Goal: Transaction & Acquisition: Purchase product/service

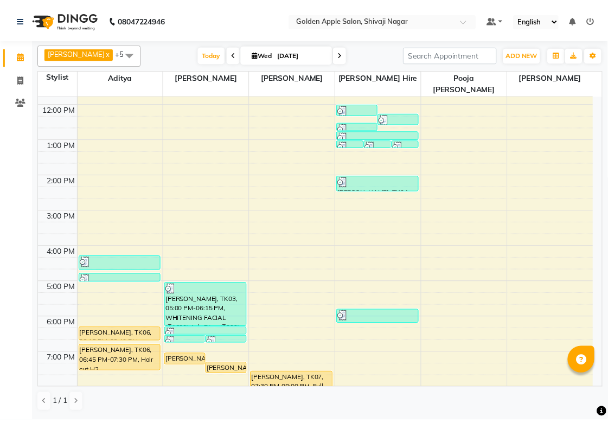
scroll to position [163, 0]
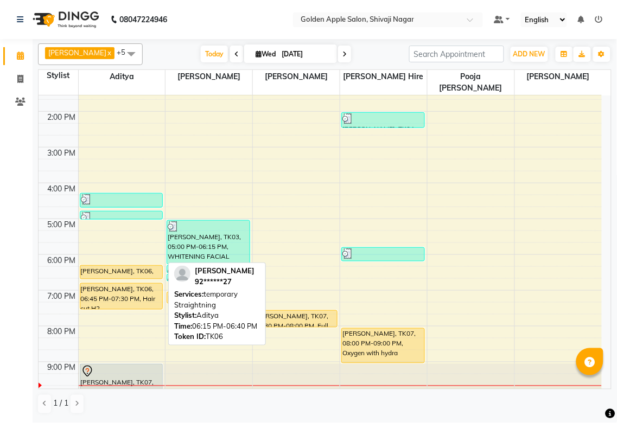
click at [140, 266] on div "[PERSON_NAME], TK06, 06:15 PM-06:40 PM, temporary Straightning" at bounding box center [121, 272] width 82 height 13
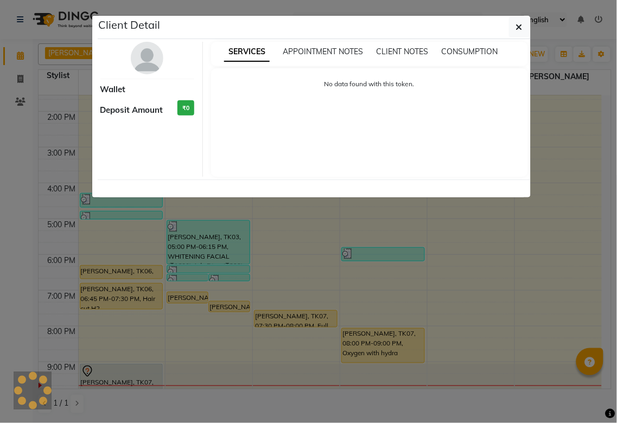
select select "1"
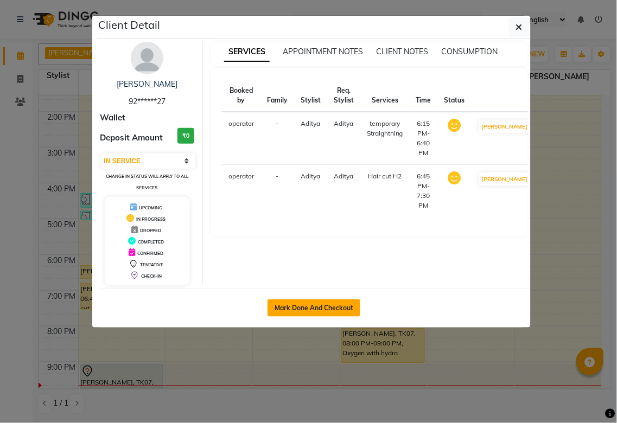
click at [330, 310] on button "Mark Done And Checkout" at bounding box center [313, 307] width 93 height 17
select select "6072"
select select "service"
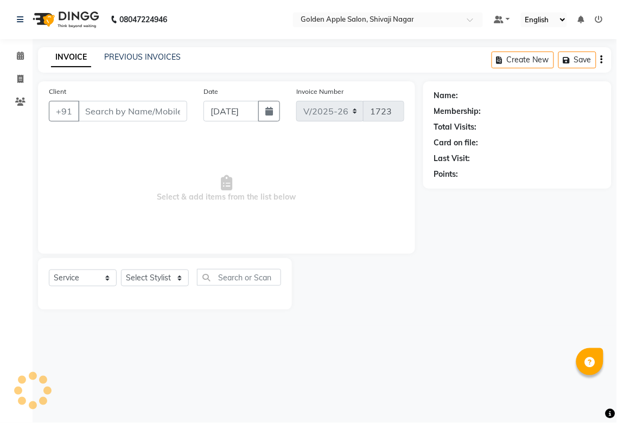
type input "92******27"
select select "54411"
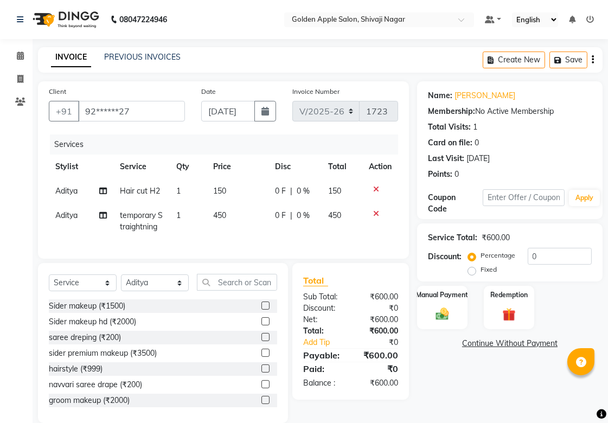
click at [479, 270] on label "Fixed" at bounding box center [488, 270] width 16 height 10
click at [478, 270] on input "Fixed" at bounding box center [474, 270] width 8 height 8
radio input "true"
drag, startPoint x: 540, startPoint y: 251, endPoint x: 486, endPoint y: 271, distance: 57.0
click at [479, 271] on div "Percentage Fixed 0" at bounding box center [530, 262] width 121 height 29
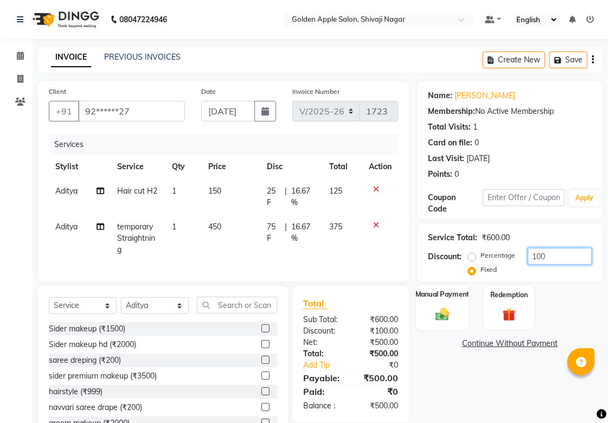
type input "100"
click at [446, 305] on div "Manual Payment" at bounding box center [442, 308] width 53 height 46
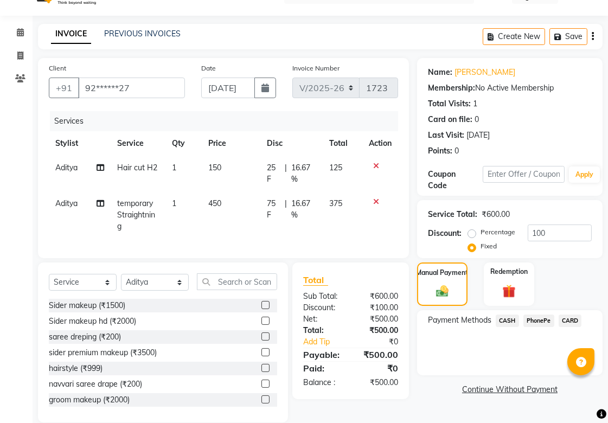
scroll to position [48, 0]
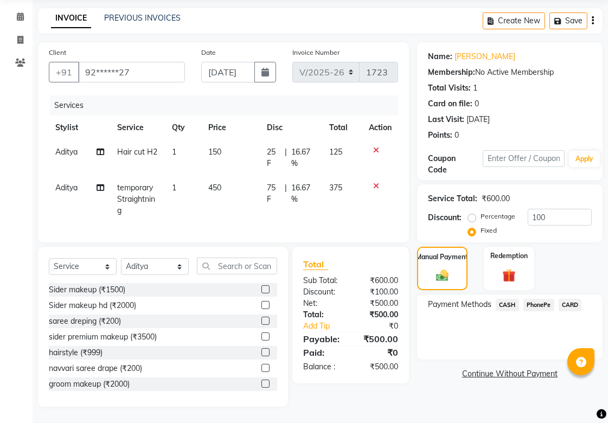
click at [479, 299] on span "PhonePe" at bounding box center [538, 305] width 31 height 12
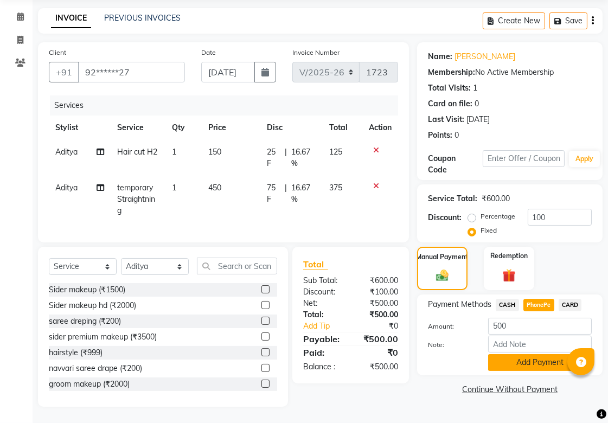
click at [479, 315] on button "Add Payment" at bounding box center [540, 362] width 104 height 17
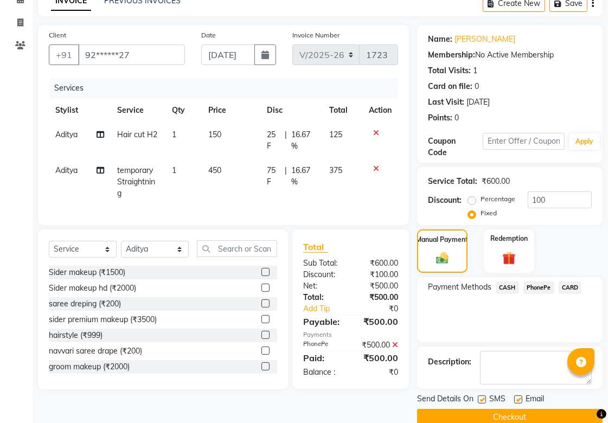
scroll to position [75, 0]
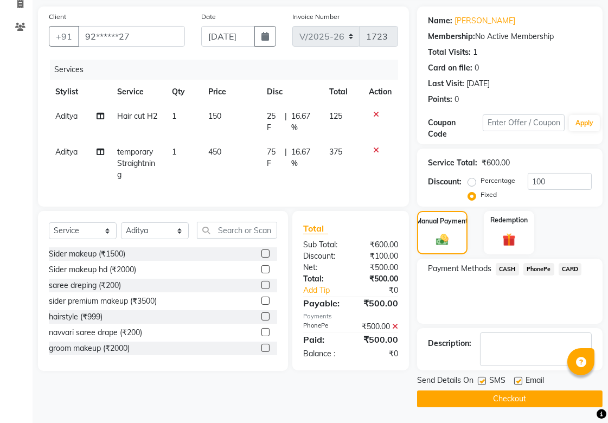
click at [479, 315] on button "Checkout" at bounding box center [509, 398] width 185 height 17
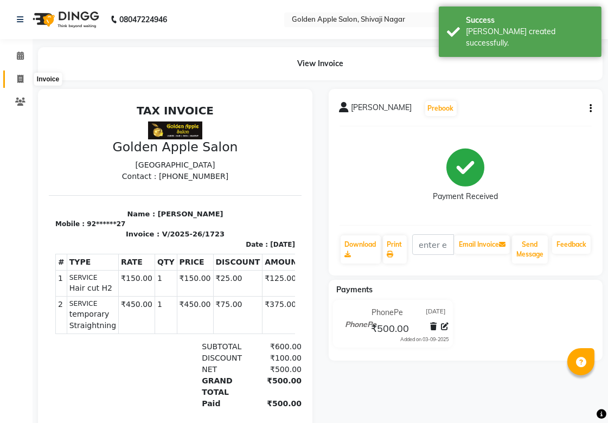
click at [17, 78] on icon at bounding box center [20, 79] width 6 height 8
select select "service"
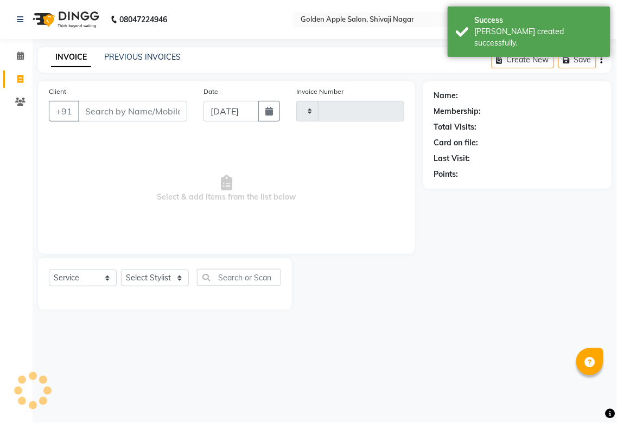
type input "1724"
select select "6072"
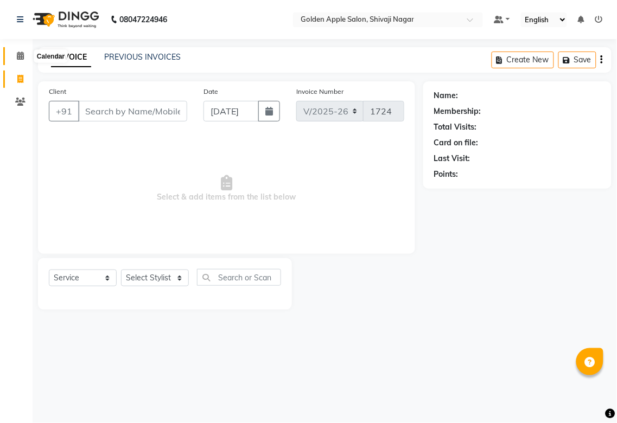
click at [19, 53] on icon at bounding box center [20, 56] width 7 height 8
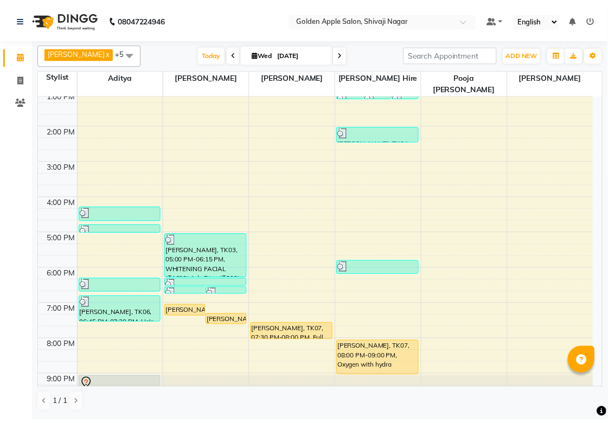
scroll to position [163, 0]
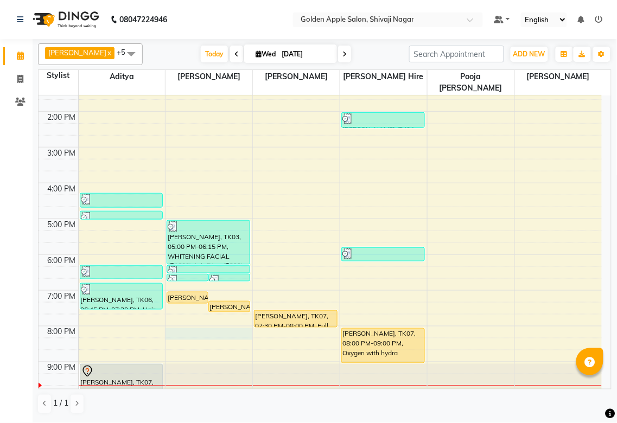
click at [184, 315] on td at bounding box center [339, 344] width 523 height 12
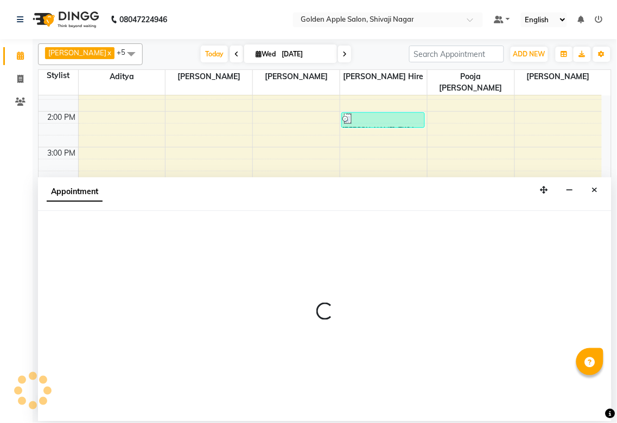
select select "85394"
select select "tentative"
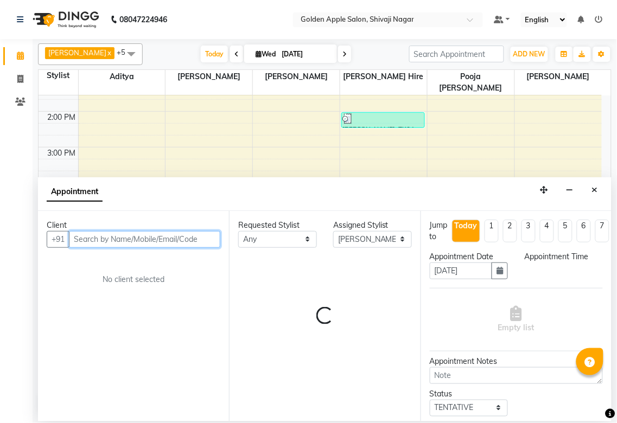
select select "1200"
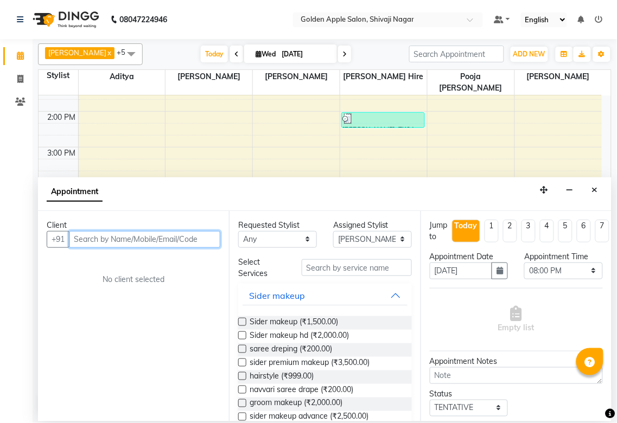
click at [110, 241] on input "text" at bounding box center [144, 239] width 151 height 17
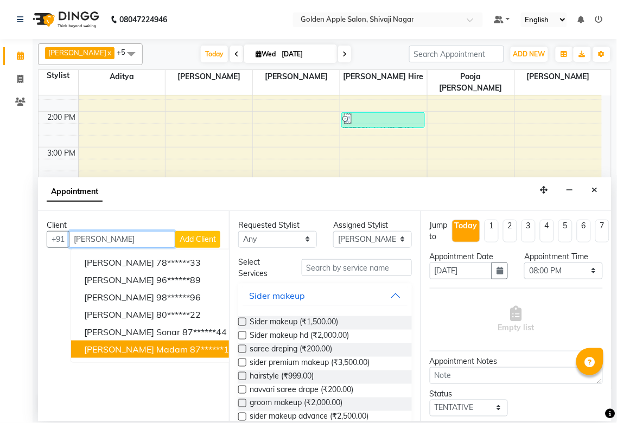
click at [88, 315] on span "Namita madam" at bounding box center [136, 349] width 104 height 11
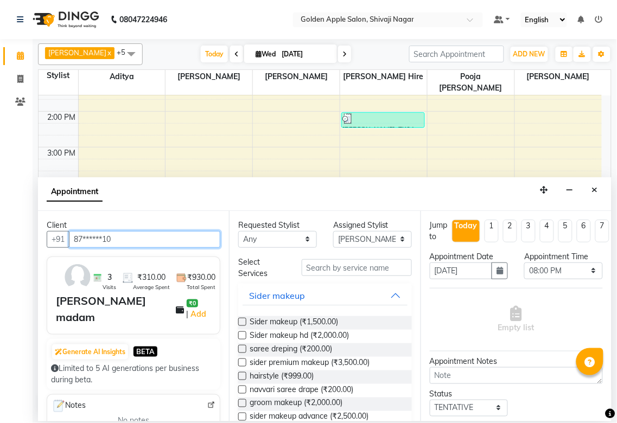
type input "87******10"
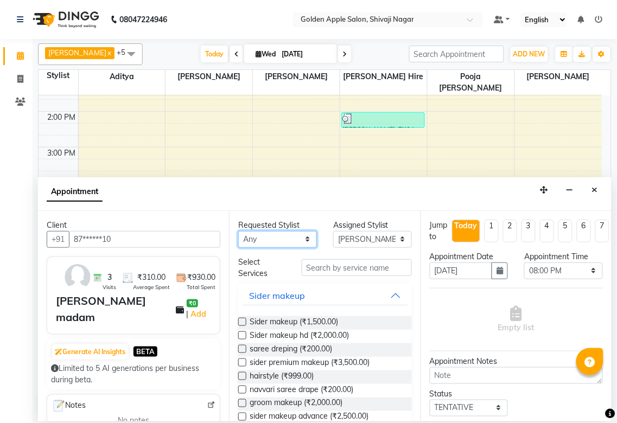
click at [277, 239] on select "Any [PERSON_NAME] [PERSON_NAME] [PERSON_NAME] [PERSON_NAME] Hire operator pooja…" at bounding box center [277, 239] width 79 height 17
select select "85394"
click at [238, 231] on select "Any [PERSON_NAME] [PERSON_NAME] [PERSON_NAME] [PERSON_NAME] Hire operator pooja…" at bounding box center [277, 239] width 79 height 17
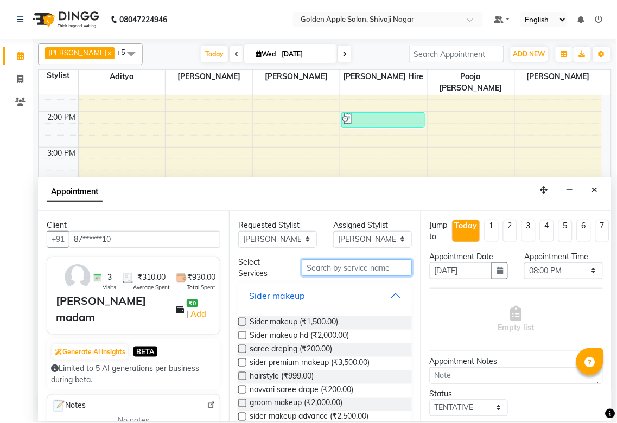
click at [343, 266] on input "text" at bounding box center [357, 267] width 110 height 17
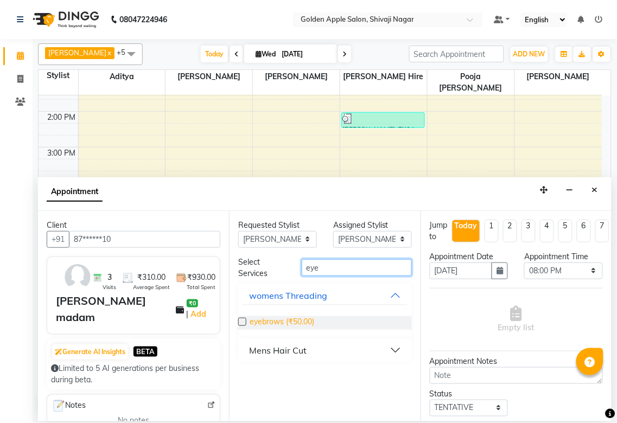
type input "eye"
click at [251, 315] on span "eyebrows (₹50.00)" at bounding box center [281, 323] width 65 height 14
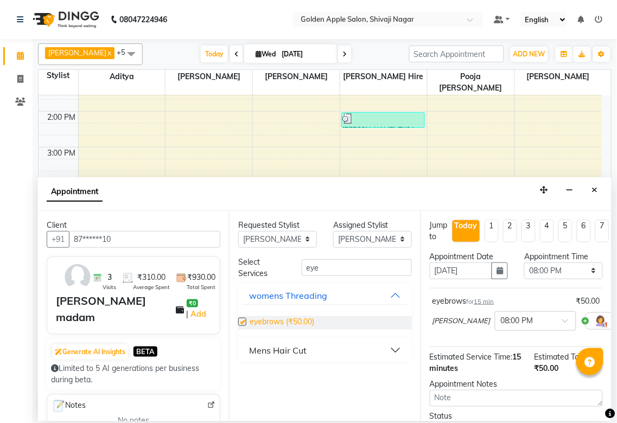
checkbox input "false"
click at [479, 194] on button "Close" at bounding box center [595, 190] width 16 height 17
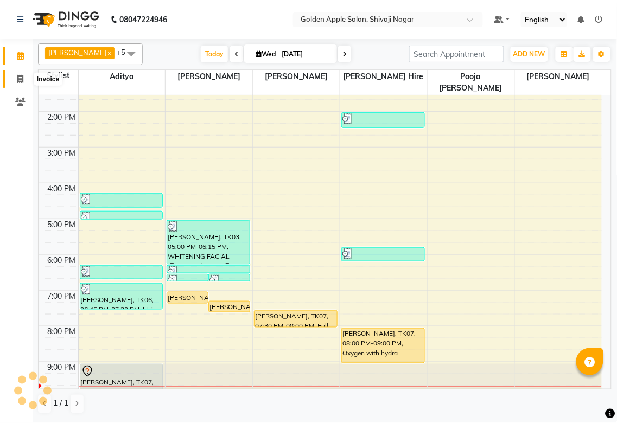
click at [15, 79] on span at bounding box center [20, 79] width 19 height 12
select select "service"
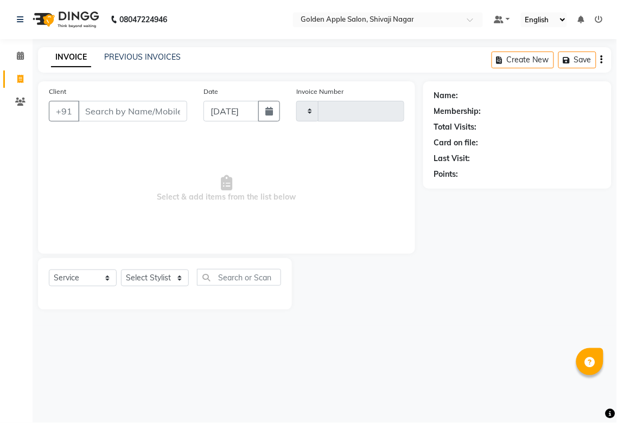
type input "1724"
select select "6072"
click at [137, 57] on link "PREVIOUS INVOICES" at bounding box center [142, 57] width 76 height 10
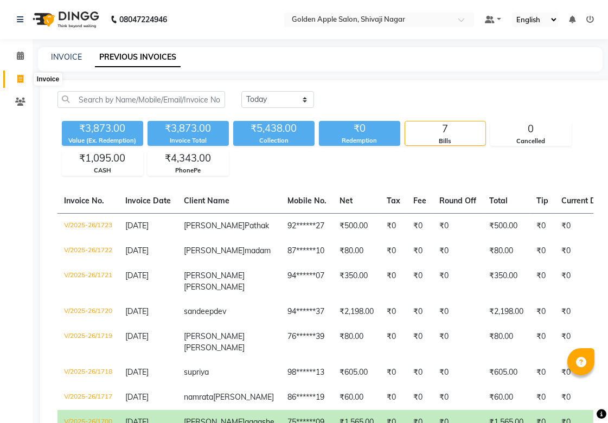
click at [17, 73] on span at bounding box center [20, 79] width 19 height 12
select select "service"
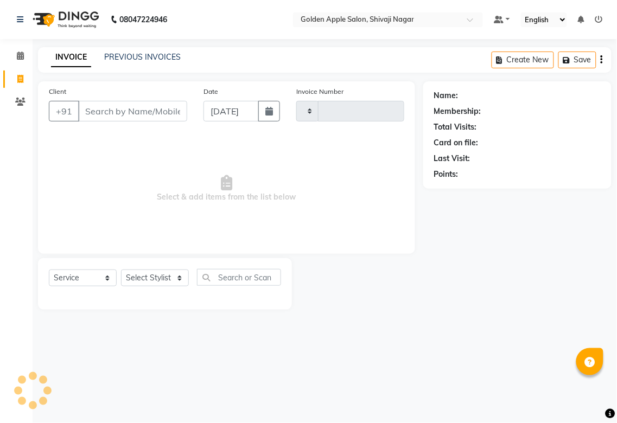
type input "1724"
select select "6072"
drag, startPoint x: 60, startPoint y: 53, endPoint x: 68, endPoint y: 60, distance: 10.0
click at [60, 53] on link "INVOICE" at bounding box center [71, 58] width 40 height 20
click at [111, 113] on input "Client" at bounding box center [132, 111] width 109 height 21
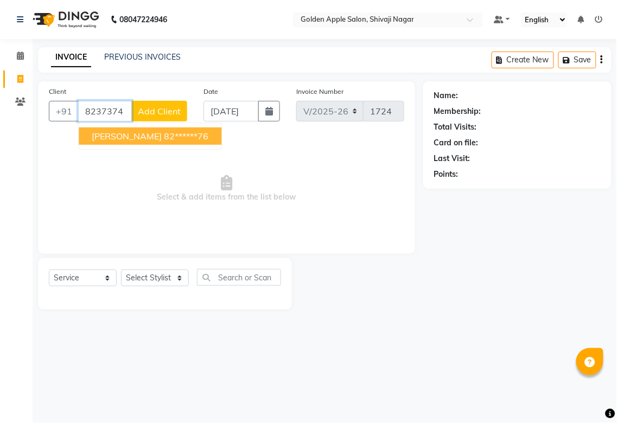
click at [93, 133] on span "Sanjana Barve" at bounding box center [127, 136] width 70 height 11
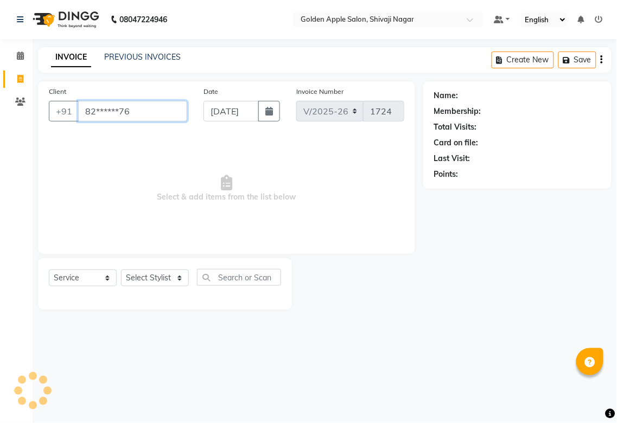
type input "82******76"
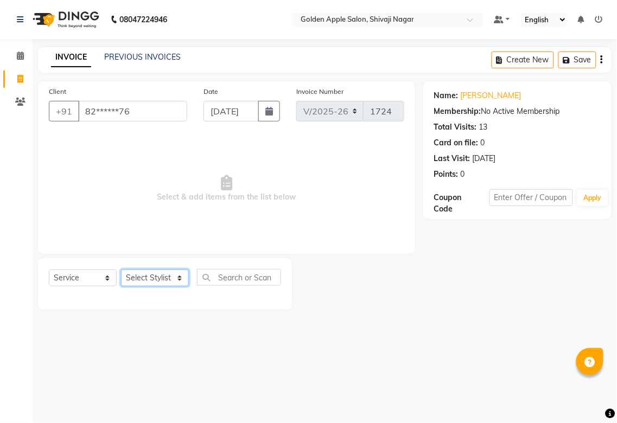
click at [152, 275] on select "Select Stylist [PERSON_NAME] Satarrdekar [PERSON_NAME] [PERSON_NAME] [PERSON_NA…" at bounding box center [155, 278] width 68 height 17
select select "43898"
click at [121, 270] on select "Select Stylist [PERSON_NAME] Satarrdekar [PERSON_NAME] [PERSON_NAME] [PERSON_NA…" at bounding box center [155, 278] width 68 height 17
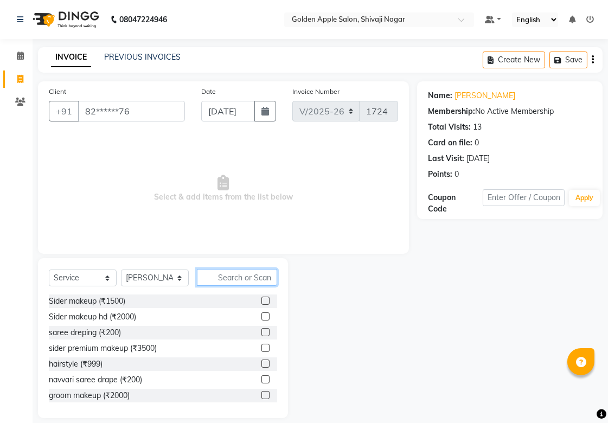
click at [223, 274] on input "text" at bounding box center [237, 277] width 80 height 17
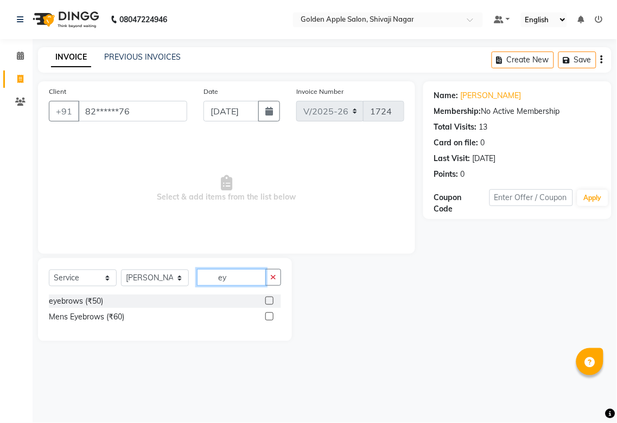
type input "ey"
click at [271, 297] on label at bounding box center [269, 301] width 8 height 8
click at [271, 298] on input "checkbox" at bounding box center [268, 301] width 7 height 7
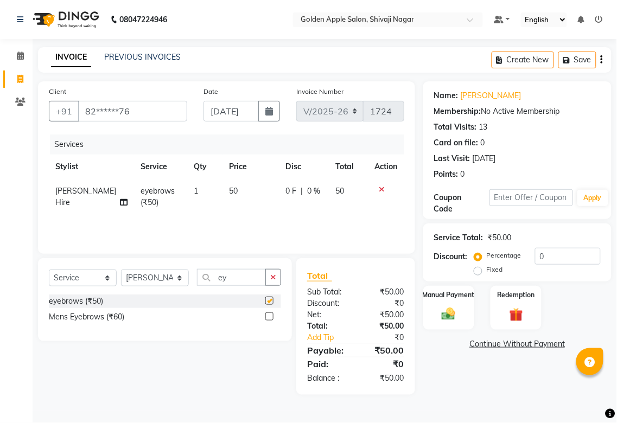
checkbox input "false"
drag, startPoint x: 243, startPoint y: 284, endPoint x: 46, endPoint y: 281, distance: 196.9
click at [46, 281] on div "Select Service Product Membership Package Voucher Prepaid Gift Card Select Styl…" at bounding box center [165, 299] width 254 height 83
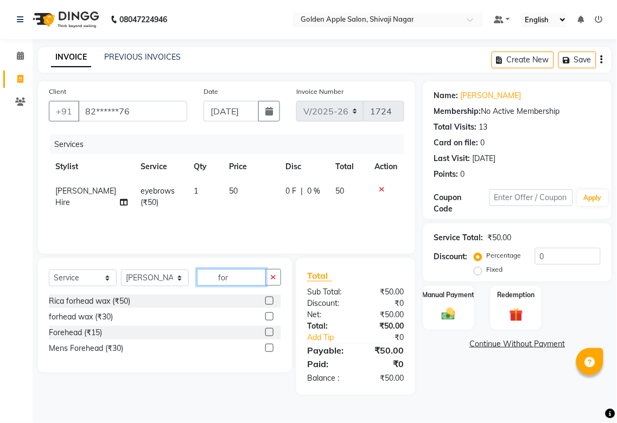
type input "for"
click at [268, 315] on label at bounding box center [269, 332] width 8 height 8
click at [268, 315] on input "checkbox" at bounding box center [268, 332] width 7 height 7
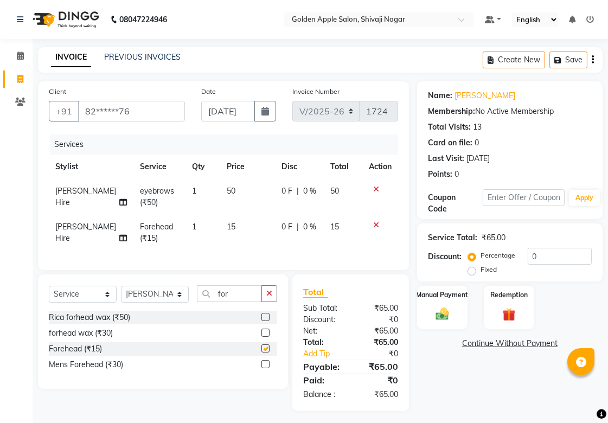
checkbox input "false"
click at [435, 315] on img at bounding box center [442, 314] width 22 height 16
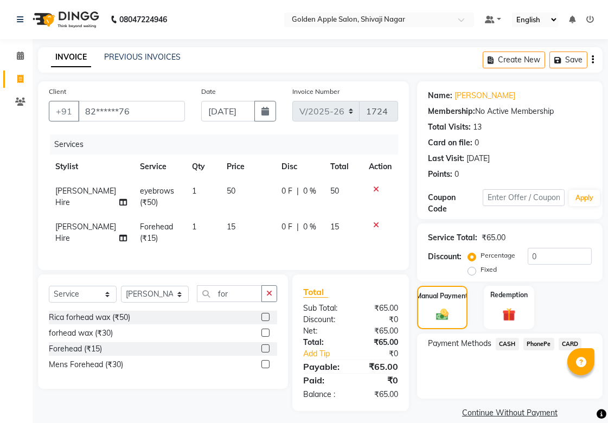
click at [479, 315] on span "PhonePe" at bounding box center [538, 344] width 31 height 12
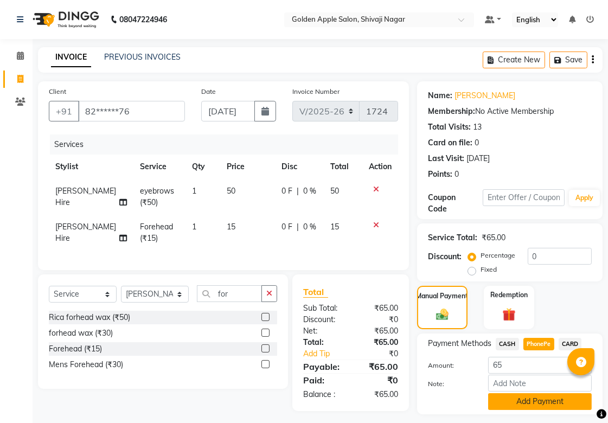
click at [479, 315] on button "Add Payment" at bounding box center [540, 401] width 104 height 17
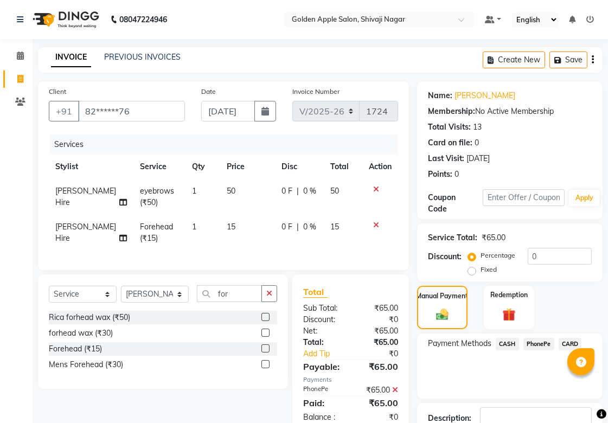
scroll to position [75, 0]
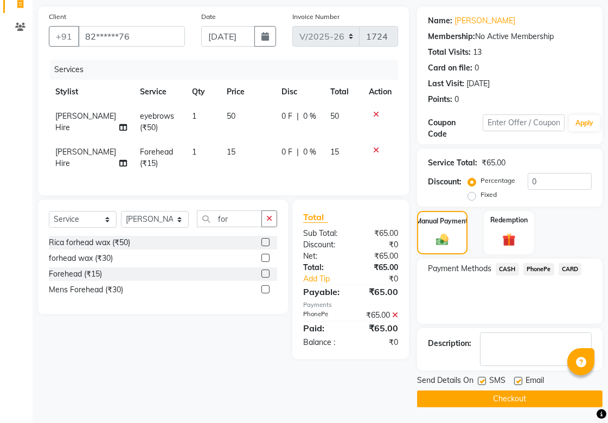
click at [479, 315] on button "Checkout" at bounding box center [509, 398] width 185 height 17
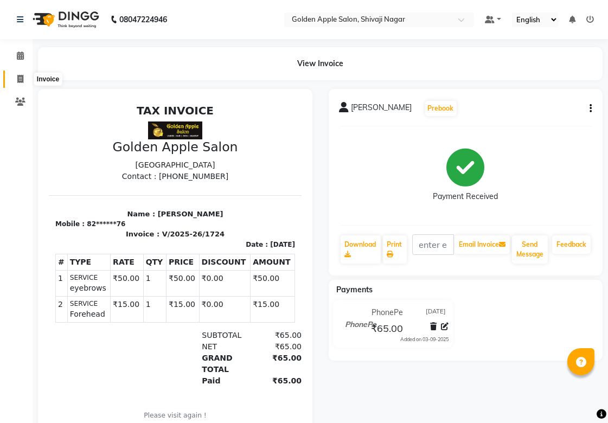
click at [20, 83] on icon at bounding box center [20, 79] width 6 height 8
select select "service"
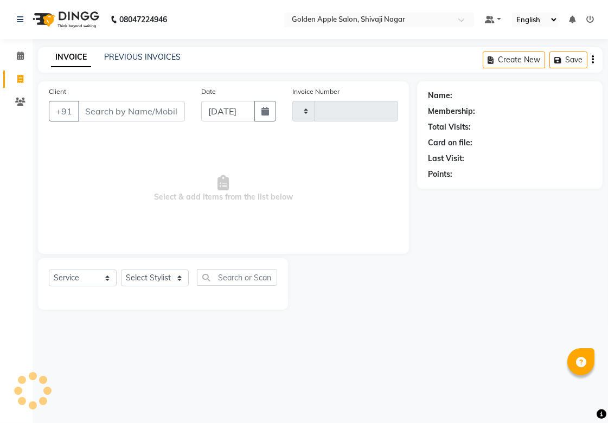
type input "1725"
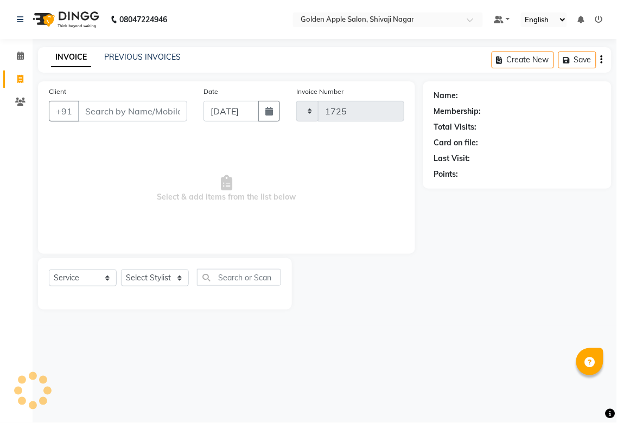
select select "6072"
click at [97, 116] on input "Client" at bounding box center [132, 111] width 109 height 21
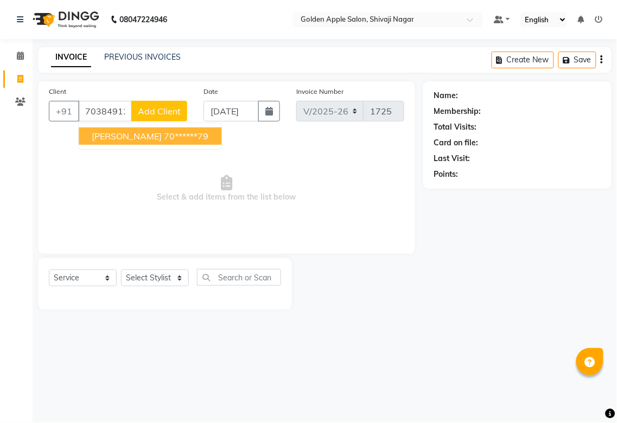
click at [108, 141] on span "om alhat" at bounding box center [127, 136] width 70 height 11
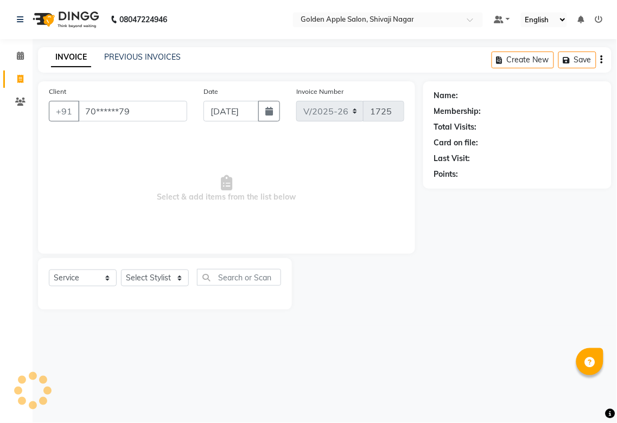
type input "70******79"
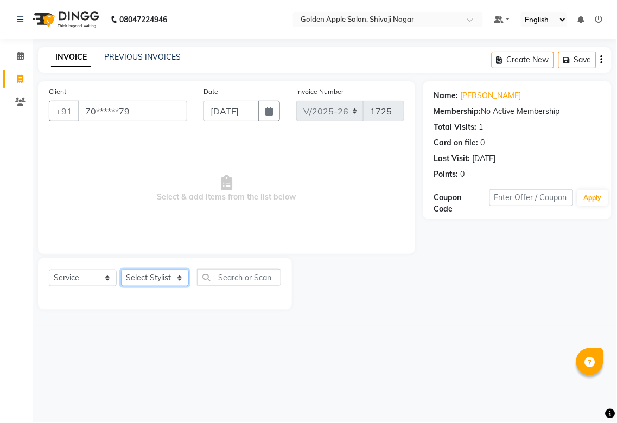
click at [144, 279] on select "Select Stylist [PERSON_NAME] Satarrdekar [PERSON_NAME] [PERSON_NAME] [PERSON_NA…" at bounding box center [155, 278] width 68 height 17
select select "54411"
click at [121, 270] on select "Select Stylist [PERSON_NAME] Satarrdekar [PERSON_NAME] [PERSON_NAME] [PERSON_NA…" at bounding box center [155, 278] width 68 height 17
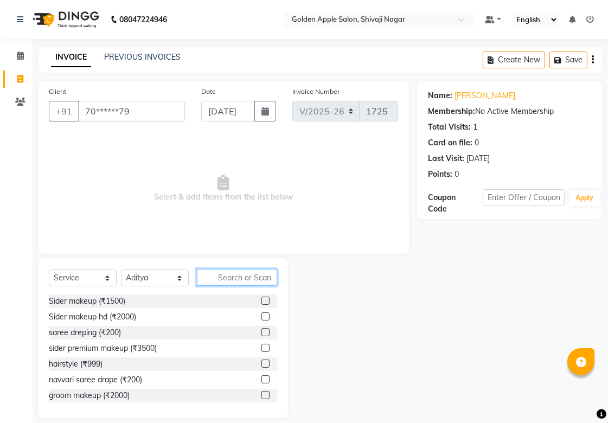
click at [227, 275] on input "text" at bounding box center [237, 277] width 80 height 17
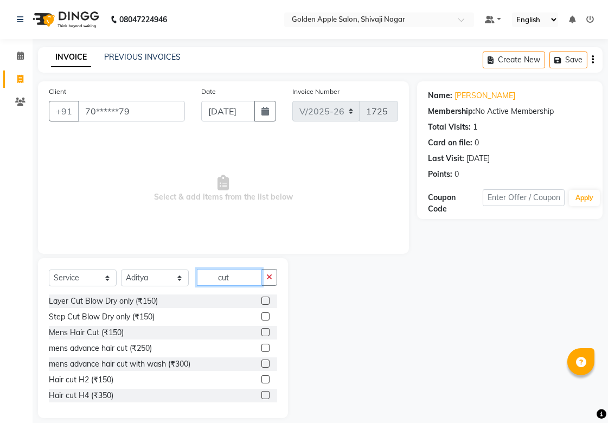
type input "cut"
click at [261, 315] on label at bounding box center [265, 332] width 8 height 8
click at [261, 315] on input "checkbox" at bounding box center [264, 332] width 7 height 7
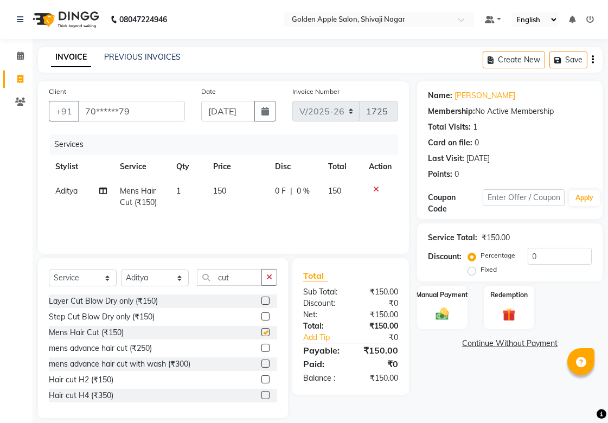
checkbox input "false"
click at [440, 307] on img at bounding box center [442, 314] width 22 height 16
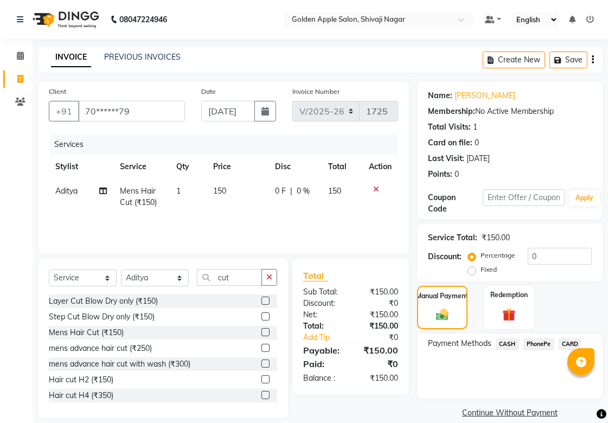
click at [479, 315] on span "CASH" at bounding box center [507, 344] width 23 height 12
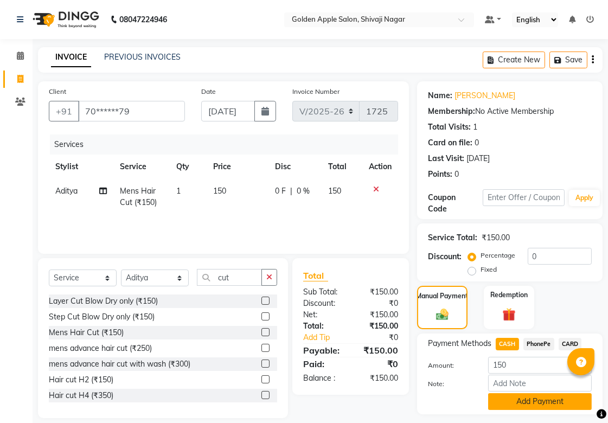
click at [479, 315] on button "Add Payment" at bounding box center [540, 401] width 104 height 17
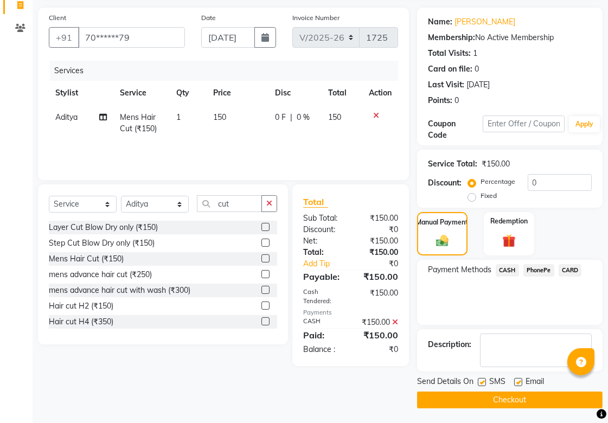
scroll to position [75, 0]
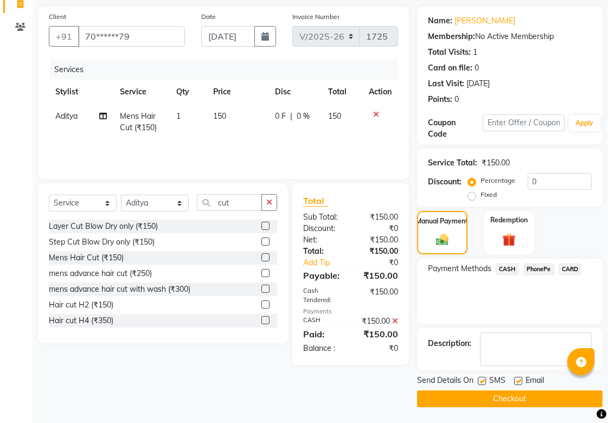
click at [479, 315] on button "Checkout" at bounding box center [509, 398] width 185 height 17
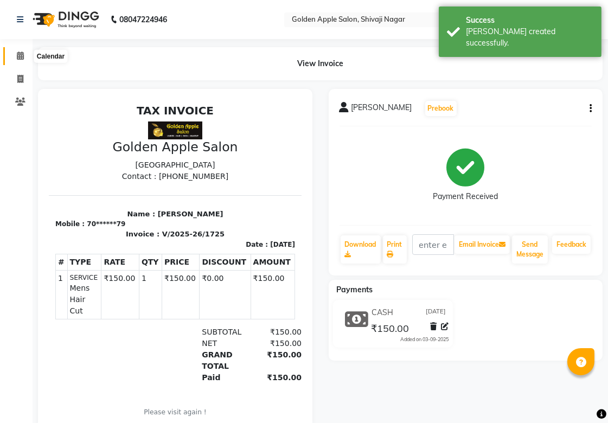
click at [24, 56] on span at bounding box center [20, 56] width 19 height 12
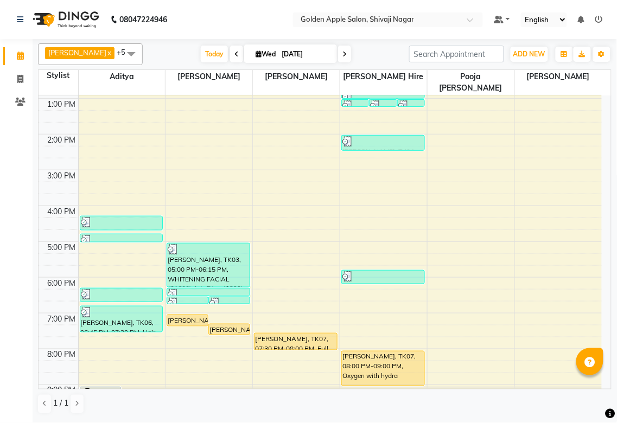
scroll to position [163, 0]
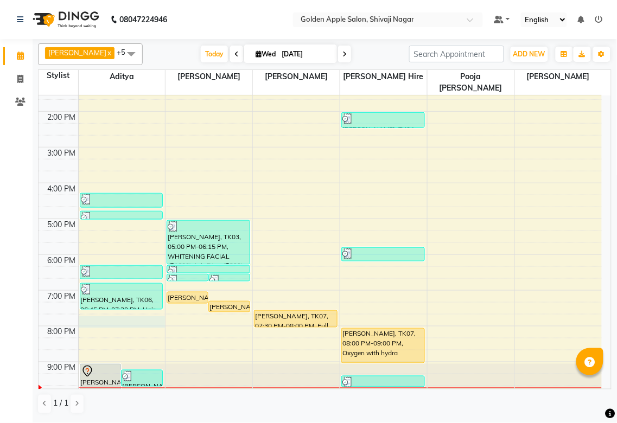
click at [97, 315] on td at bounding box center [339, 332] width 523 height 12
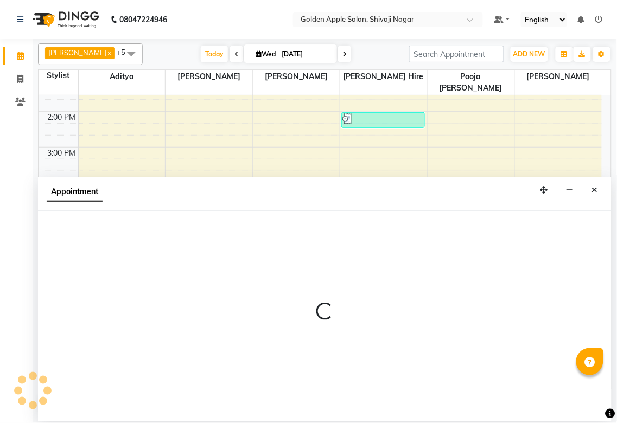
select select "54411"
select select "1185"
select select "tentative"
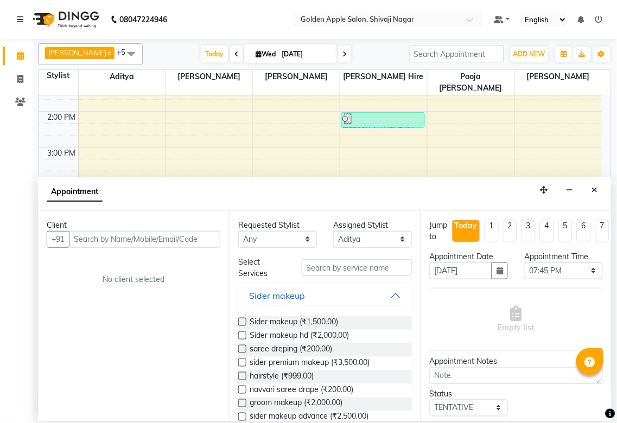
click at [132, 235] on input "text" at bounding box center [144, 239] width 151 height 17
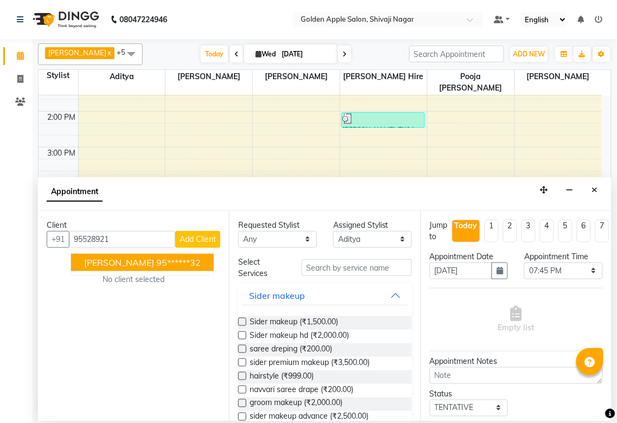
click at [120, 265] on span "nandan pagare" at bounding box center [119, 262] width 70 height 11
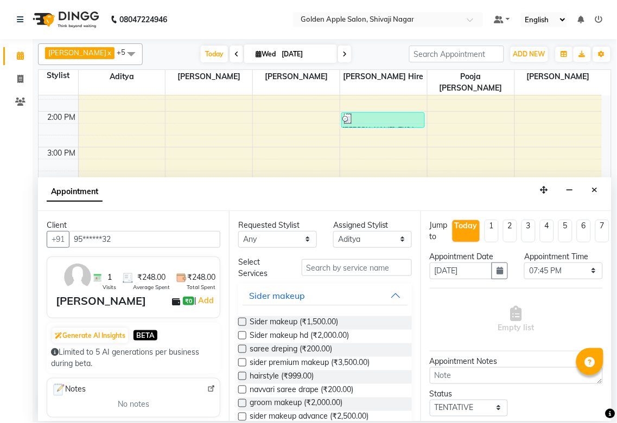
type input "95******32"
click at [293, 231] on select "Any [PERSON_NAME] [PERSON_NAME] [PERSON_NAME] [PERSON_NAME] Hire operator pooja…" at bounding box center [277, 239] width 79 height 17
select select "54411"
click at [238, 231] on select "Any [PERSON_NAME] [PERSON_NAME] [PERSON_NAME] [PERSON_NAME] Hire operator pooja…" at bounding box center [277, 239] width 79 height 17
click at [322, 268] on input "text" at bounding box center [357, 267] width 110 height 17
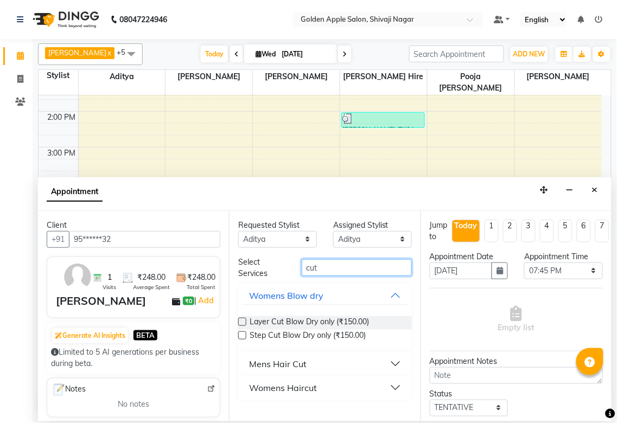
type input "cut"
drag, startPoint x: 264, startPoint y: 355, endPoint x: 264, endPoint y: 363, distance: 8.1
click at [264, 315] on button "Mens Hair Cut" at bounding box center [324, 364] width 164 height 20
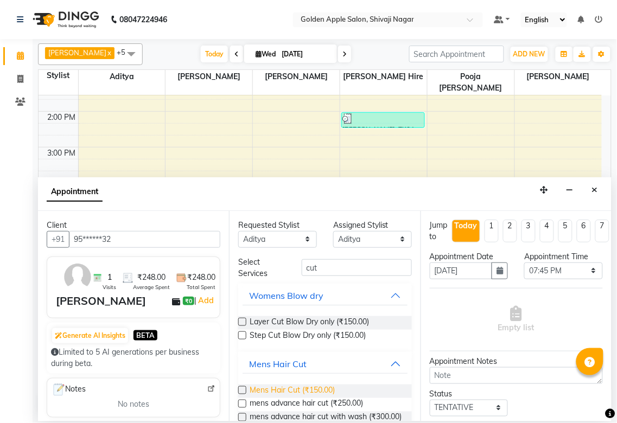
click at [263, 315] on span "Mens Hair Cut (₹150.00)" at bounding box center [291, 391] width 85 height 14
checkbox input "false"
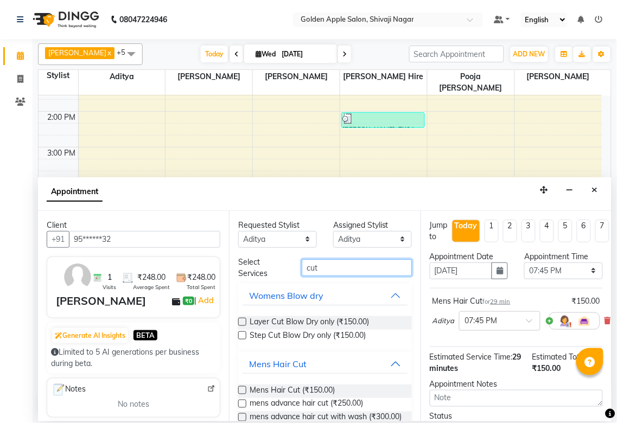
drag, startPoint x: 323, startPoint y: 272, endPoint x: 197, endPoint y: 260, distance: 125.8
click at [197, 260] on div "Client +91 95******32 1 Visits ₹248.00 Average Spent ₹248.00 Total Spent nandan…" at bounding box center [324, 316] width 573 height 210
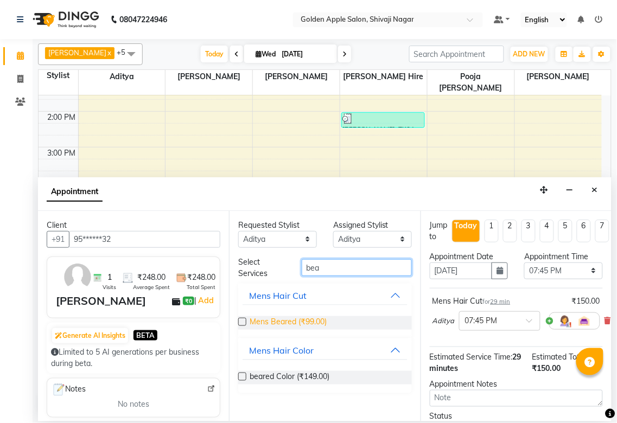
type input "bea"
click at [275, 315] on span "Mens Beared (₹99.00)" at bounding box center [287, 323] width 77 height 14
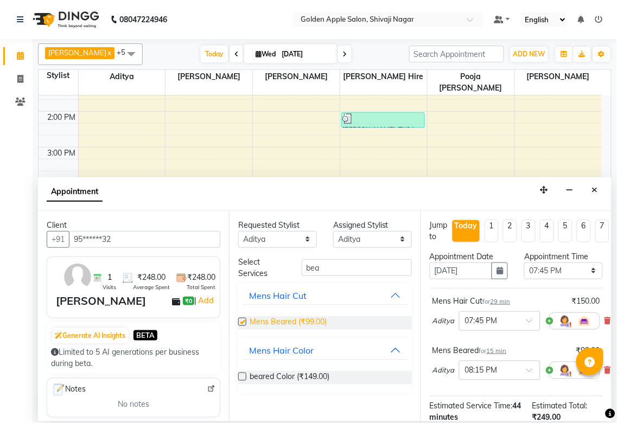
checkbox input "false"
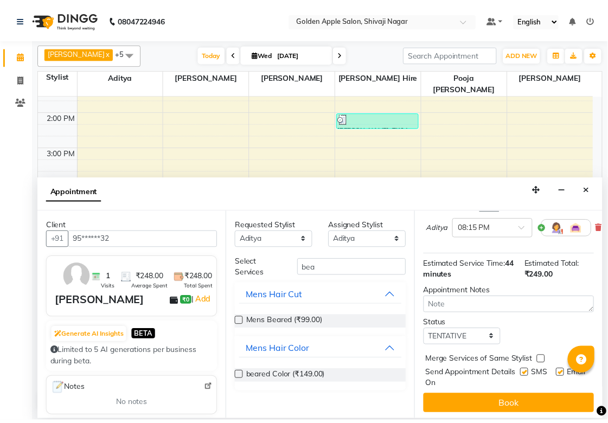
scroll to position [154, 0]
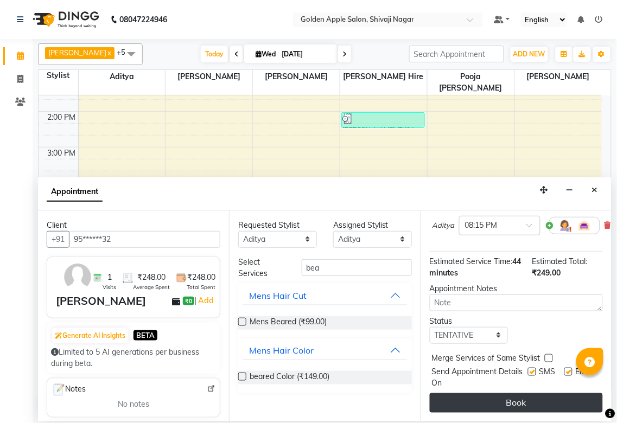
click at [479, 315] on button "Book" at bounding box center [515, 403] width 173 height 20
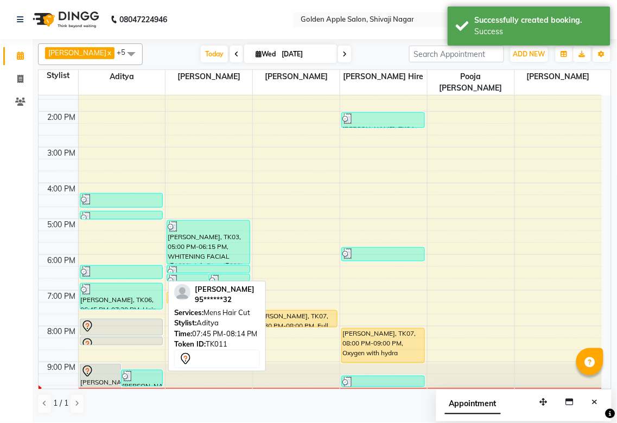
click at [93, 315] on icon at bounding box center [87, 326] width 13 height 13
select select "7"
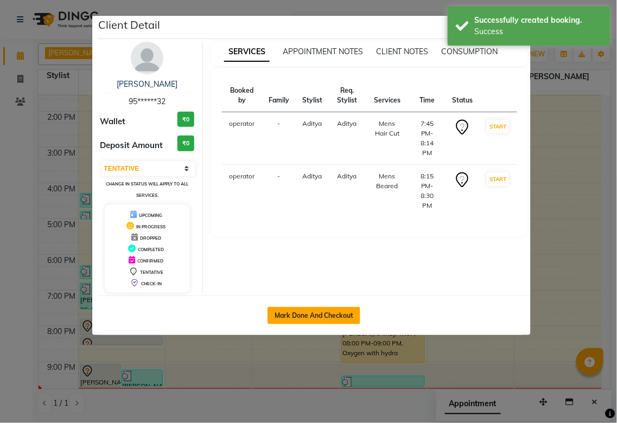
click at [312, 315] on button "Mark Done And Checkout" at bounding box center [313, 315] width 93 height 17
select select "6072"
select select "service"
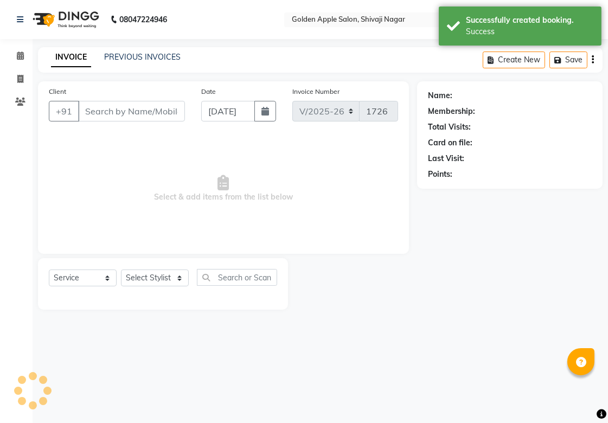
type input "95******32"
select select "54411"
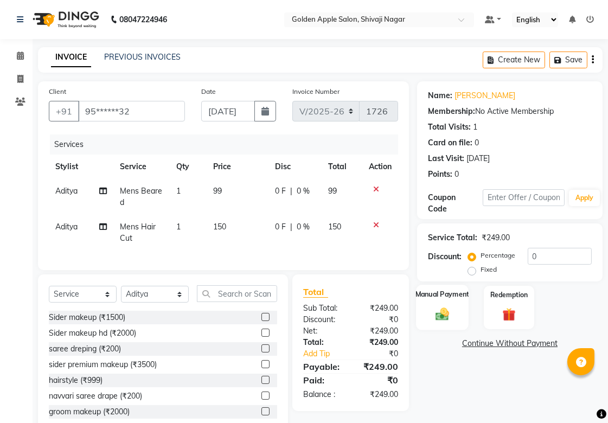
click at [433, 315] on img at bounding box center [442, 314] width 22 height 16
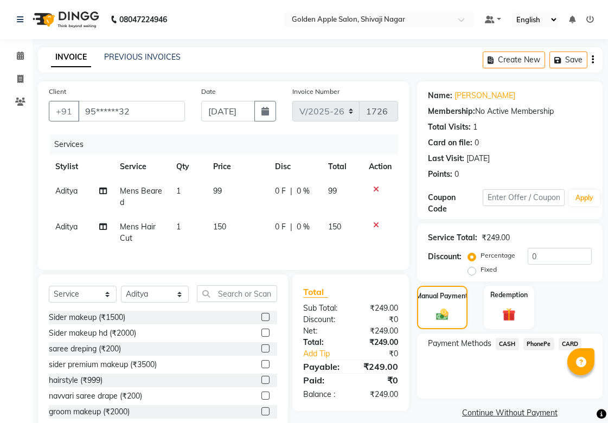
click at [479, 315] on span "CASH" at bounding box center [507, 344] width 23 height 12
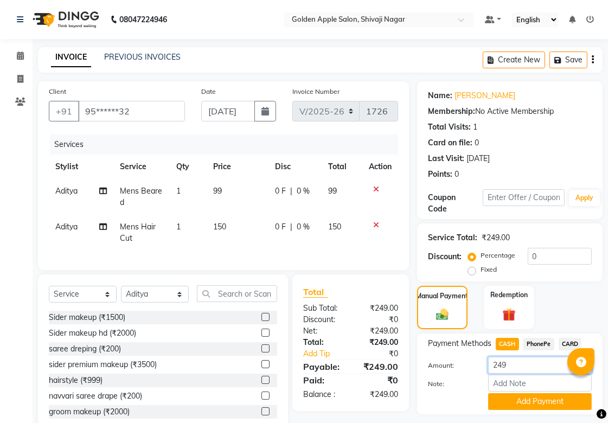
drag, startPoint x: 515, startPoint y: 363, endPoint x: 372, endPoint y: 366, distance: 143.2
click at [372, 315] on div "Client +91 95******32 Date 03-09-2025 Invoice Number V/2025 V/2025-26 1726 Serv…" at bounding box center [320, 258] width 581 height 355
type input "99"
click at [479, 315] on button "Add Payment" at bounding box center [540, 401] width 104 height 17
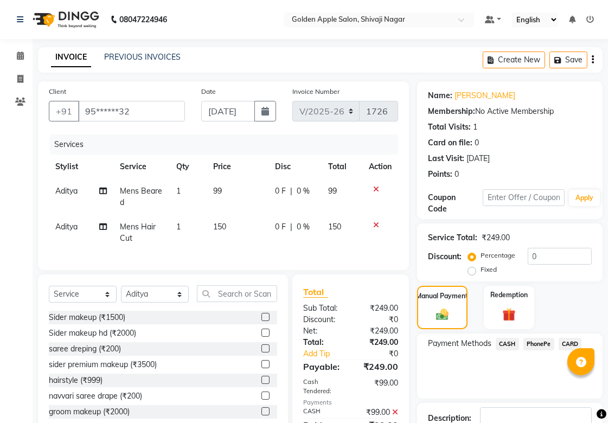
click at [479, 315] on span "PhonePe" at bounding box center [538, 344] width 31 height 12
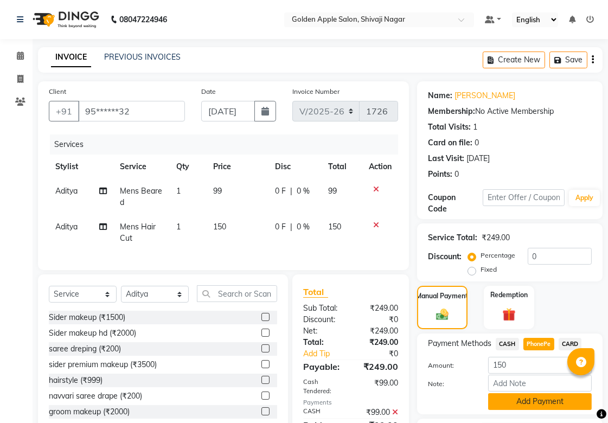
click at [479, 315] on button "Add Payment" at bounding box center [540, 401] width 104 height 17
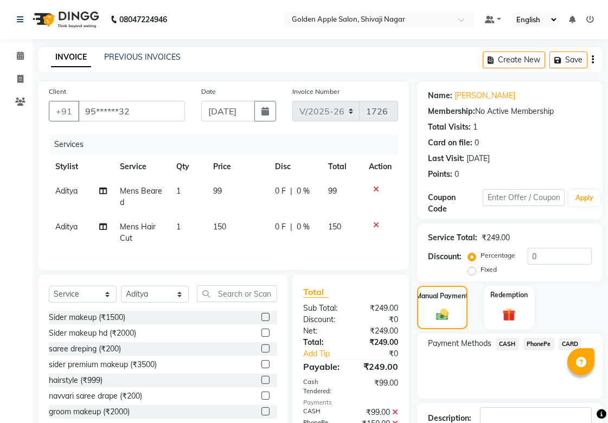
scroll to position [81, 0]
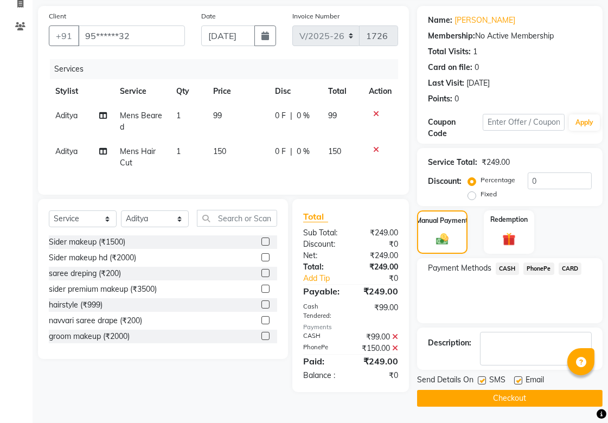
click at [479, 315] on button "Checkout" at bounding box center [509, 398] width 185 height 17
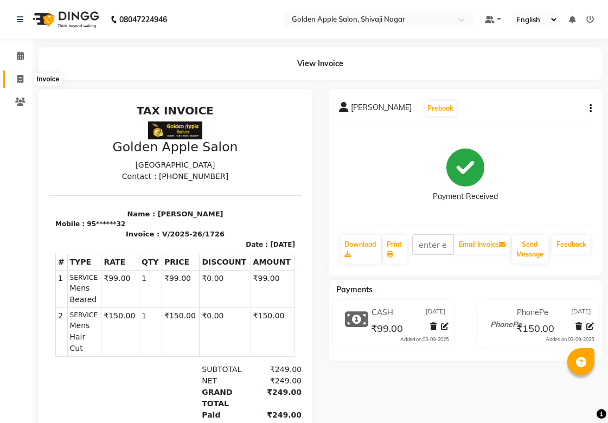
click at [18, 80] on icon at bounding box center [20, 79] width 6 height 8
select select "service"
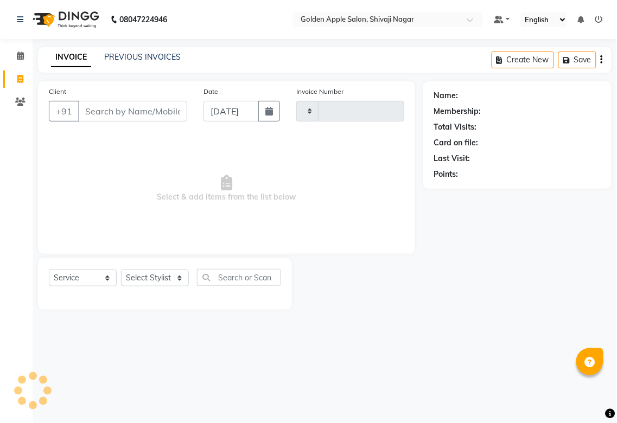
type input "1727"
select select "6072"
click at [17, 57] on icon at bounding box center [20, 56] width 7 height 8
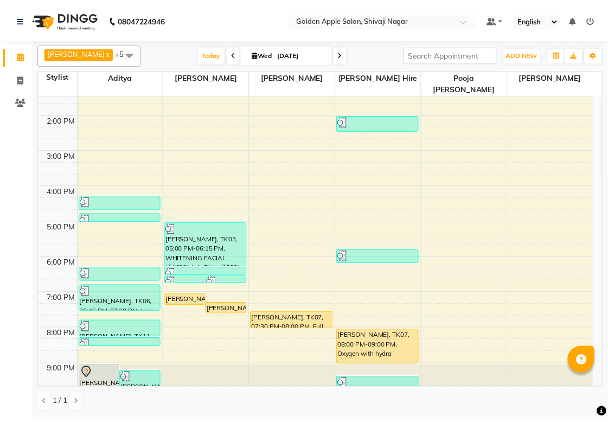
scroll to position [163, 0]
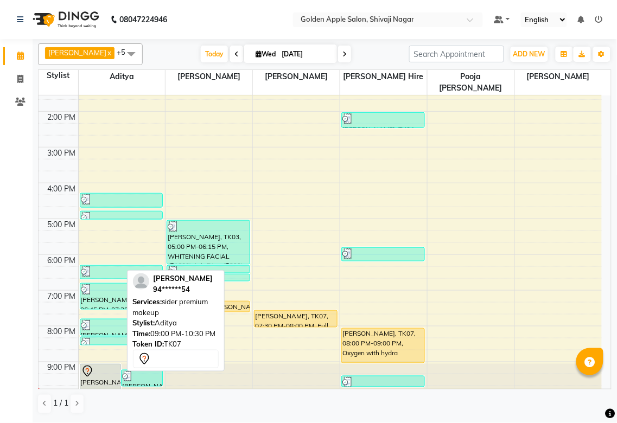
click at [87, 315] on icon at bounding box center [87, 371] width 13 height 13
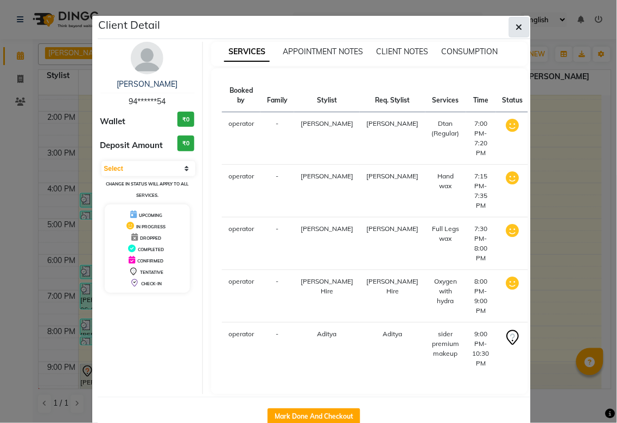
click at [479, 24] on button "button" at bounding box center [519, 27] width 21 height 21
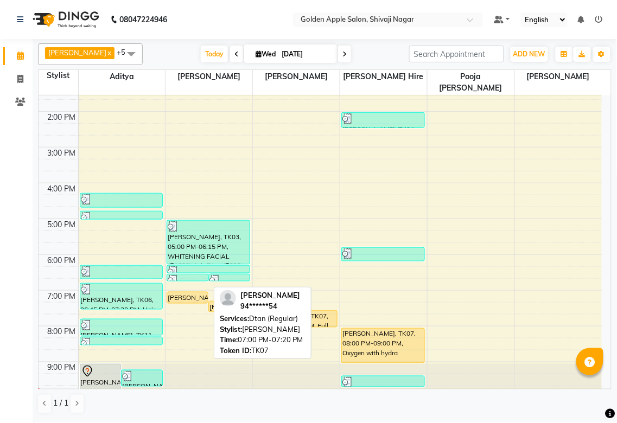
click at [190, 292] on div "[PERSON_NAME], TK07, 07:00 PM-07:20 PM, Dtan (Regular)" at bounding box center [187, 297] width 41 height 11
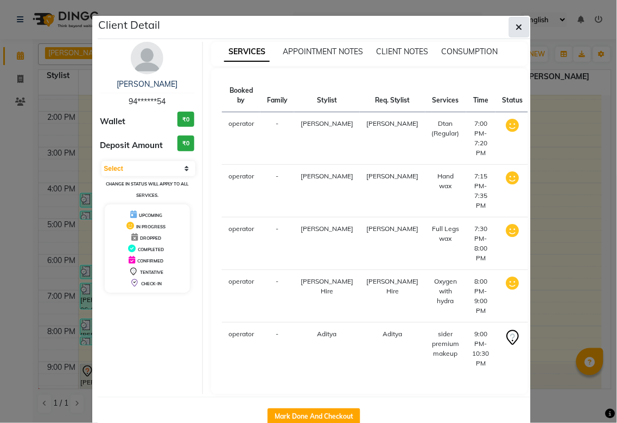
click at [479, 23] on icon "button" at bounding box center [519, 27] width 7 height 9
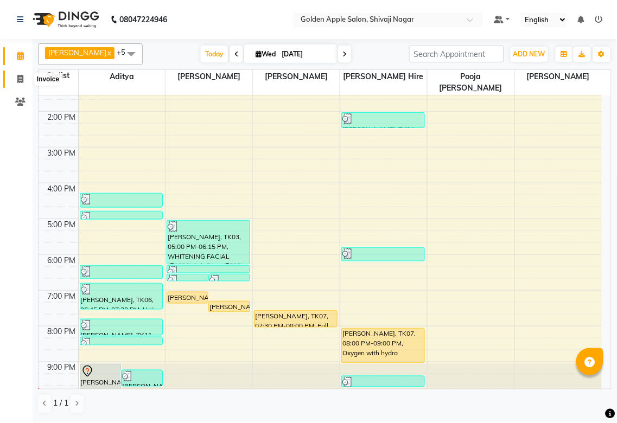
click at [19, 75] on icon at bounding box center [20, 79] width 6 height 8
select select "6072"
select select "service"
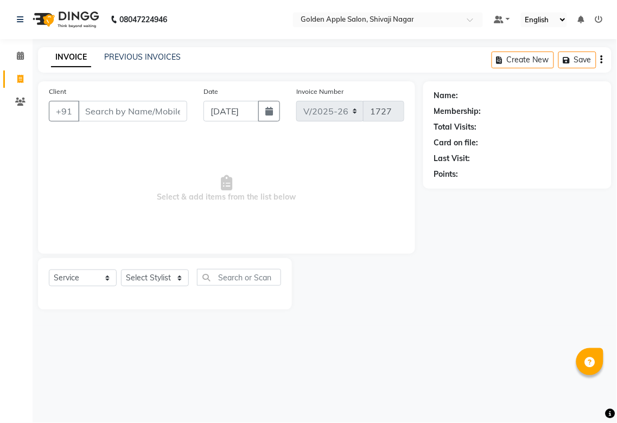
click at [126, 113] on input "Client" at bounding box center [132, 111] width 109 height 21
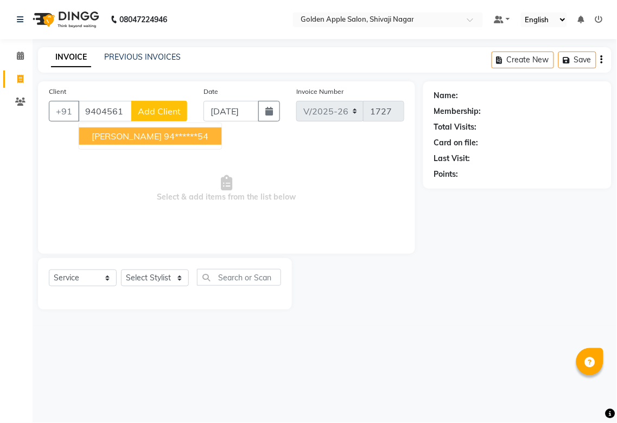
click at [142, 127] on button "Varsha Chaudhari 94******54" at bounding box center [150, 135] width 143 height 17
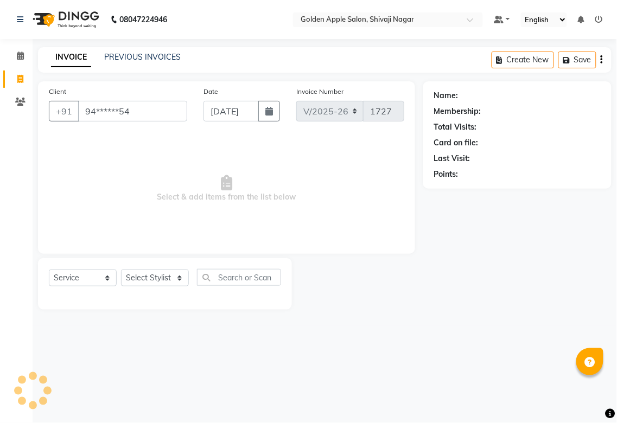
type input "94******54"
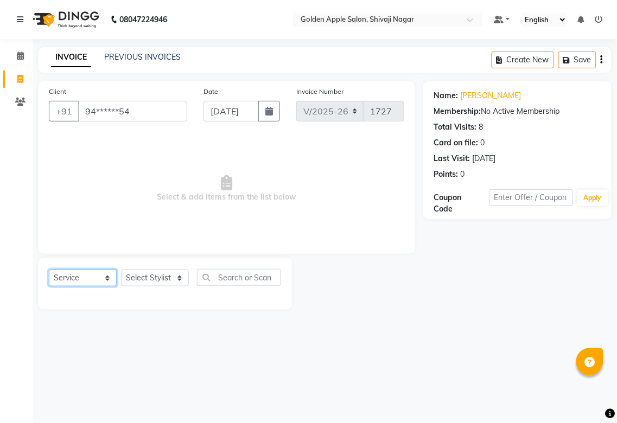
click at [65, 277] on select "Select Service Product Membership Package Voucher Prepaid Gift Card" at bounding box center [83, 278] width 68 height 17
select select "P"
click at [49, 270] on select "Select Service Product Membership Package Voucher Prepaid Gift Card" at bounding box center [83, 278] width 68 height 17
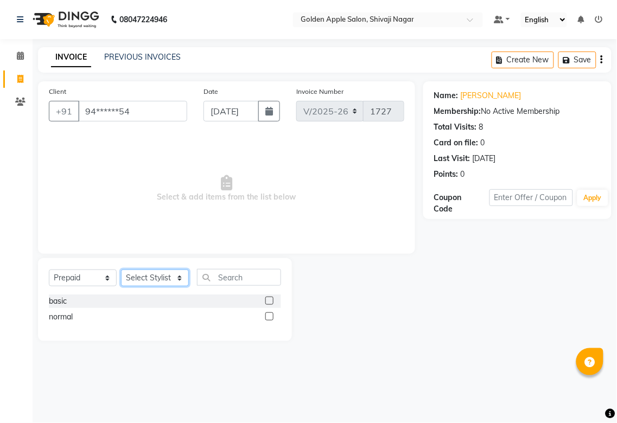
click at [145, 277] on select "Select Stylist [PERSON_NAME] Satarrdekar [PERSON_NAME] [PERSON_NAME] [PERSON_NA…" at bounding box center [155, 278] width 68 height 17
select select "45043"
click at [121, 270] on select "Select Stylist [PERSON_NAME] Satarrdekar [PERSON_NAME] [PERSON_NAME] [PERSON_NA…" at bounding box center [155, 278] width 68 height 17
click at [227, 284] on input "text" at bounding box center [239, 277] width 84 height 17
click at [270, 302] on label at bounding box center [269, 301] width 8 height 8
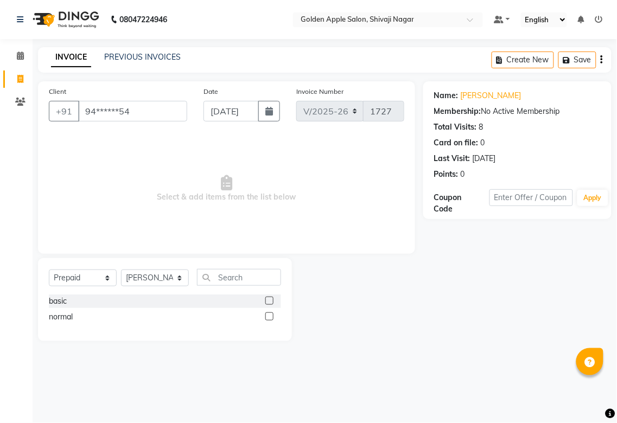
click at [270, 302] on input "checkbox" at bounding box center [268, 301] width 7 height 7
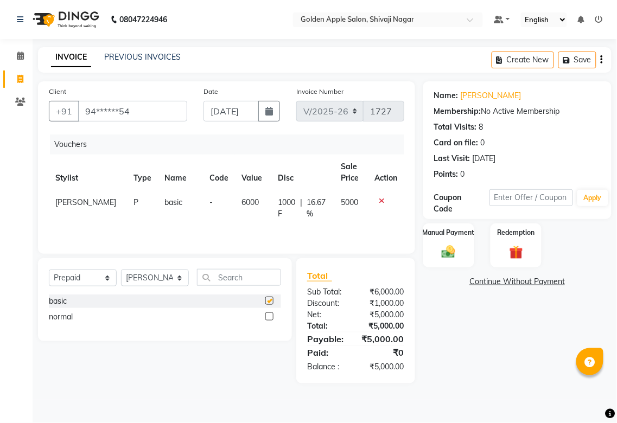
checkbox input "false"
click at [447, 253] on img at bounding box center [448, 252] width 23 height 16
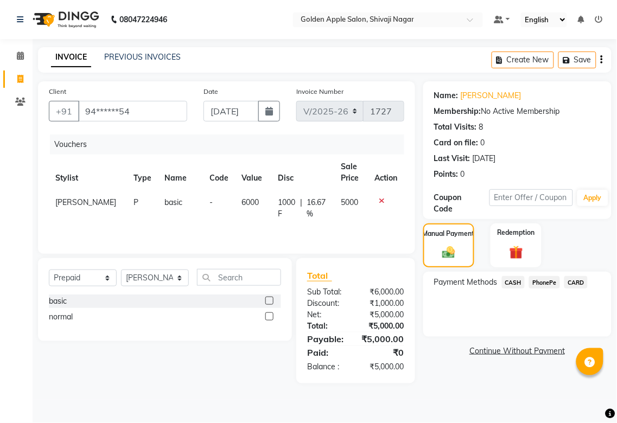
click at [479, 280] on span "PhonePe" at bounding box center [544, 282] width 31 height 12
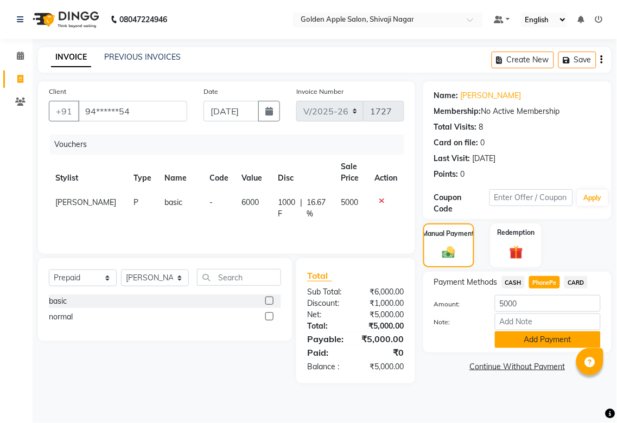
click at [479, 315] on button "Add Payment" at bounding box center [548, 339] width 106 height 17
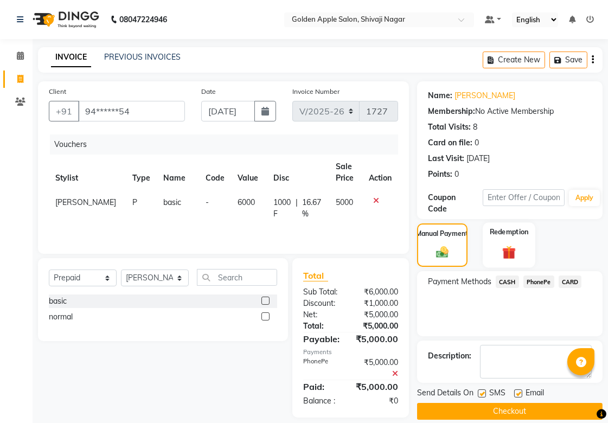
click at [479, 251] on img at bounding box center [509, 252] width 22 height 17
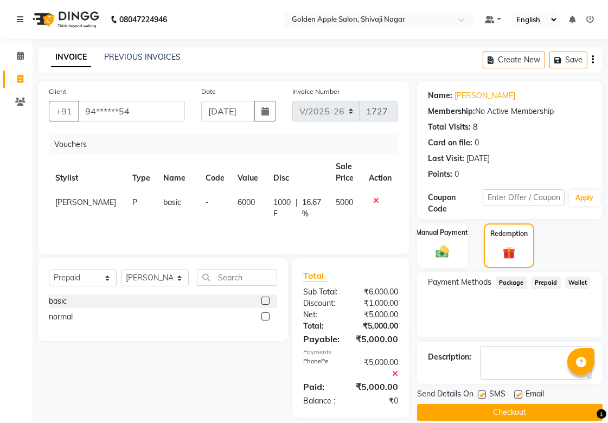
click at [479, 280] on span "Prepaid" at bounding box center [545, 283] width 29 height 12
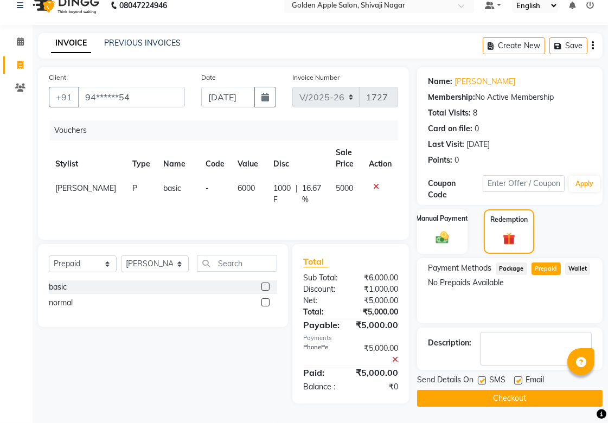
click at [479, 258] on div "Payment Methods Package Prepaid Wallet No Prepaids Available" at bounding box center [509, 290] width 185 height 65
click at [479, 315] on button "Checkout" at bounding box center [509, 398] width 185 height 17
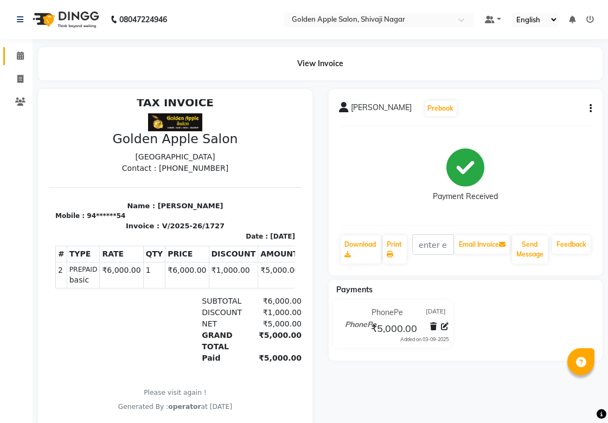
click at [20, 55] on icon at bounding box center [20, 56] width 7 height 8
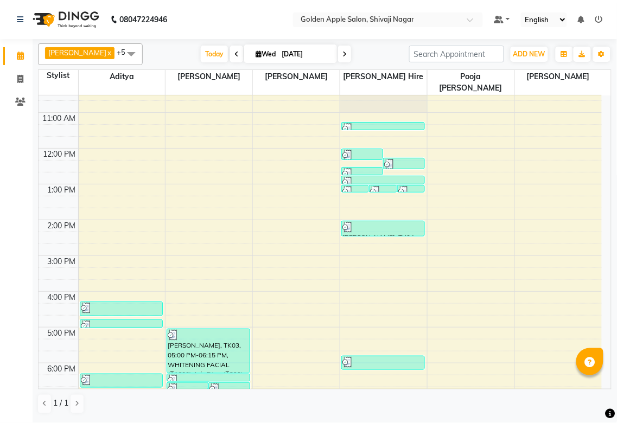
scroll to position [163, 0]
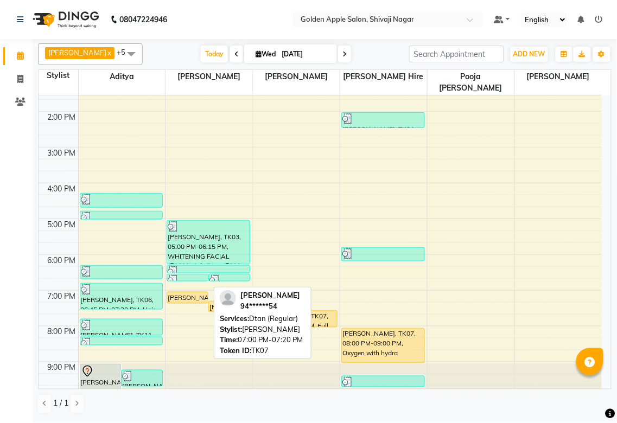
click at [183, 292] on div "[PERSON_NAME], TK07, 07:00 PM-07:20 PM, Dtan (Regular)" at bounding box center [187, 297] width 41 height 11
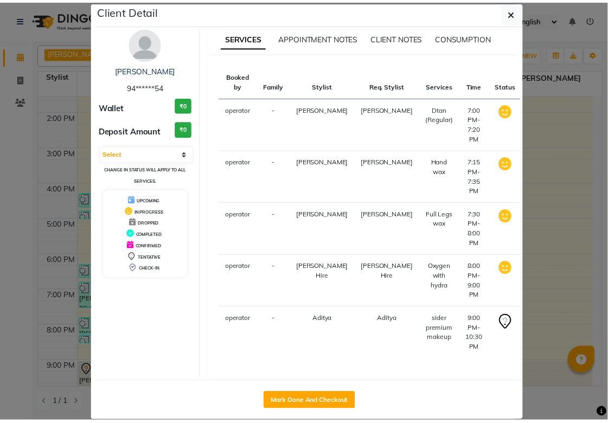
scroll to position [29, 0]
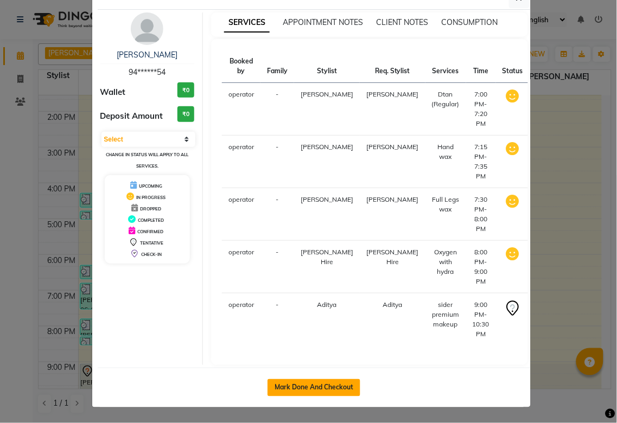
click at [290, 315] on button "Mark Done And Checkout" at bounding box center [313, 387] width 93 height 17
select select "service"
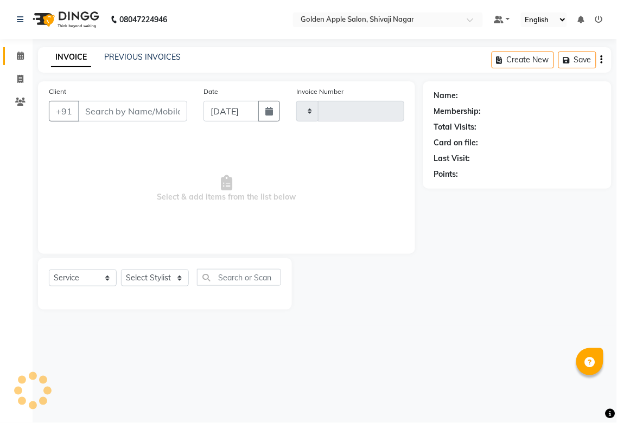
type input "1728"
select select "6072"
type input "94******54"
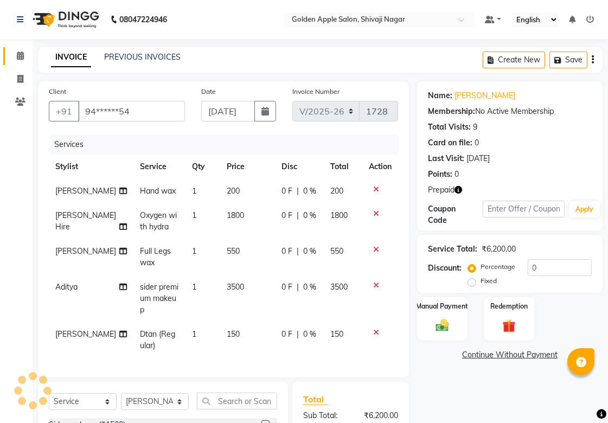
scroll to position [60, 0]
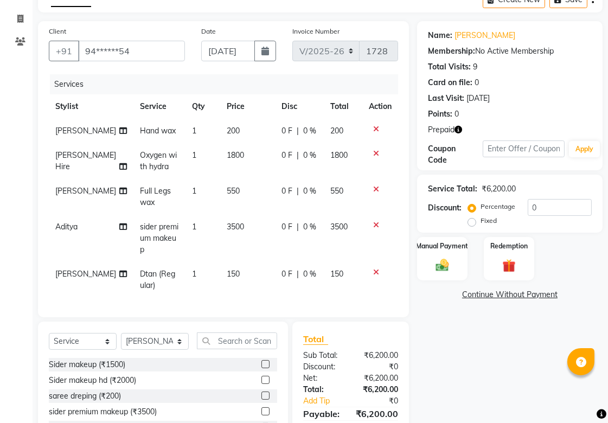
click at [377, 225] on icon at bounding box center [376, 225] width 6 height 8
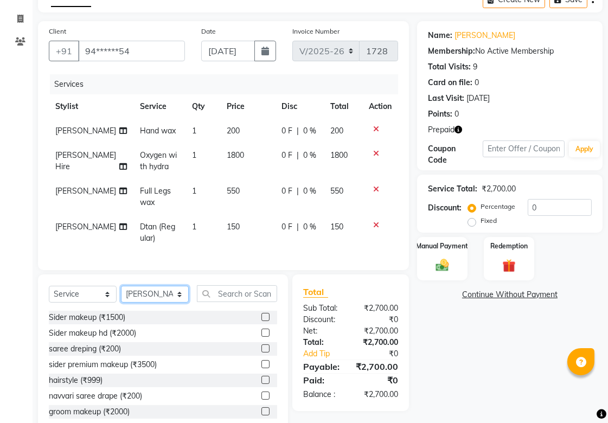
click at [169, 303] on select "Select Stylist [PERSON_NAME] Satarrdekar [PERSON_NAME] [PERSON_NAME] [PERSON_NA…" at bounding box center [155, 294] width 68 height 17
select select "45043"
click at [121, 295] on select "Select Stylist [PERSON_NAME] Satarrdekar [PERSON_NAME] [PERSON_NAME] [PERSON_NA…" at bounding box center [155, 294] width 68 height 17
click at [244, 299] on input "text" at bounding box center [237, 293] width 80 height 17
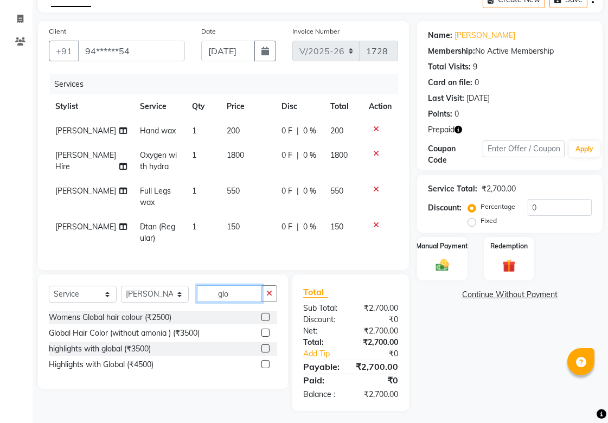
type input "glo"
click at [264, 315] on label at bounding box center [265, 333] width 8 height 8
click at [264, 315] on input "checkbox" at bounding box center [264, 333] width 7 height 7
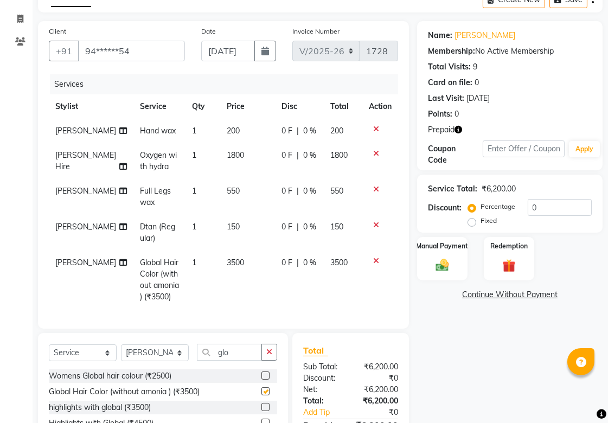
checkbox input "false"
click at [238, 261] on span "3500" at bounding box center [235, 263] width 17 height 10
select select "45043"
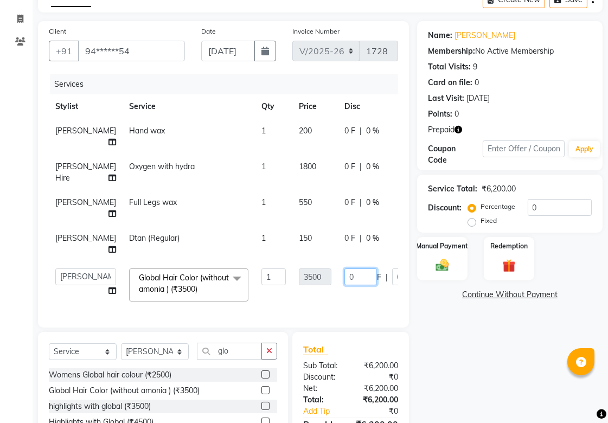
click at [313, 289] on tr "Aditya Aparana Satarrdekar ashwini jopale dolly kannan Harshika Hire operator p…" at bounding box center [277, 285] width 456 height 46
type input "3200"
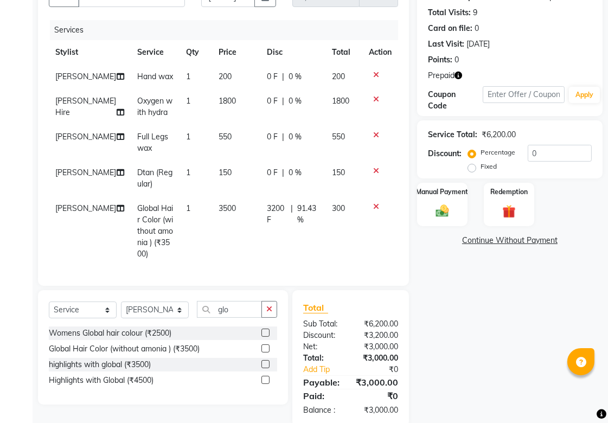
scroll to position [104, 0]
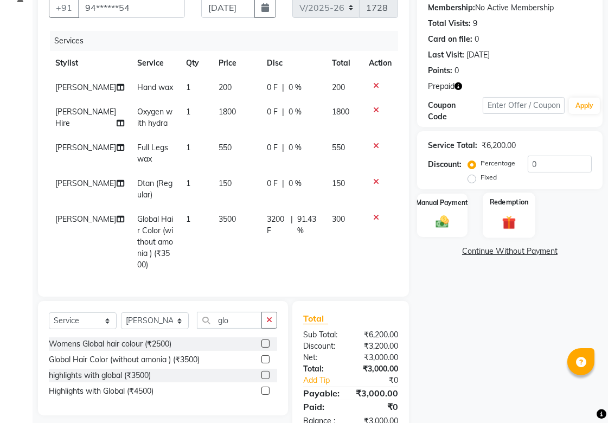
click at [479, 214] on img at bounding box center [509, 222] width 22 height 17
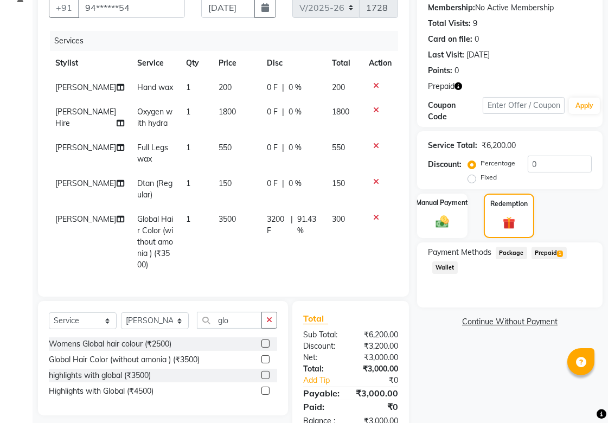
click at [479, 251] on span "Prepaid 1" at bounding box center [548, 253] width 35 height 12
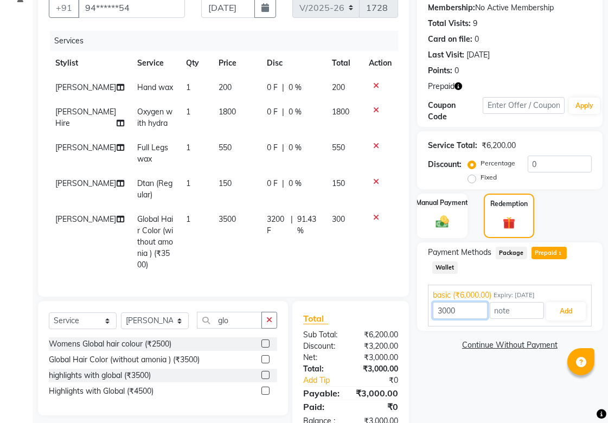
drag, startPoint x: 467, startPoint y: 311, endPoint x: 385, endPoint y: 312, distance: 82.4
click at [385, 312] on div "Client +91 94******54 Date 03-09-2025 Invoice Number V/2025 V/2025-26 1728 Serv…" at bounding box center [320, 208] width 581 height 460
click at [432, 213] on div "Manual Payment" at bounding box center [442, 216] width 53 height 46
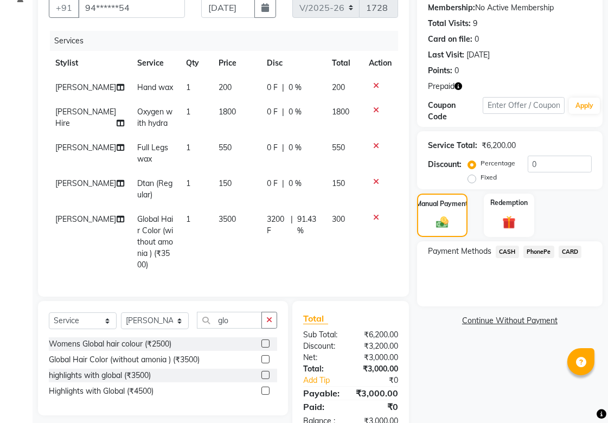
click at [479, 252] on span "PhonePe" at bounding box center [538, 252] width 31 height 12
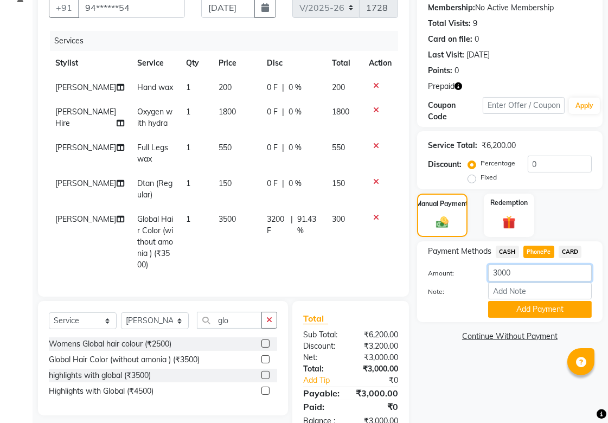
drag, startPoint x: 516, startPoint y: 270, endPoint x: 352, endPoint y: 298, distance: 166.2
click at [352, 298] on div "Client +91 94******54 Date 03-09-2025 Invoice Number V/2025 V/2025-26 1728 Serv…" at bounding box center [320, 208] width 581 height 460
type input "6050"
click at [479, 312] on button "Add Payment" at bounding box center [540, 309] width 104 height 17
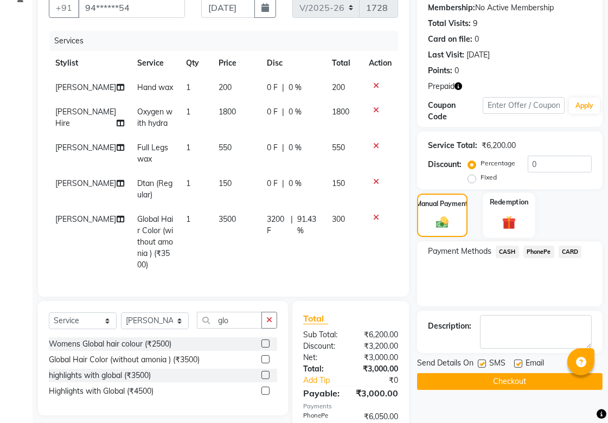
click at [479, 215] on img at bounding box center [509, 222] width 22 height 17
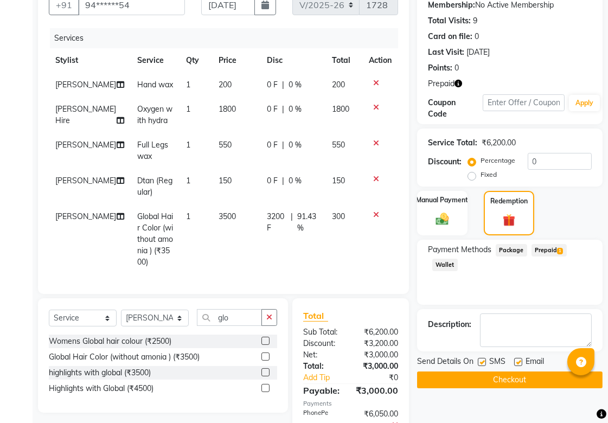
scroll to position [219, 0]
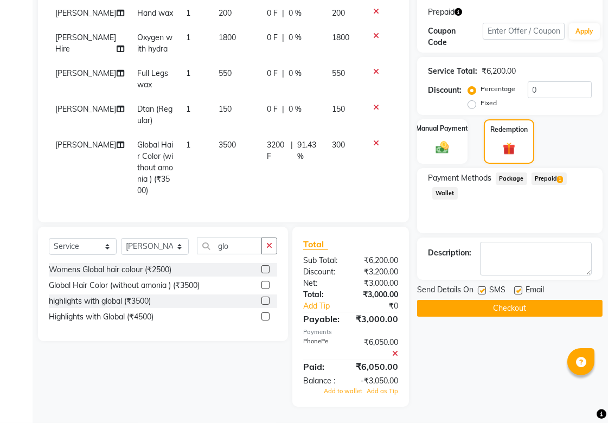
click at [457, 312] on div "Name: Varsha Chaudhari Membership: No Active Membership Total Visits: 9 Card on…" at bounding box center [514, 154] width 194 height 503
click at [397, 315] on icon at bounding box center [395, 354] width 6 height 8
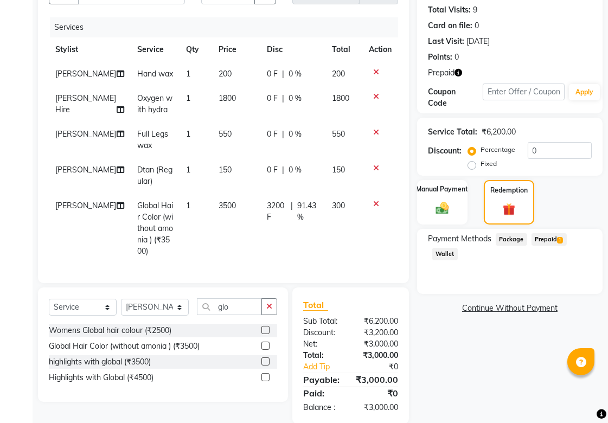
scroll to position [104, 0]
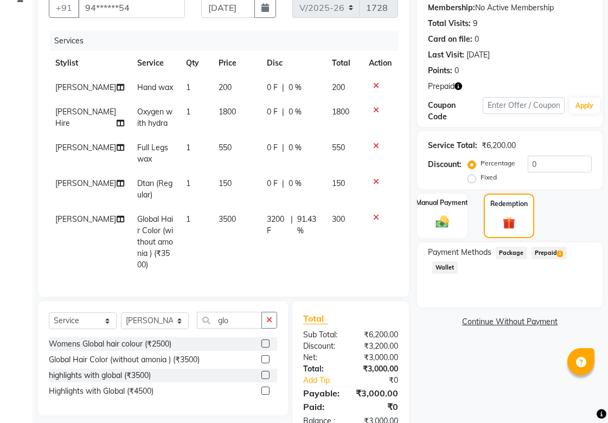
click at [366, 235] on td at bounding box center [380, 242] width 36 height 70
click at [373, 221] on icon at bounding box center [376, 218] width 6 height 8
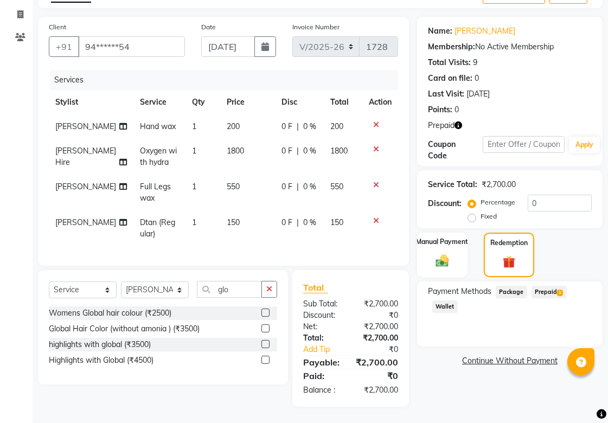
click at [266, 315] on label at bounding box center [265, 328] width 8 height 8
click at [266, 315] on input "checkbox" at bounding box center [264, 328] width 7 height 7
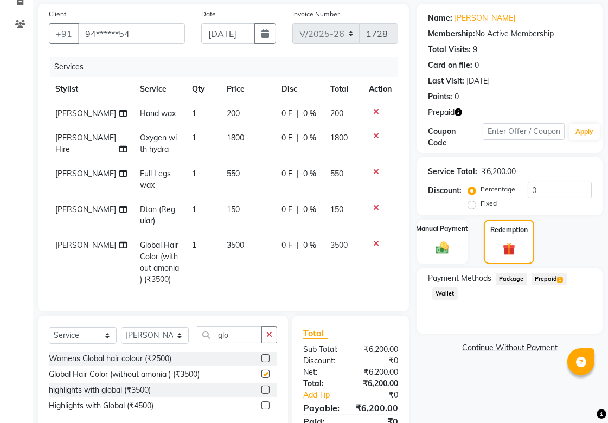
scroll to position [104, 0]
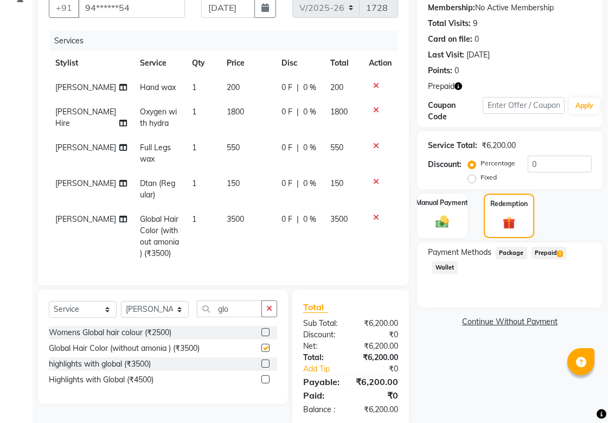
checkbox input "false"
click at [375, 109] on icon at bounding box center [376, 110] width 6 height 8
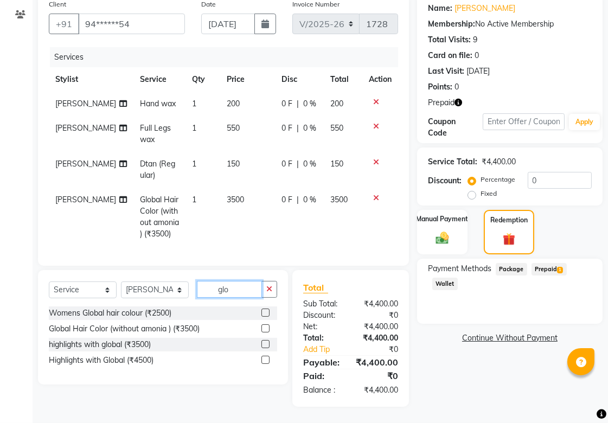
drag, startPoint x: 242, startPoint y: 281, endPoint x: 158, endPoint y: 282, distance: 84.6
click at [158, 282] on div "Select Service Product Membership Package Voucher Prepaid Gift Card Select Styl…" at bounding box center [163, 293] width 228 height 25
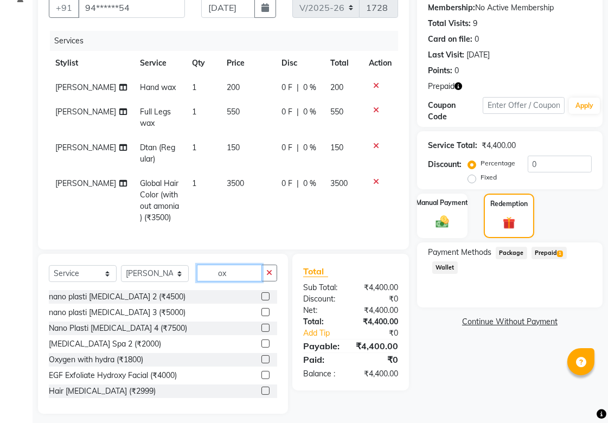
type input "ox"
click at [261, 315] on label at bounding box center [265, 359] width 8 height 8
click at [261, 315] on input "checkbox" at bounding box center [264, 359] width 7 height 7
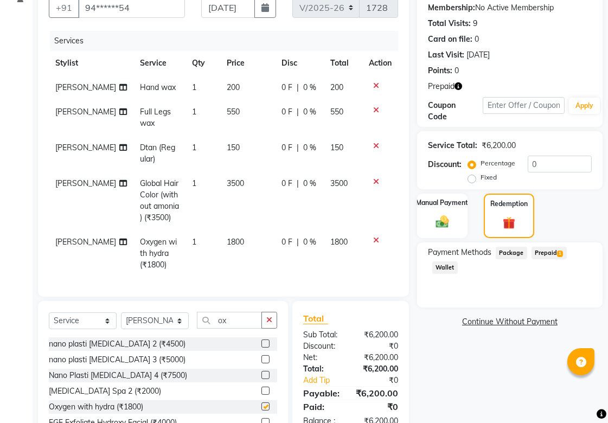
checkbox input "false"
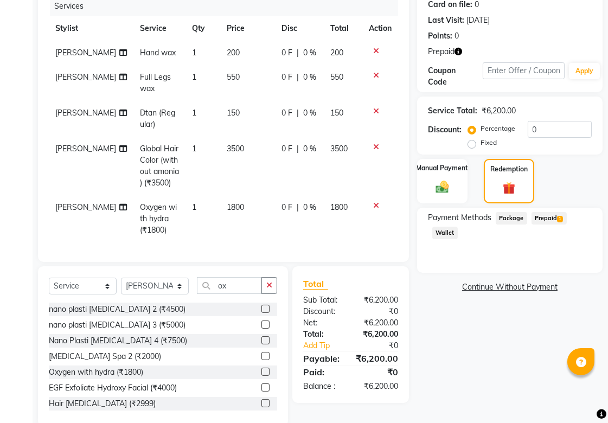
scroll to position [166, 0]
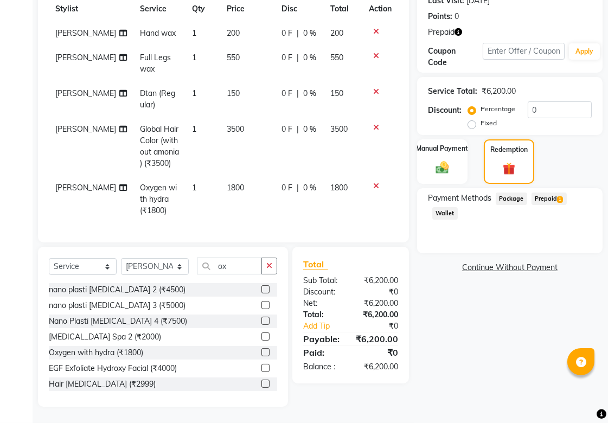
click at [479, 193] on span "Prepaid 1" at bounding box center [548, 199] width 35 height 12
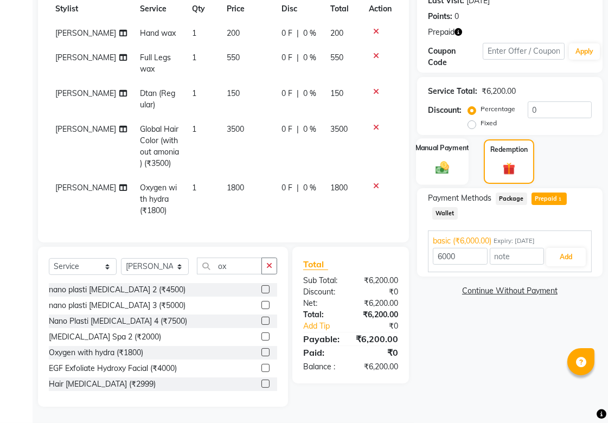
click at [457, 167] on div "Manual Payment" at bounding box center [442, 161] width 53 height 46
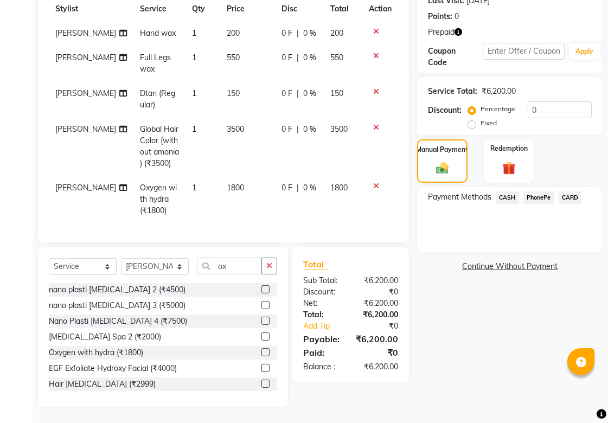
click at [479, 191] on span "PhonePe" at bounding box center [538, 197] width 31 height 12
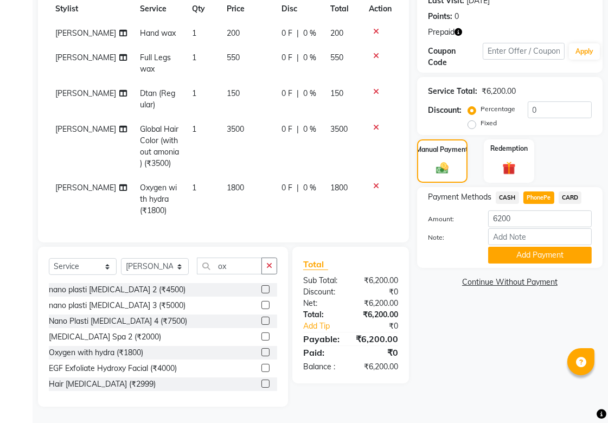
click at [350, 120] on td "3500" at bounding box center [343, 146] width 39 height 59
select select "45043"
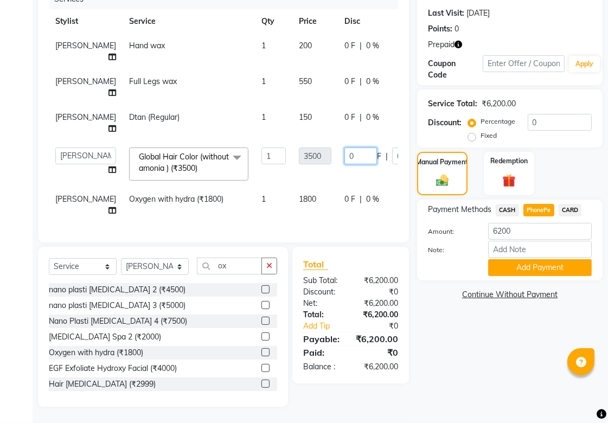
click at [349, 148] on input "0" at bounding box center [360, 156] width 33 height 17
type input "3200"
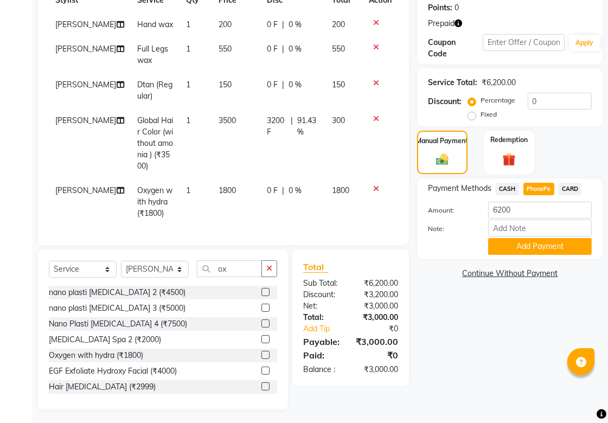
scroll to position [106, 0]
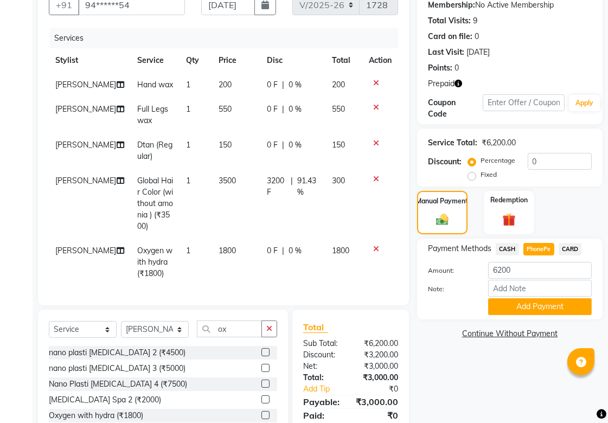
click at [270, 194] on span "3200 F" at bounding box center [276, 186] width 19 height 23
select select "45043"
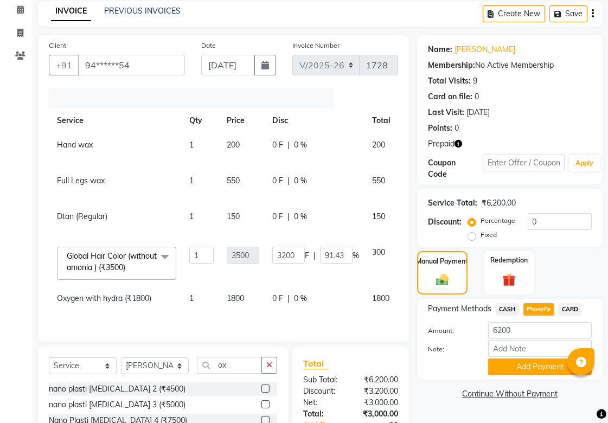
scroll to position [14, 99]
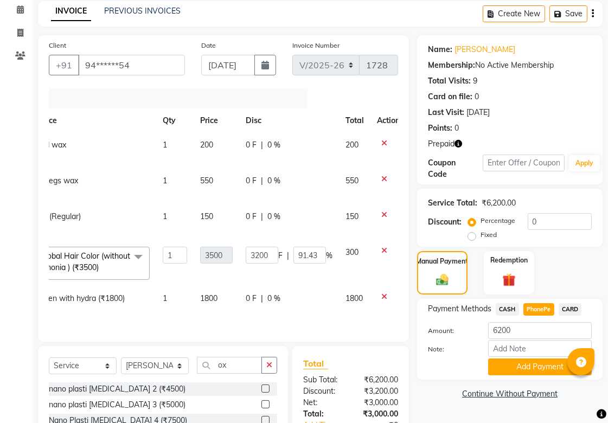
click at [264, 139] on div "0 F | 0 %" at bounding box center [289, 144] width 87 height 11
select select "85394"
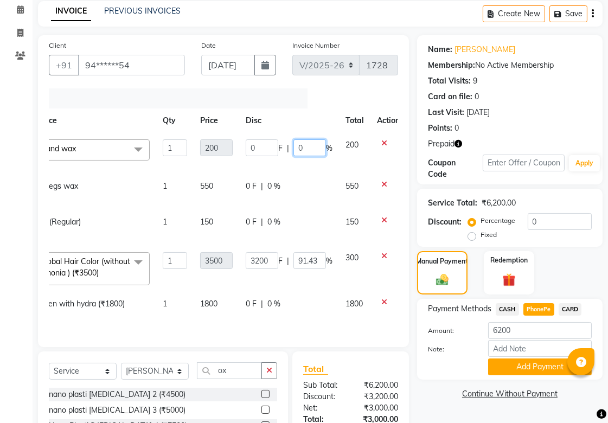
click at [293, 139] on input "0" at bounding box center [309, 147] width 33 height 17
type input "100"
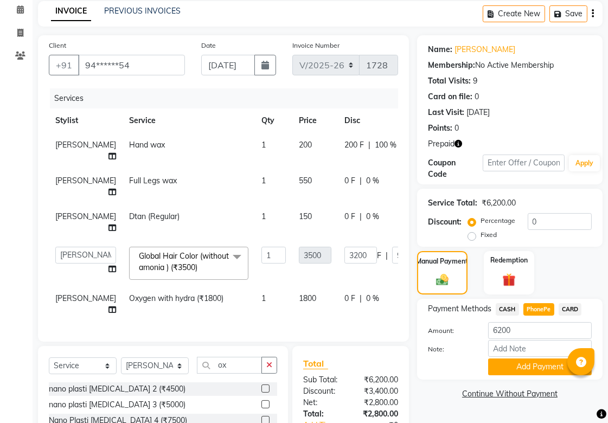
click at [376, 133] on tr "ashwini jopale Hand wax 1 200 200 F | 100 % 0" at bounding box center [277, 151] width 456 height 36
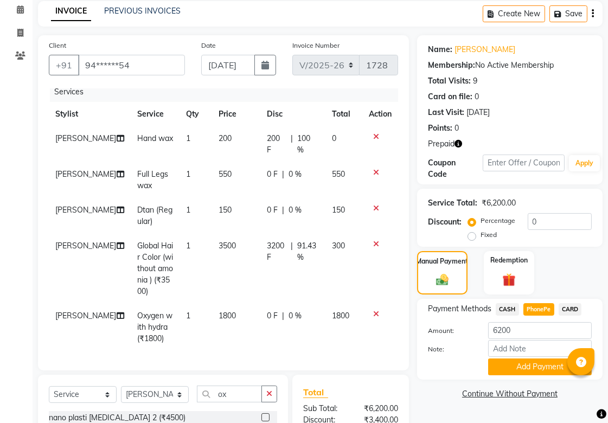
click at [304, 133] on span "100 %" at bounding box center [308, 144] width 22 height 23
select select "85394"
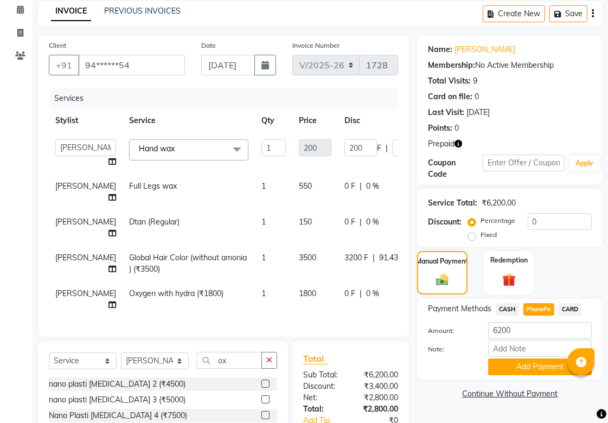
scroll to position [9, 0]
click at [348, 139] on input "200" at bounding box center [360, 147] width 33 height 17
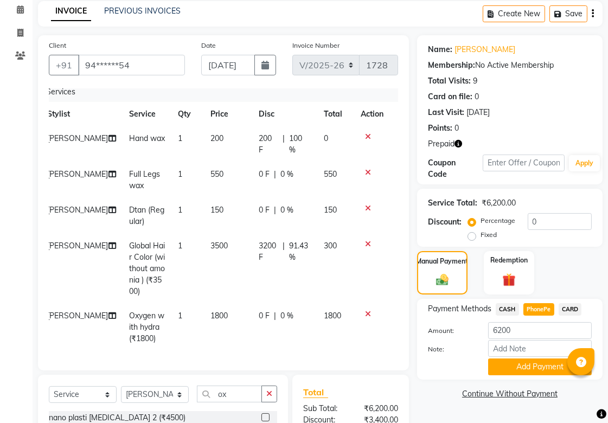
scroll to position [9, 8]
click at [366, 133] on icon at bounding box center [369, 137] width 6 height 8
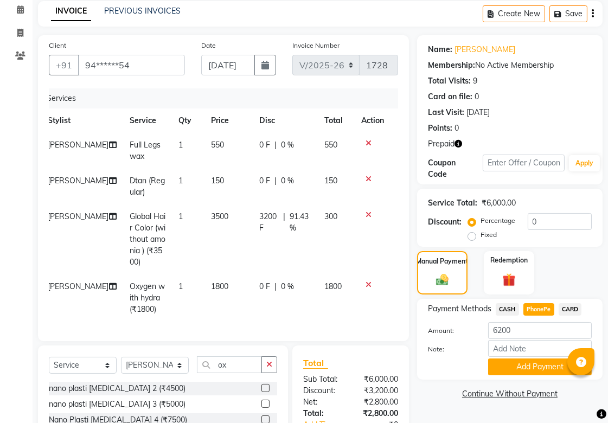
scroll to position [0, 8]
click at [169, 315] on select "Select Stylist [PERSON_NAME] Satarrdekar [PERSON_NAME] [PERSON_NAME] [PERSON_NA…" at bounding box center [155, 365] width 68 height 17
select select "85394"
click at [121, 315] on select "Select Stylist [PERSON_NAME] Satarrdekar [PERSON_NAME] [PERSON_NAME] [PERSON_NA…" at bounding box center [155, 365] width 68 height 17
drag, startPoint x: 226, startPoint y: 361, endPoint x: 170, endPoint y: 369, distance: 56.5
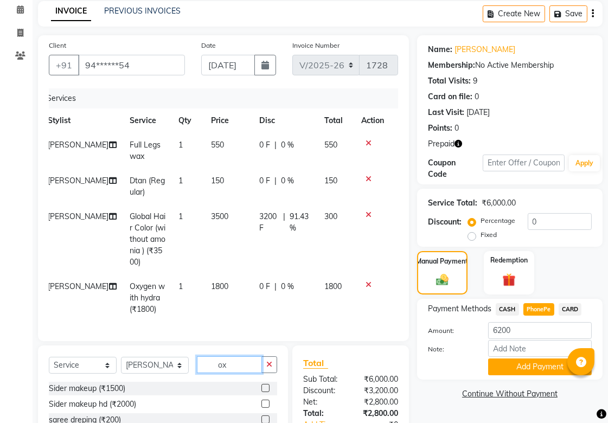
click at [170, 315] on div "Select Service Product Membership Package Voucher Prepaid Gift Card Select Styl…" at bounding box center [163, 368] width 228 height 25
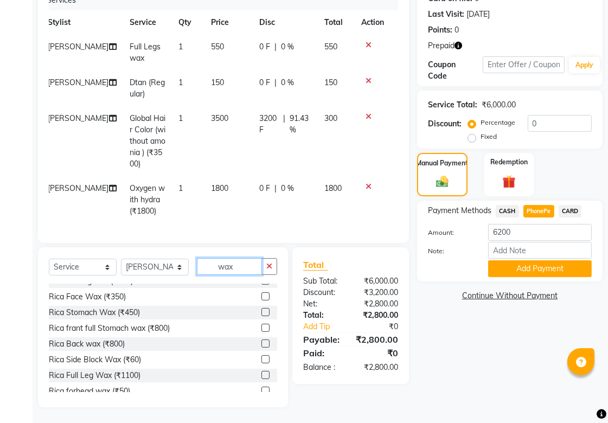
scroll to position [181, 0]
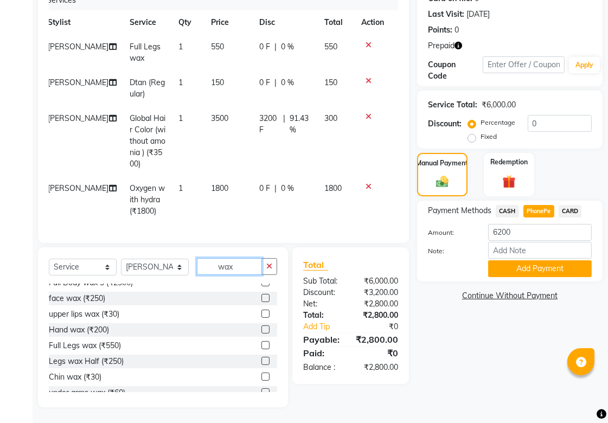
type input "wax"
click at [261, 315] on label at bounding box center [265, 329] width 8 height 8
click at [261, 315] on input "checkbox" at bounding box center [264, 329] width 7 height 7
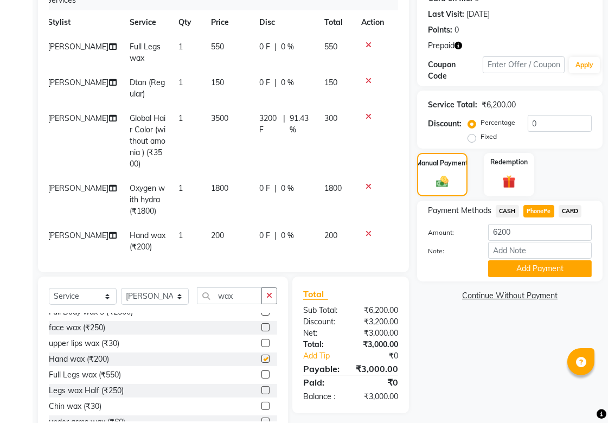
checkbox input "false"
click at [294, 119] on span "91.43 %" at bounding box center [301, 124] width 22 height 23
select select "45043"
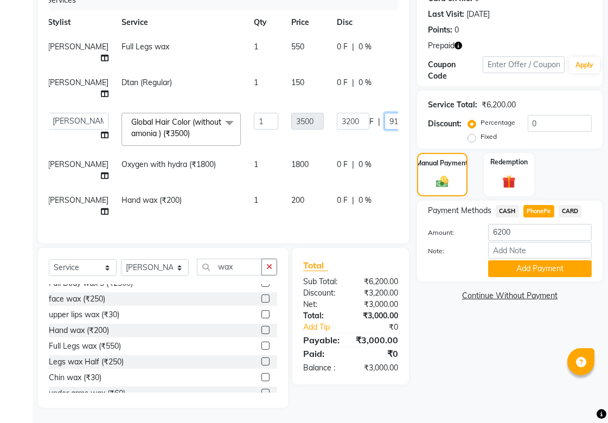
scroll to position [0, 99]
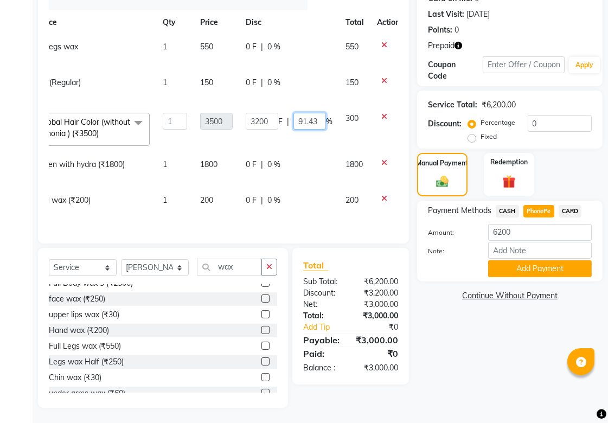
drag, startPoint x: 370, startPoint y: 132, endPoint x: 446, endPoint y: 137, distance: 76.6
click at [446, 137] on div "Client +91 94******54 Date 03-09-2025 Invoice Number V/2025 V/2025-26 1728 Serv…" at bounding box center [320, 172] width 581 height 471
type input "3"
type input "0"
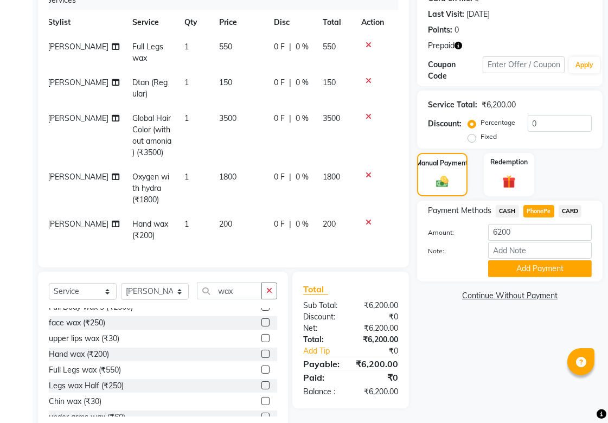
click at [219, 114] on span "3500" at bounding box center [227, 118] width 17 height 10
select select "45043"
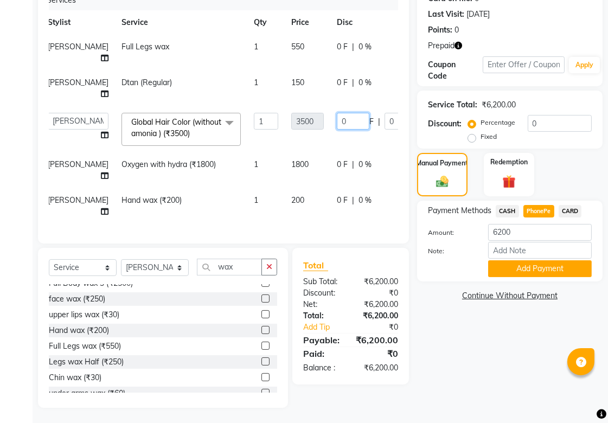
click at [337, 130] on input "0" at bounding box center [353, 121] width 33 height 17
type input "3"
type input "300"
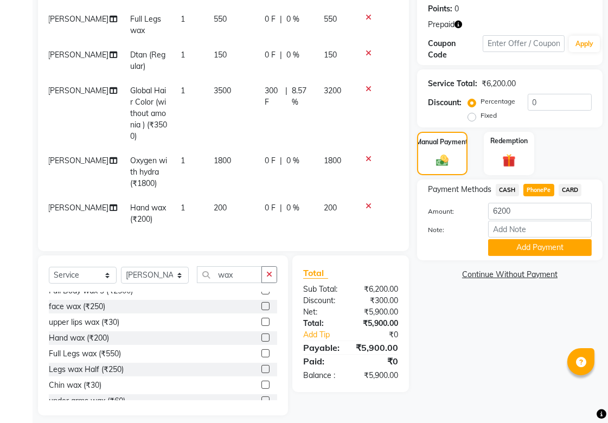
scroll to position [174, 0]
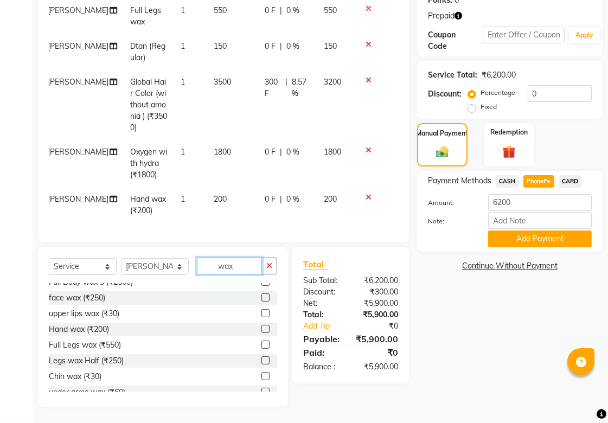
click at [243, 268] on input "wax" at bounding box center [229, 266] width 65 height 17
drag, startPoint x: 521, startPoint y: 202, endPoint x: 446, endPoint y: 204, distance: 75.4
click at [446, 204] on div "Amount: 6200" at bounding box center [510, 203] width 180 height 18
type input "5000"
click at [479, 242] on button "Add Payment" at bounding box center [540, 238] width 104 height 17
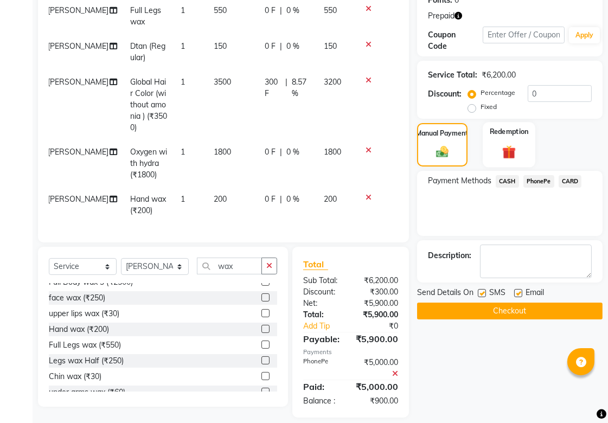
click at [479, 143] on div "Redemption" at bounding box center [509, 145] width 53 height 46
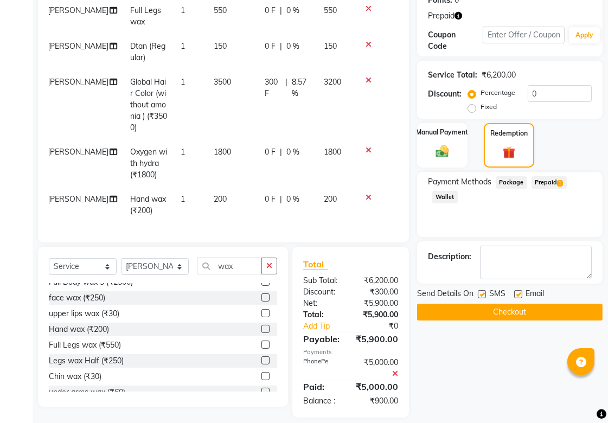
scroll to position [198, 0]
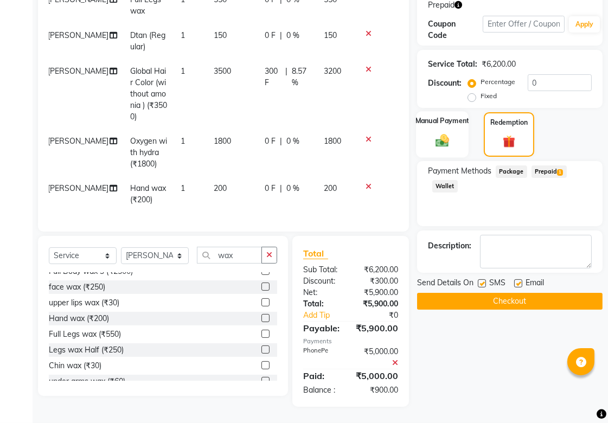
click at [431, 132] on img at bounding box center [442, 140] width 22 height 16
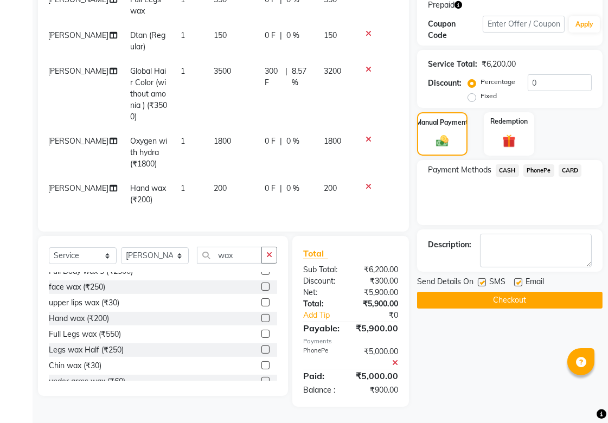
click at [479, 164] on span "PhonePe" at bounding box center [538, 170] width 31 height 12
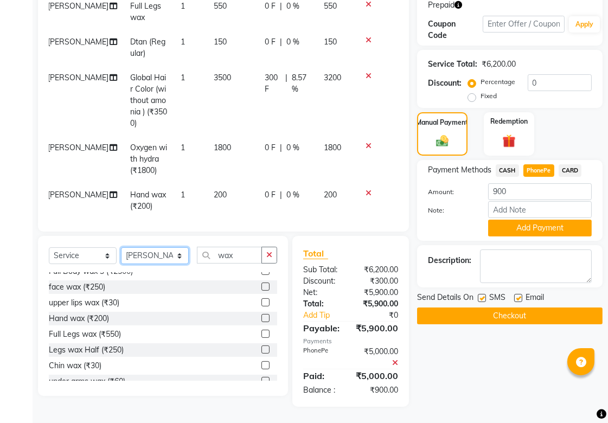
click at [167, 247] on select "Select Stylist [PERSON_NAME] Satarrdekar [PERSON_NAME] [PERSON_NAME] [PERSON_NA…" at bounding box center [155, 255] width 68 height 17
select select "43898"
click at [121, 247] on select "Select Stylist [PERSON_NAME] Satarrdekar [PERSON_NAME] [PERSON_NAME] [PERSON_NA…" at bounding box center [155, 255] width 68 height 17
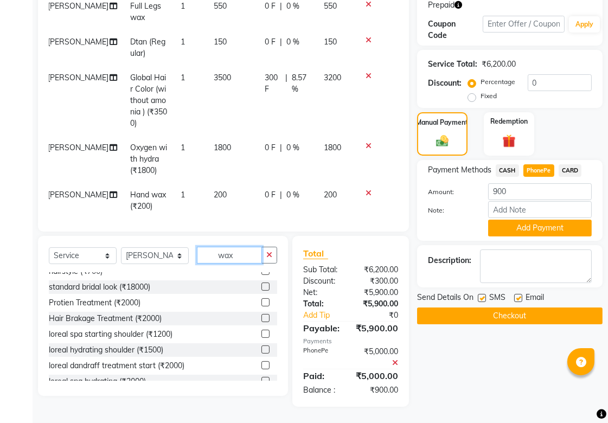
drag, startPoint x: 245, startPoint y: 233, endPoint x: 174, endPoint y: 242, distance: 71.1
click at [174, 247] on div "Select Service Product Membership Package Voucher Prepaid Gift Card Select Styl…" at bounding box center [163, 259] width 228 height 25
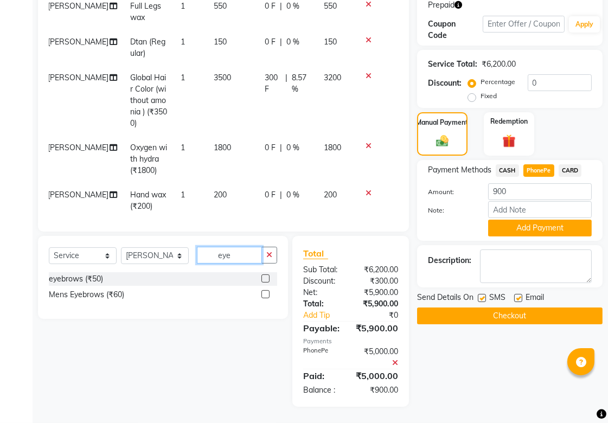
type input "eye"
click at [264, 274] on label at bounding box center [265, 278] width 8 height 8
click at [264, 275] on input "checkbox" at bounding box center [264, 278] width 7 height 7
checkbox input "false"
drag, startPoint x: 247, startPoint y: 239, endPoint x: 193, endPoint y: 242, distance: 54.9
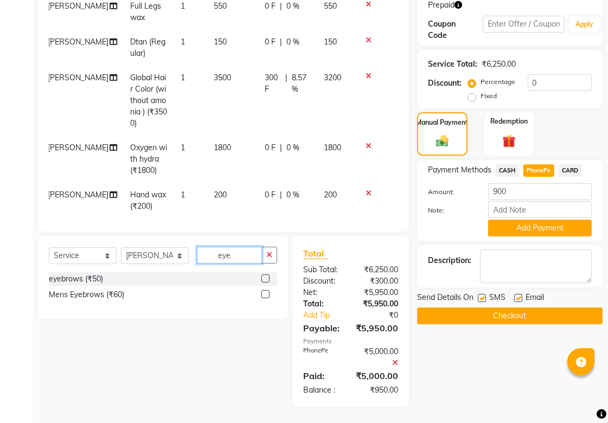
click at [193, 247] on div "Select Service Product Membership Package Voucher Prepaid Gift Card Select Styl…" at bounding box center [163, 259] width 228 height 25
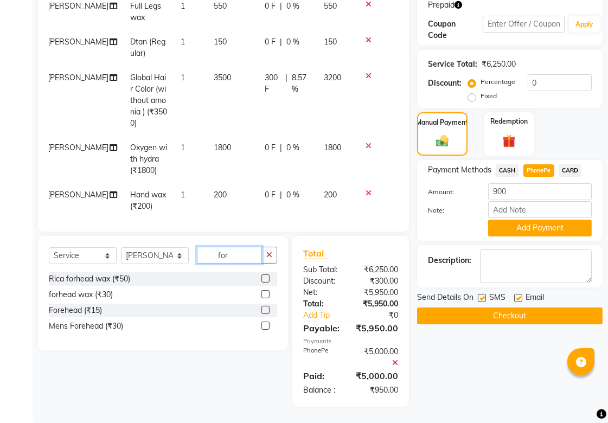
type input "for"
click at [266, 306] on label at bounding box center [265, 310] width 8 height 8
click at [266, 307] on input "checkbox" at bounding box center [264, 310] width 7 height 7
checkbox input "false"
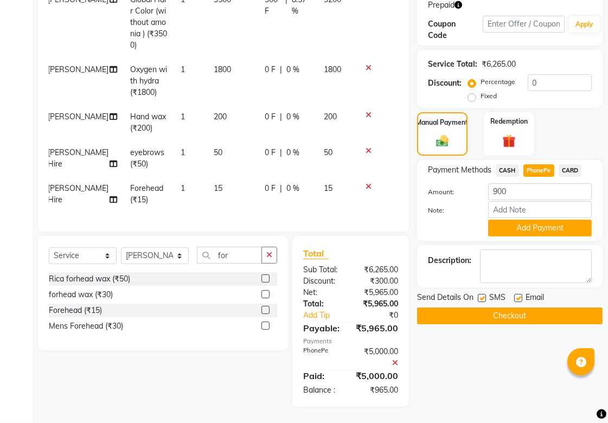
scroll to position [0, 8]
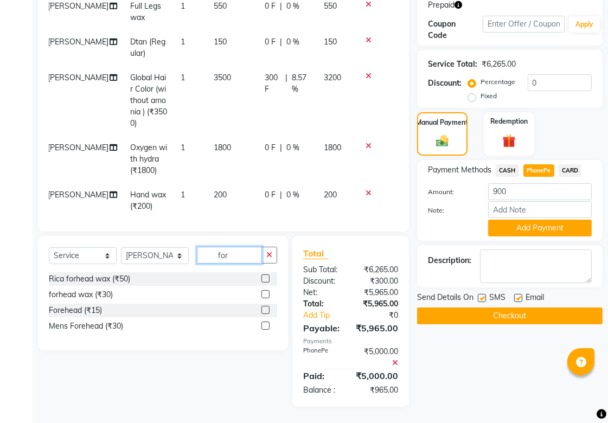
drag, startPoint x: 231, startPoint y: 239, endPoint x: 174, endPoint y: 253, distance: 59.1
click at [174, 253] on div "Select Service Product Membership Package Voucher Prepaid Gift Card Select Styl…" at bounding box center [163, 259] width 228 height 25
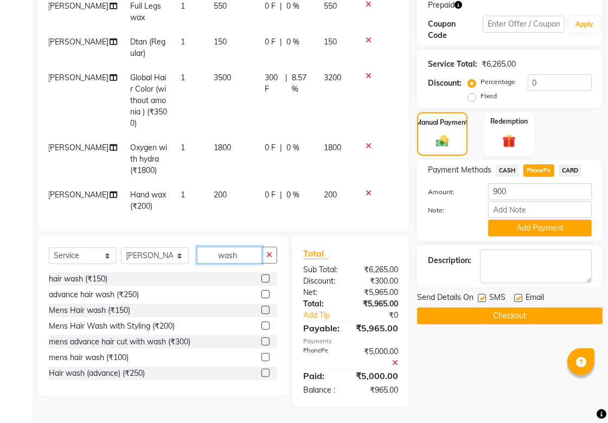
type input "wash"
click at [261, 274] on label at bounding box center [265, 278] width 8 height 8
click at [261, 275] on input "checkbox" at bounding box center [264, 278] width 7 height 7
checkbox input "false"
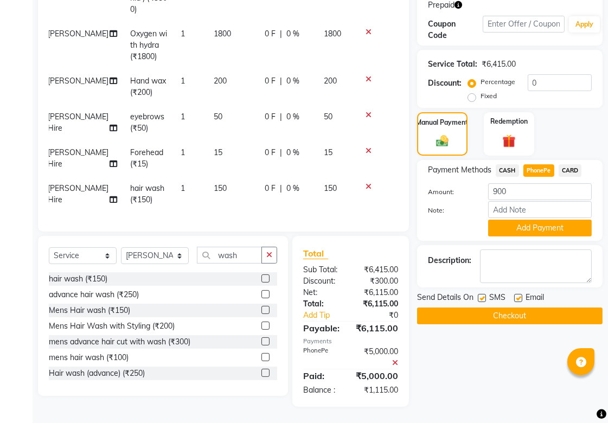
scroll to position [123, 8]
click at [265, 183] on span "0 F" at bounding box center [270, 188] width 11 height 11
select select "43898"
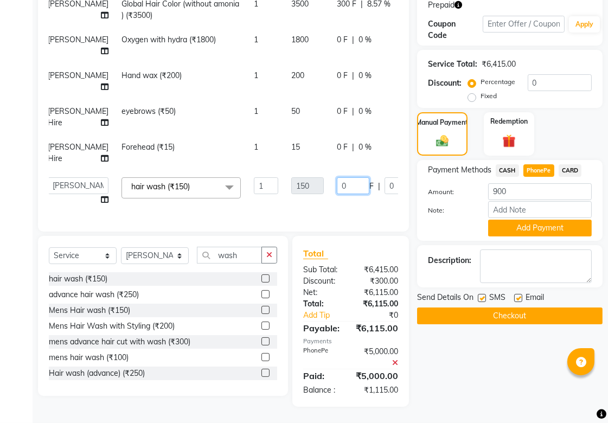
click at [343, 177] on input "0" at bounding box center [353, 185] width 33 height 17
type input "100"
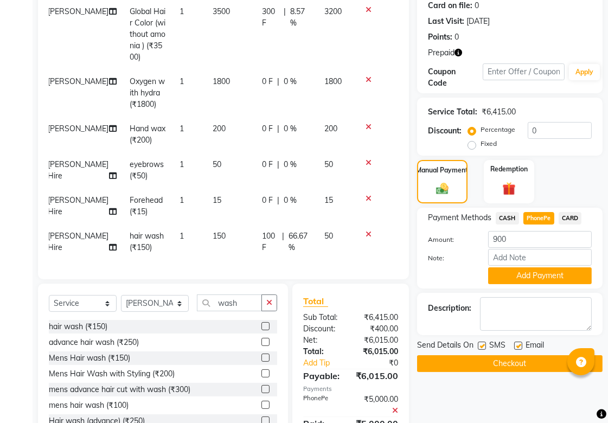
scroll to position [138, 0]
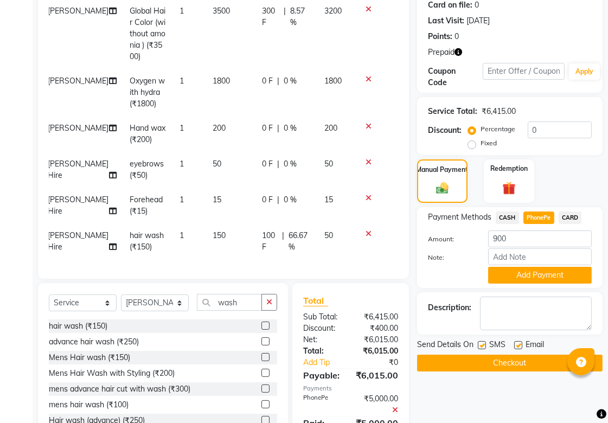
click at [132, 123] on span "Hand wax (₹200)" at bounding box center [148, 133] width 36 height 21
select select "85394"
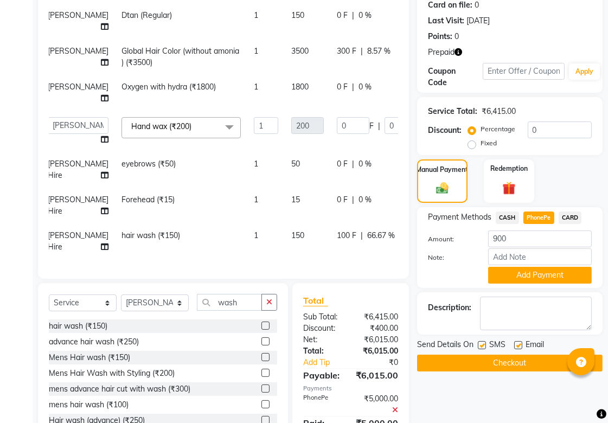
scroll to position [117, 8]
click at [219, 120] on span at bounding box center [230, 127] width 22 height 21
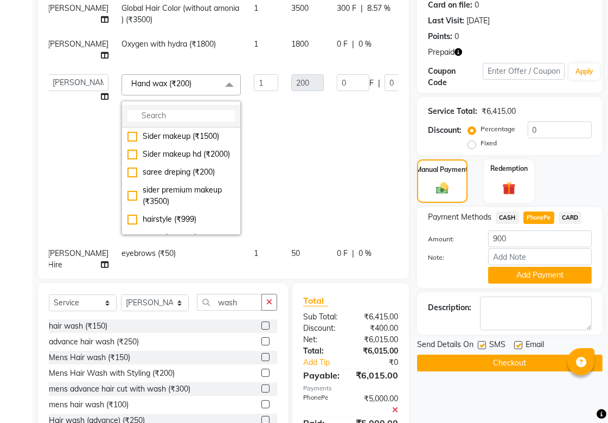
click at [181, 121] on input "multiselect-search" at bounding box center [180, 115] width 107 height 11
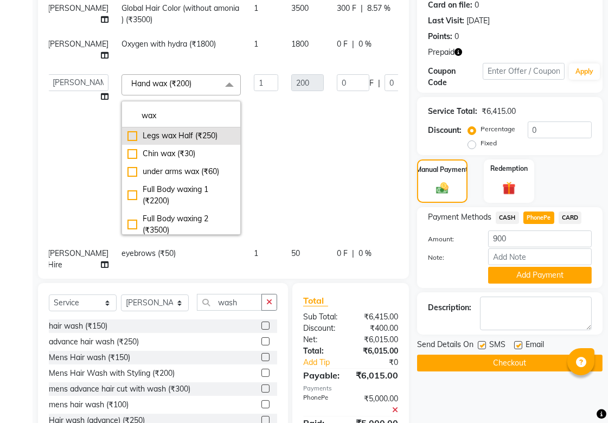
scroll to position [181, 0]
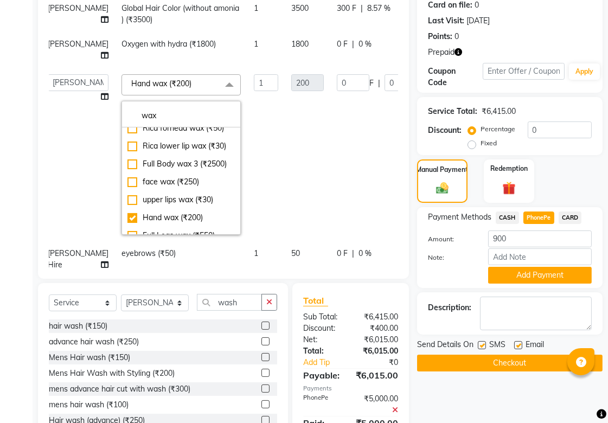
type input "wax"
click at [296, 139] on td "200" at bounding box center [308, 155] width 46 height 174
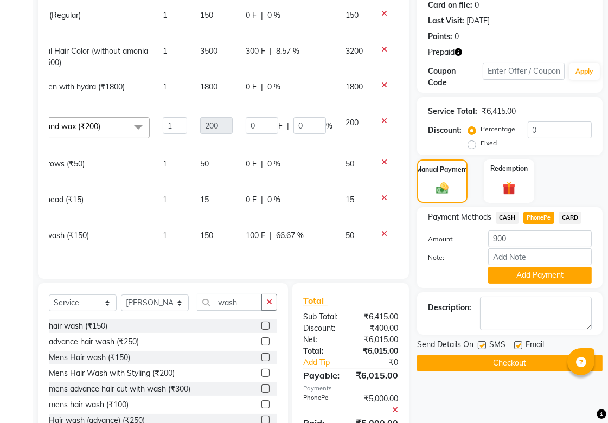
scroll to position [117, 61]
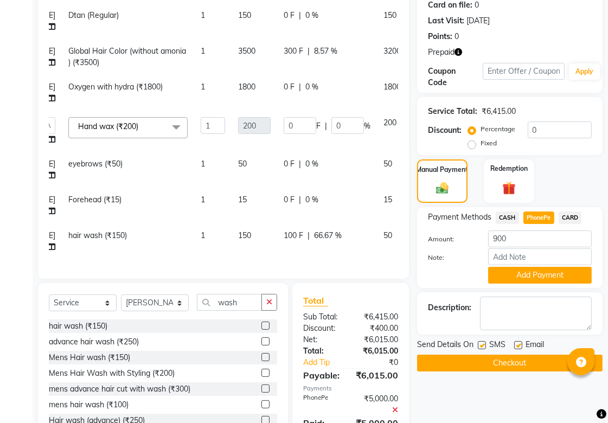
click at [317, 94] on td "0 F | 0 %" at bounding box center [327, 93] width 100 height 36
select select "45043"
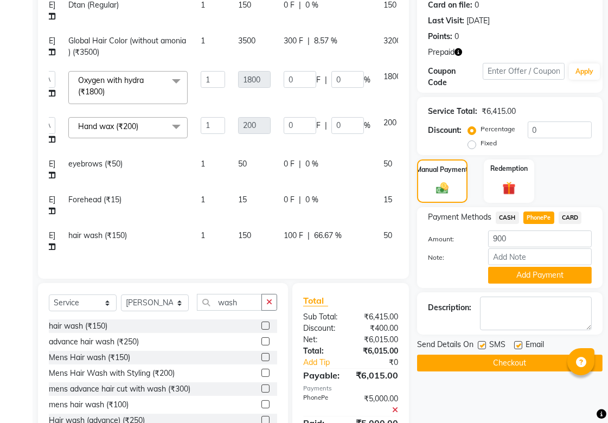
scroll to position [116, 61]
click at [410, 272] on div "Client +91 94******54 Date 03-09-2025 Invoice Number V/2025 V/2025-26 1728 Serv…" at bounding box center [223, 199] width 387 height 510
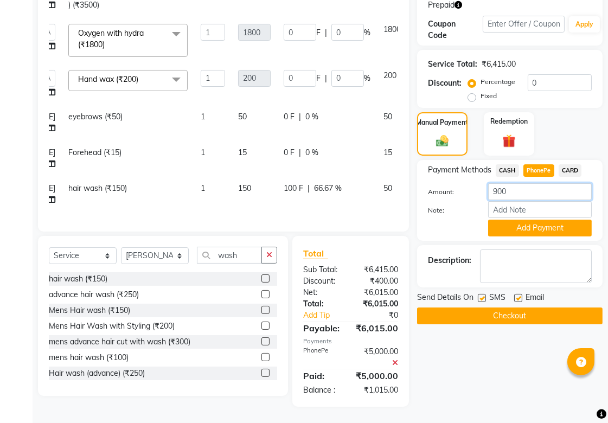
drag, startPoint x: 522, startPoint y: 181, endPoint x: 485, endPoint y: 183, distance: 36.4
click at [479, 183] on div "900" at bounding box center [540, 191] width 120 height 17
type input "1065"
click at [479, 220] on button "Add Payment" at bounding box center [540, 228] width 104 height 17
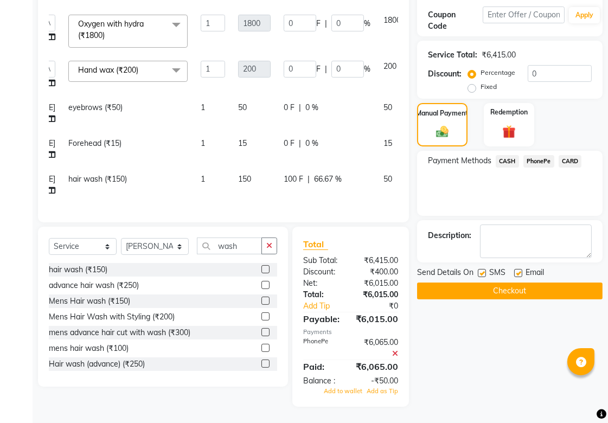
scroll to position [207, 0]
click at [349, 315] on span "Add to wallet" at bounding box center [343, 391] width 39 height 8
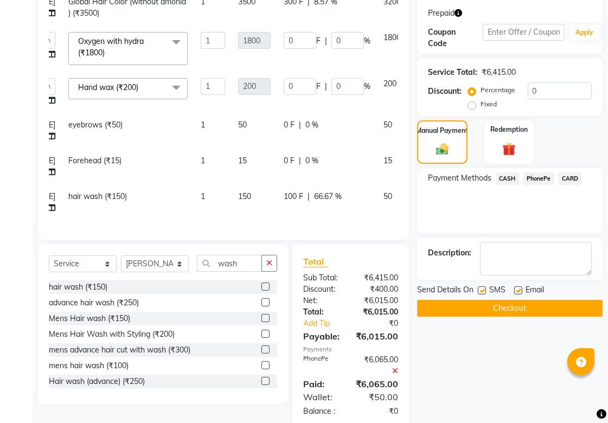
scroll to position [181, 0]
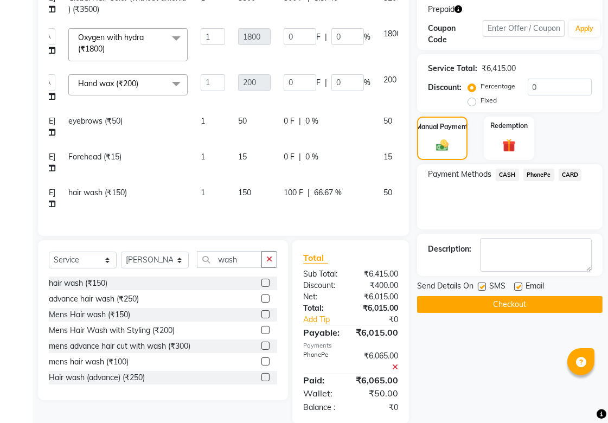
click at [284, 187] on span "100 F" at bounding box center [294, 192] width 20 height 11
select select "43898"
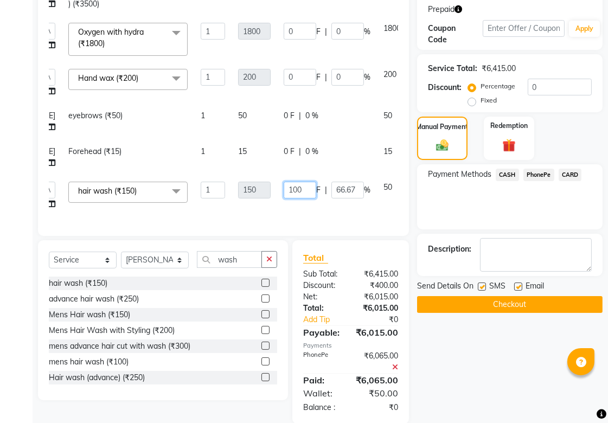
drag, startPoint x: 286, startPoint y: 185, endPoint x: 262, endPoint y: 187, distance: 23.9
click at [277, 187] on td "100 F | 66.67 %" at bounding box center [327, 195] width 100 height 41
type input "50"
click at [317, 175] on td "50 F | 66.67 %" at bounding box center [327, 195] width 100 height 41
select select "43898"
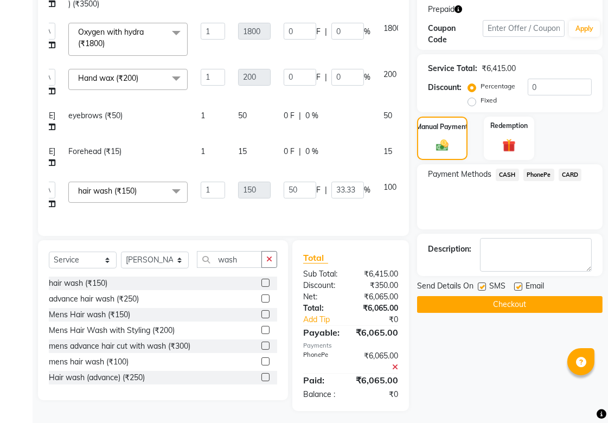
click at [324, 166] on td "0 F | 0 %" at bounding box center [327, 157] width 100 height 36
select select "43898"
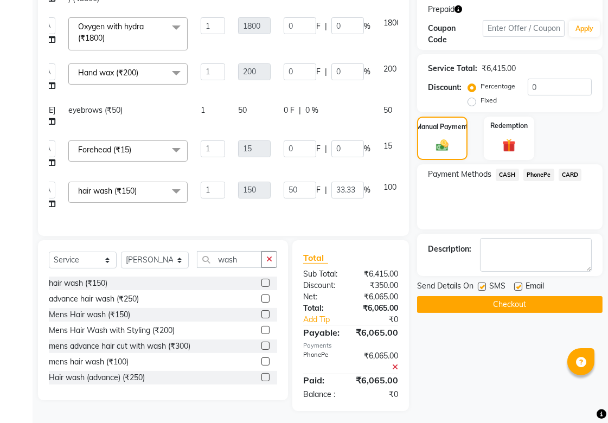
scroll to position [198, 0]
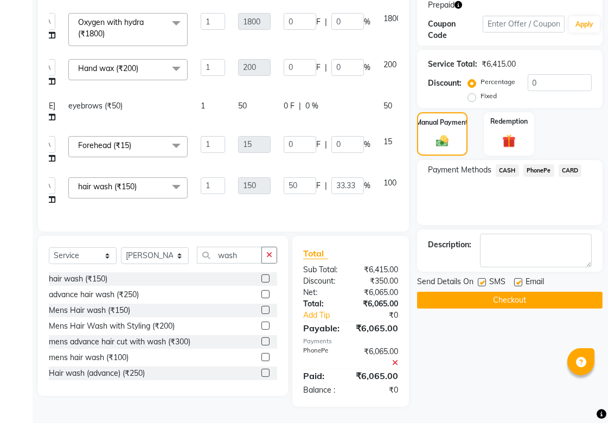
click at [290, 144] on td "0 F | 0 %" at bounding box center [327, 150] width 100 height 41
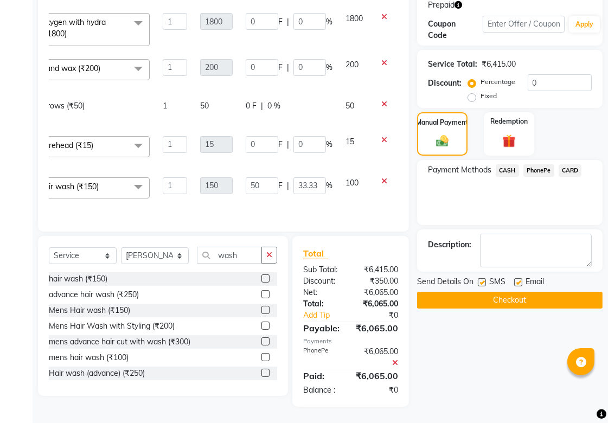
click at [479, 164] on span "PhonePe" at bounding box center [538, 170] width 31 height 12
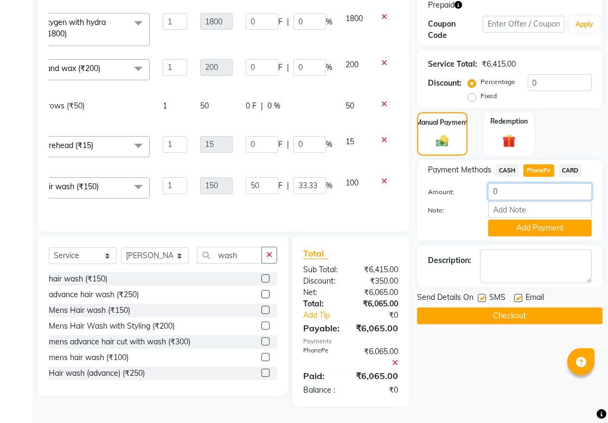
drag, startPoint x: 512, startPoint y: 180, endPoint x: 472, endPoint y: 181, distance: 40.2
click at [472, 183] on div "Amount: 0" at bounding box center [510, 192] width 180 height 18
type input "1065"
click at [479, 220] on button "Add Payment" at bounding box center [540, 228] width 104 height 17
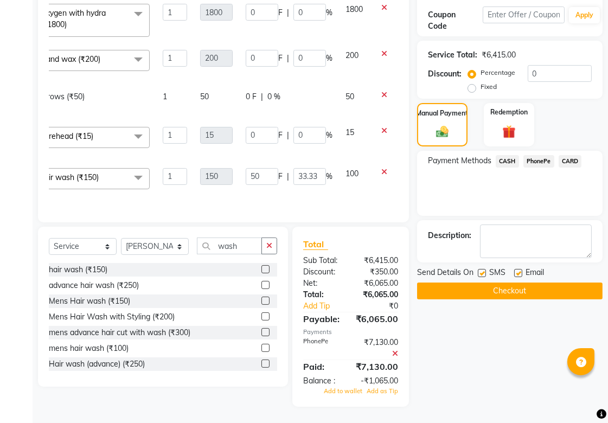
click at [395, 315] on icon at bounding box center [395, 354] width 6 height 8
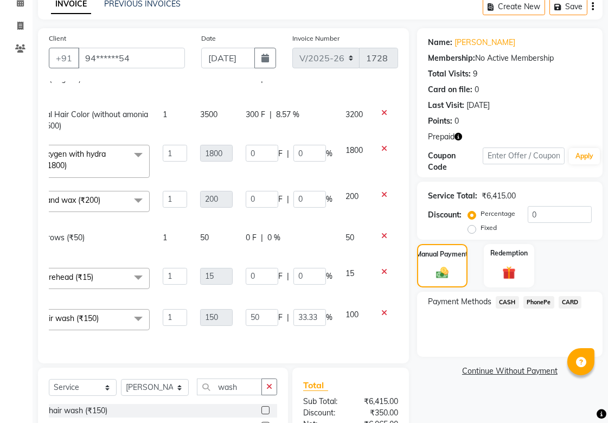
scroll to position [114, 0]
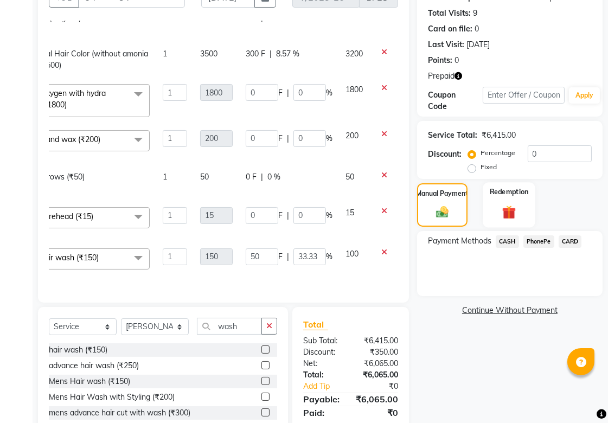
click at [479, 207] on img at bounding box center [509, 211] width 22 height 17
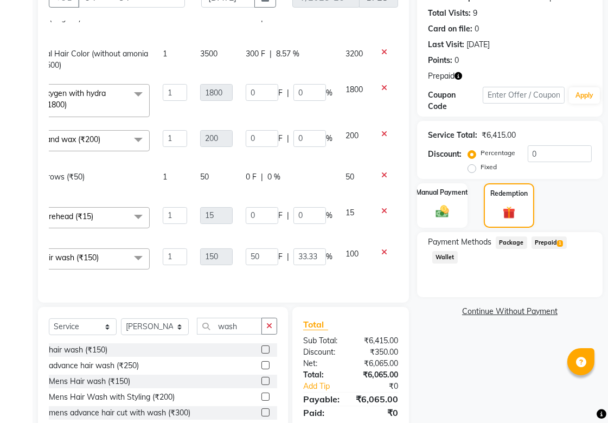
click at [479, 241] on span "Prepaid 1" at bounding box center [548, 242] width 35 height 12
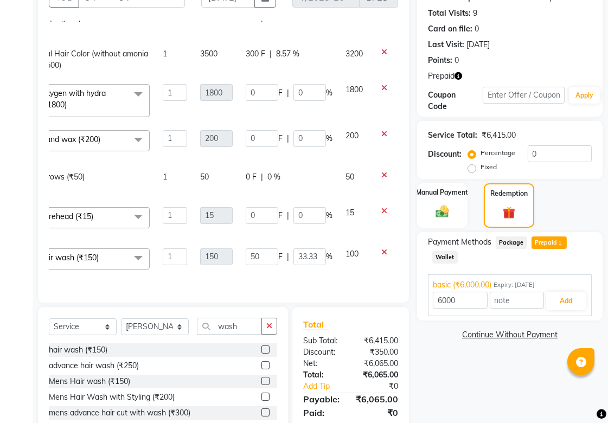
click at [470, 258] on div "Payment Methods Package Prepaid 1 Wallet" at bounding box center [510, 250] width 164 height 29
click at [479, 256] on div "Payment Methods Package Prepaid 1 Wallet" at bounding box center [510, 250] width 164 height 29
click at [479, 303] on button "Add" at bounding box center [566, 301] width 40 height 18
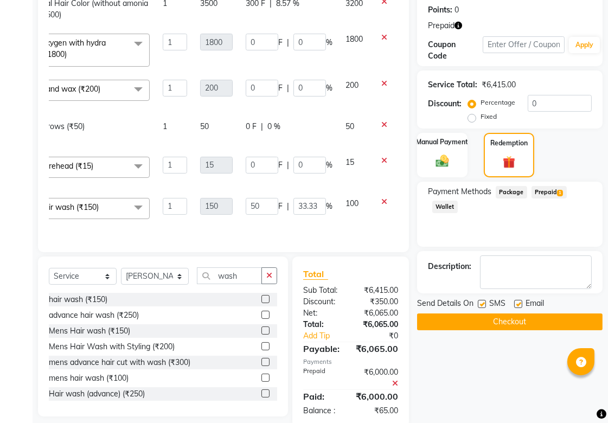
scroll to position [198, 0]
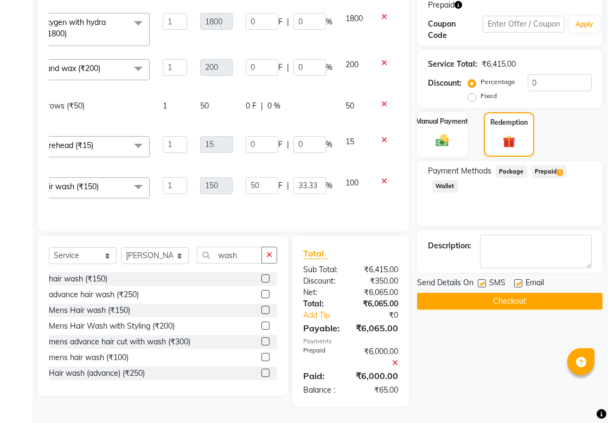
click at [397, 315] on icon at bounding box center [395, 363] width 6 height 8
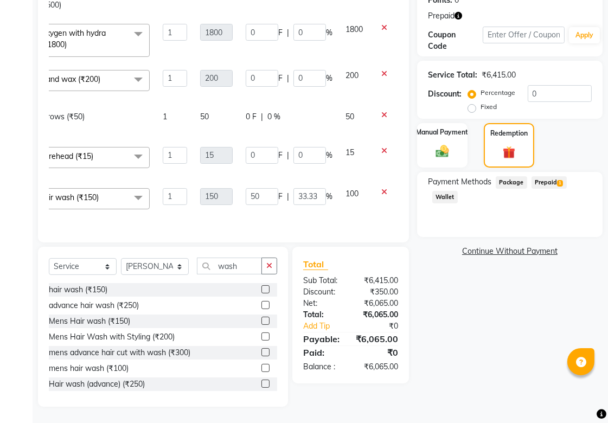
click at [479, 183] on span "Prepaid 1" at bounding box center [548, 182] width 35 height 12
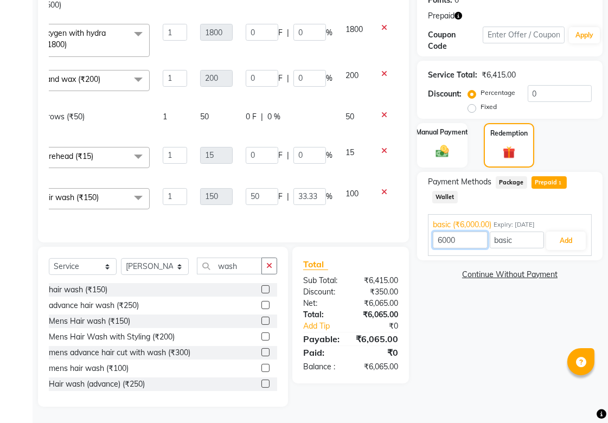
drag, startPoint x: 471, startPoint y: 235, endPoint x: 412, endPoint y: 242, distance: 59.1
click at [412, 242] on div "Client +91 94******54 Date 03-09-2025 Invoice Number V/2025 V/2025-26 1728 Serv…" at bounding box center [320, 156] width 581 height 499
type input "5000"
click at [479, 242] on button "Add" at bounding box center [566, 241] width 40 height 18
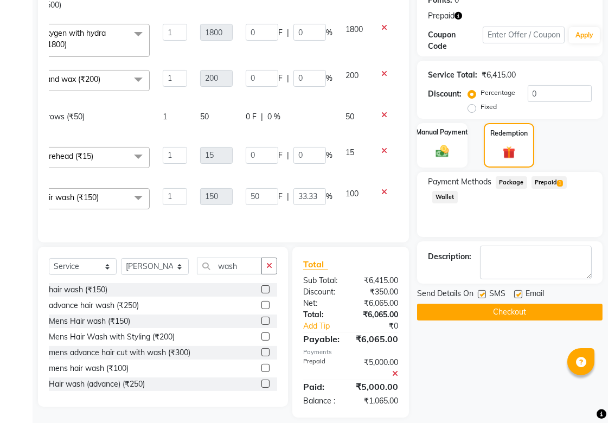
scroll to position [198, 0]
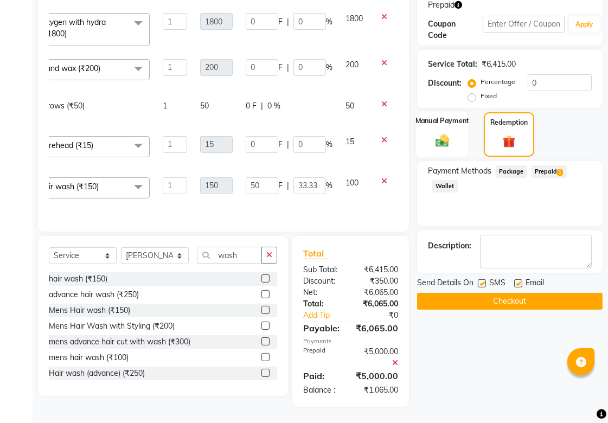
click at [458, 136] on div "Manual Payment" at bounding box center [442, 134] width 53 height 46
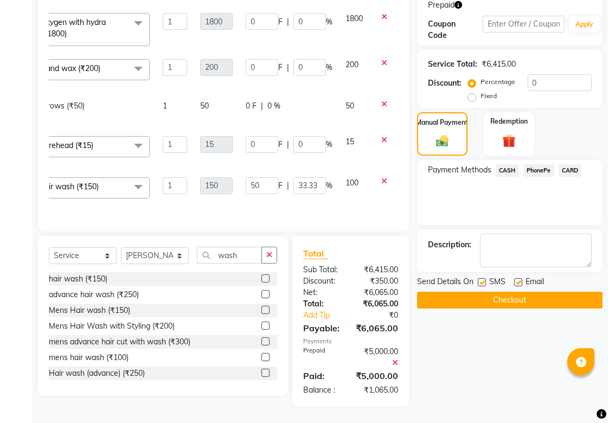
click at [479, 164] on span "PhonePe" at bounding box center [538, 170] width 31 height 12
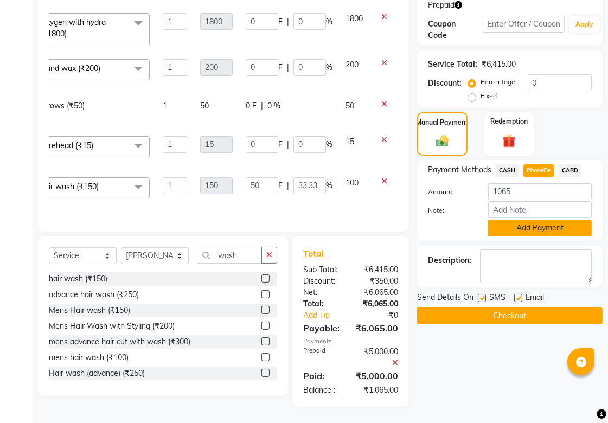
click at [479, 220] on button "Add Payment" at bounding box center [540, 228] width 104 height 17
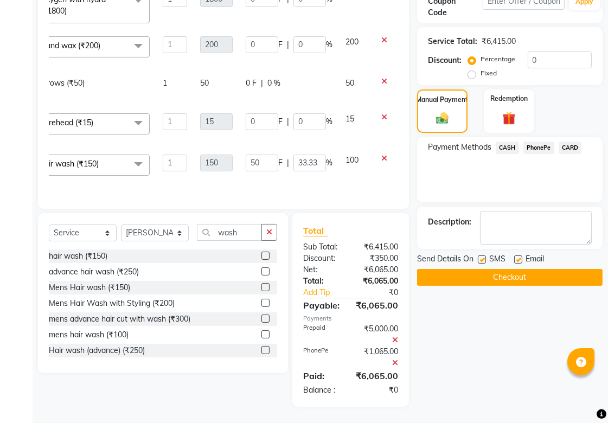
scroll to position [220, 0]
click at [479, 110] on img at bounding box center [509, 118] width 22 height 17
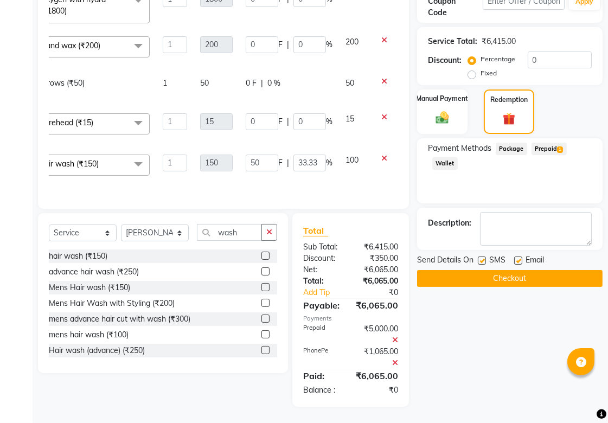
click at [479, 143] on span "Prepaid 1" at bounding box center [548, 149] width 35 height 12
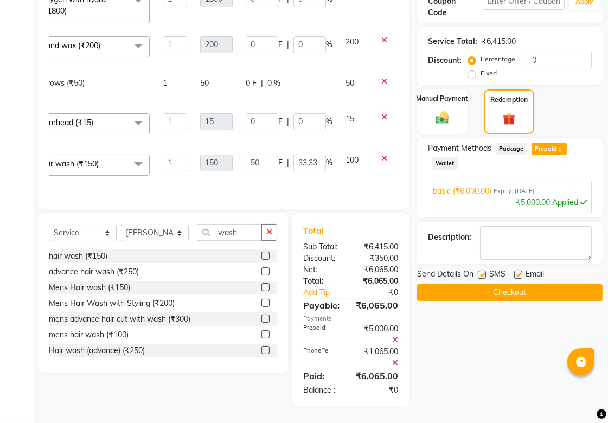
click at [479, 271] on label at bounding box center [482, 275] width 8 height 8
click at [479, 272] on input "checkbox" at bounding box center [481, 275] width 7 height 7
checkbox input "false"
click at [479, 271] on label at bounding box center [518, 275] width 8 height 8
click at [479, 272] on input "checkbox" at bounding box center [517, 275] width 7 height 7
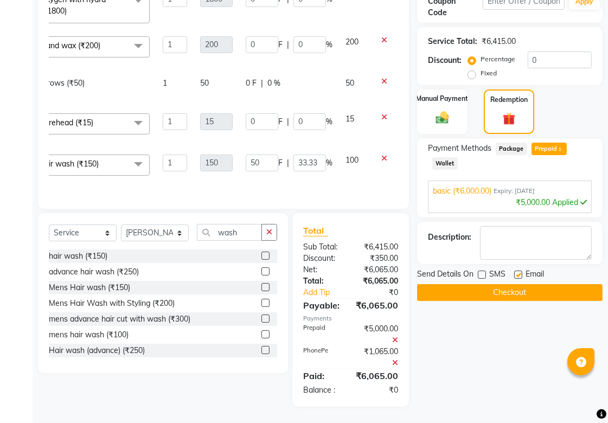
checkbox input "false"
click at [479, 284] on button "Checkout" at bounding box center [509, 292] width 185 height 17
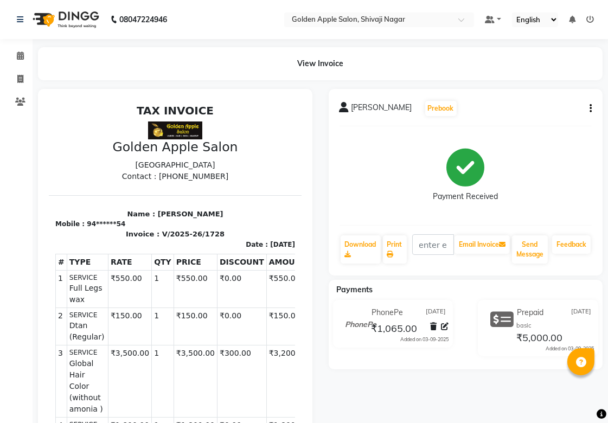
drag, startPoint x: 119, startPoint y: 223, endPoint x: 67, endPoint y: 228, distance: 52.2
click at [67, 228] on section "Name : Varsha Chaudhari Mobile : 94******54 Invoice : V/2025-26/1728 Date : 03/…" at bounding box center [174, 222] width 253 height 54
drag, startPoint x: 214, startPoint y: 214, endPoint x: 150, endPoint y: 215, distance: 63.5
click at [150, 215] on p "Name : Varsha Chaudhari" at bounding box center [175, 213] width 240 height 11
copy p "[PERSON_NAME]"
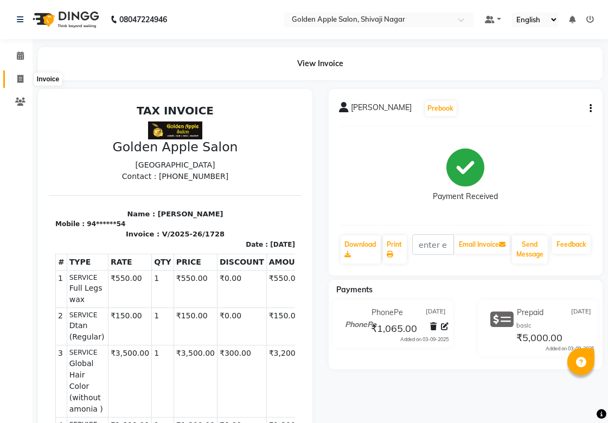
click at [15, 80] on span at bounding box center [20, 79] width 19 height 12
select select "6072"
select select "service"
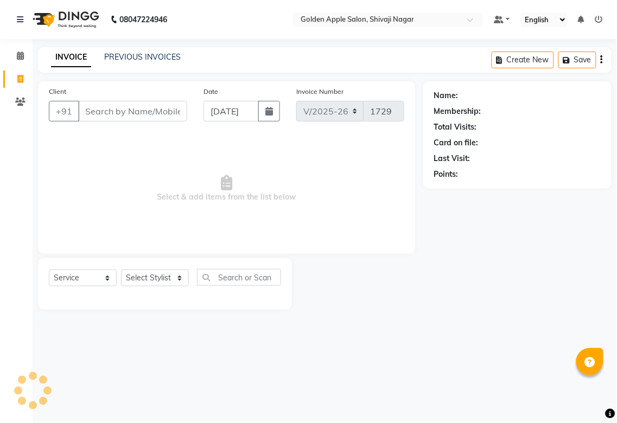
click at [154, 110] on input "Client" at bounding box center [132, 111] width 109 height 21
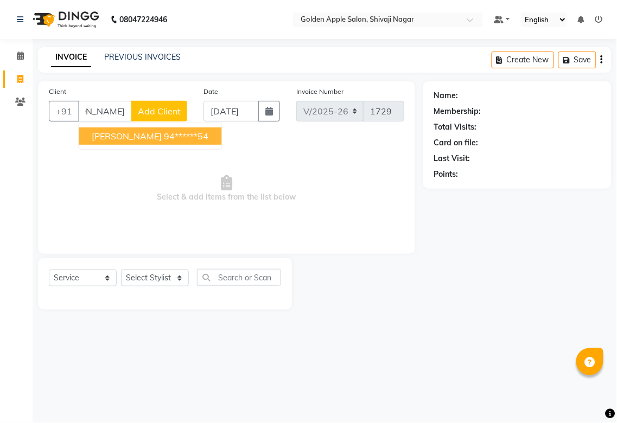
click at [154, 139] on span "[PERSON_NAME]" at bounding box center [127, 136] width 70 height 11
type input "94******54"
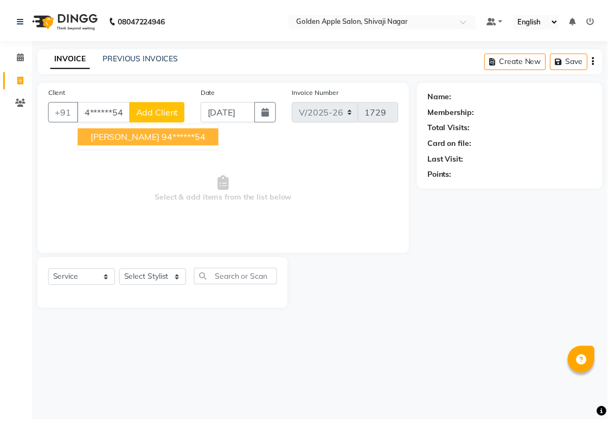
scroll to position [0, 0]
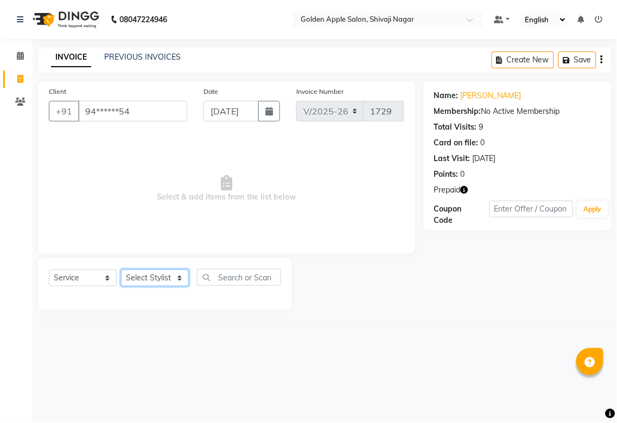
click at [176, 280] on select "Select Stylist [PERSON_NAME] Satarrdekar [PERSON_NAME] [PERSON_NAME] [PERSON_NA…" at bounding box center [155, 278] width 68 height 17
select select "54411"
click at [121, 270] on select "Select Stylist [PERSON_NAME] Satarrdekar [PERSON_NAME] [PERSON_NAME] [PERSON_NA…" at bounding box center [155, 278] width 68 height 17
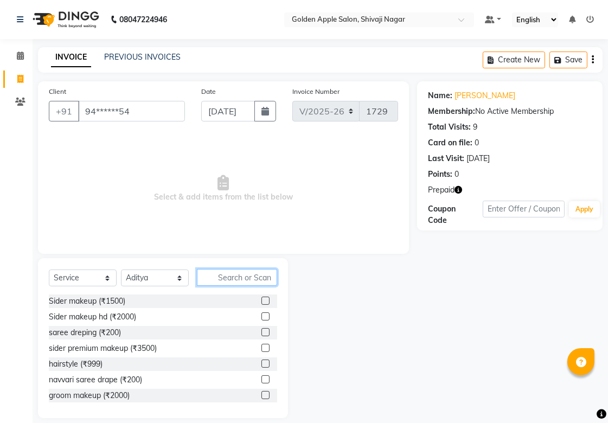
click at [233, 283] on input "text" at bounding box center [237, 277] width 80 height 17
click at [255, 274] on input "text" at bounding box center [237, 277] width 80 height 17
click at [187, 303] on div "Sider makeup (₹1500)" at bounding box center [163, 301] width 228 height 14
click at [261, 300] on label at bounding box center [265, 301] width 8 height 8
click at [261, 300] on input "checkbox" at bounding box center [264, 301] width 7 height 7
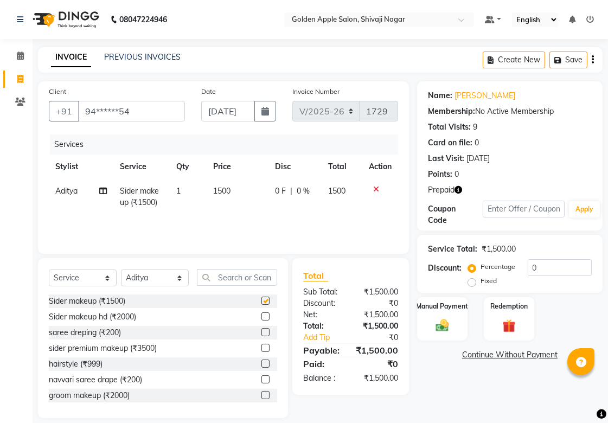
checkbox input "false"
click at [479, 315] on img at bounding box center [509, 325] width 22 height 17
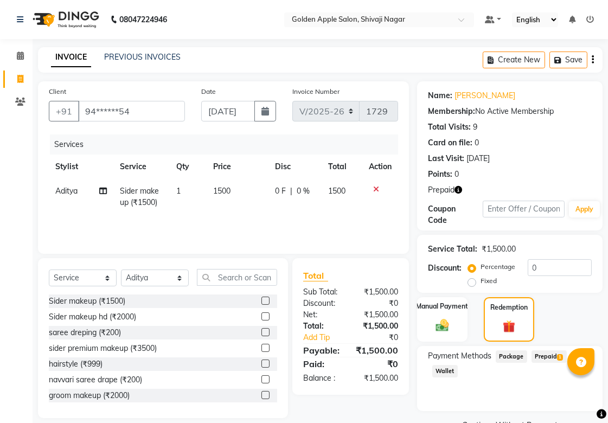
scroll to position [25, 0]
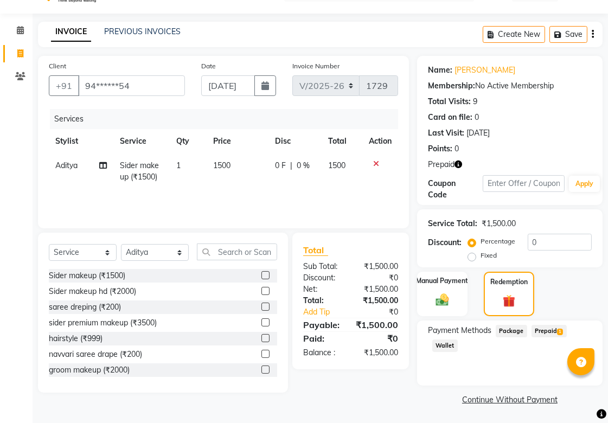
click at [479, 315] on span "Prepaid 1" at bounding box center [548, 331] width 35 height 12
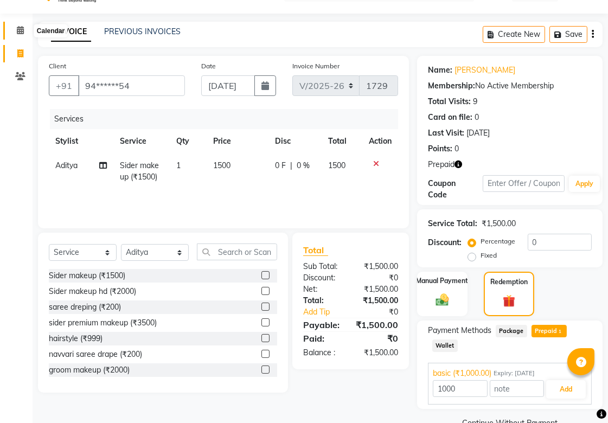
click at [17, 26] on icon at bounding box center [20, 30] width 7 height 8
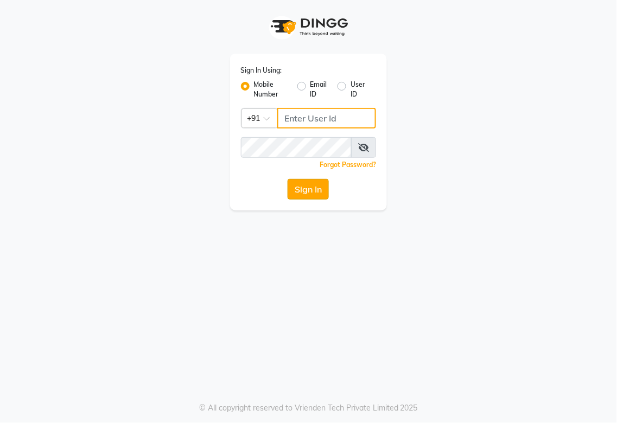
type input "987654321"
click at [307, 194] on button "Sign In" at bounding box center [307, 189] width 41 height 21
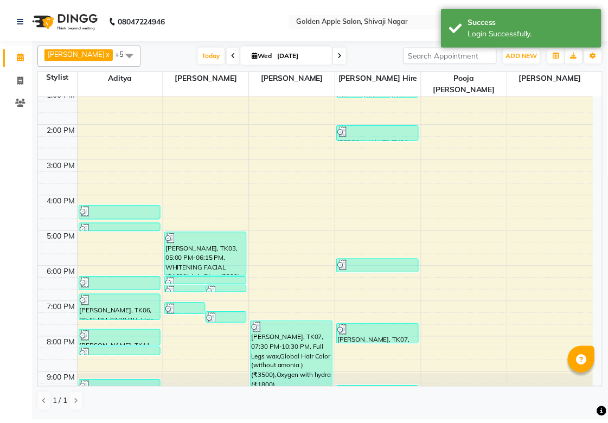
scroll to position [163, 0]
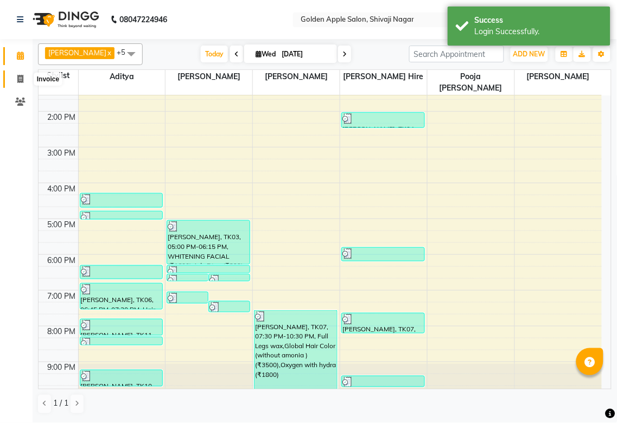
click at [20, 75] on icon at bounding box center [20, 79] width 6 height 8
select select "service"
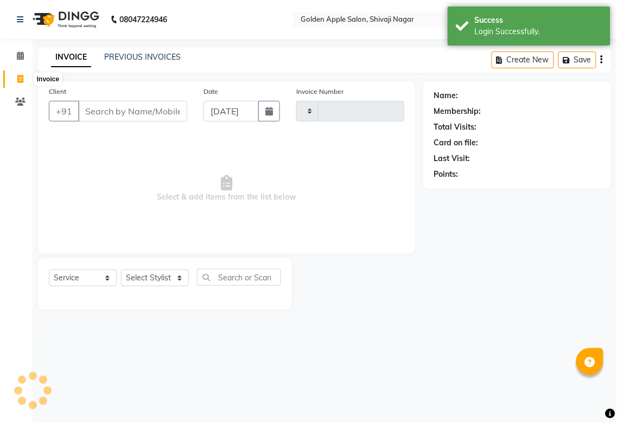
type input "1729"
select select "6072"
click at [115, 62] on div "PREVIOUS INVOICES" at bounding box center [142, 57] width 76 height 11
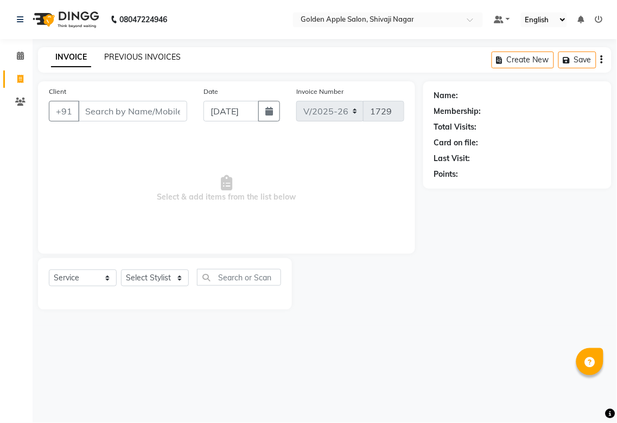
click at [120, 56] on link "PREVIOUS INVOICES" at bounding box center [142, 57] width 76 height 10
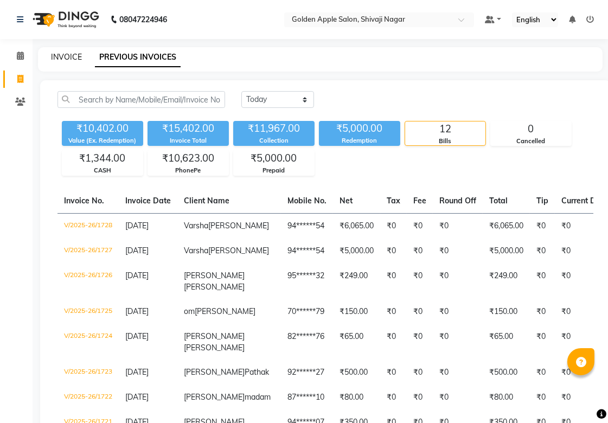
click at [67, 59] on link "INVOICE" at bounding box center [66, 57] width 31 height 10
select select "service"
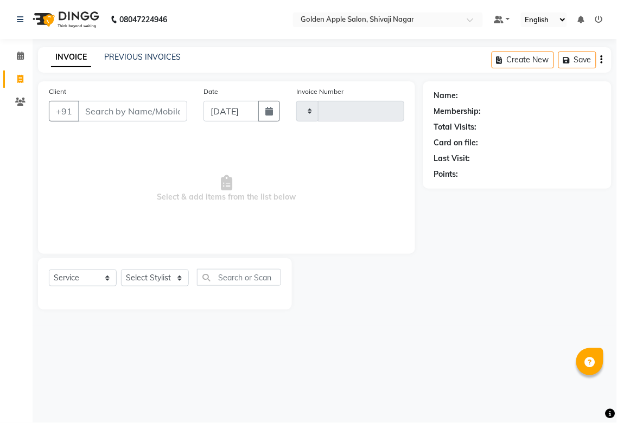
type input "1729"
select select "6072"
click at [93, 104] on input "Client" at bounding box center [132, 111] width 109 height 21
type input "a"
type input "b"
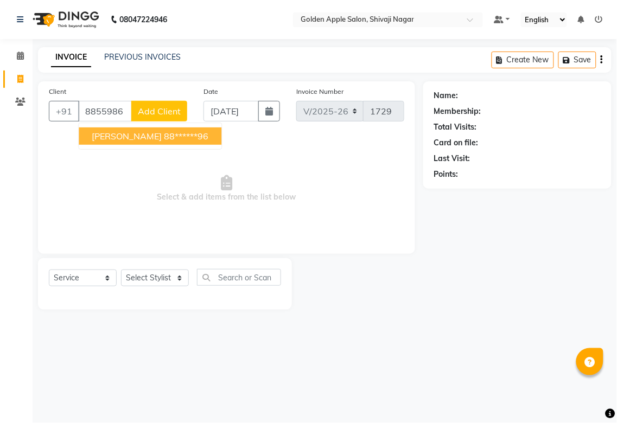
click at [149, 134] on span "[PERSON_NAME]" at bounding box center [127, 136] width 70 height 11
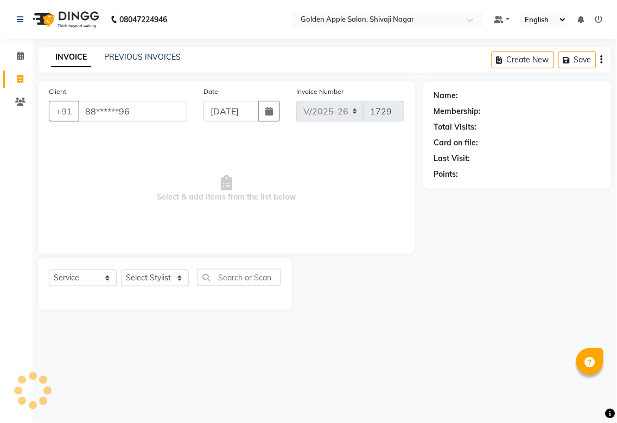
type input "88******96"
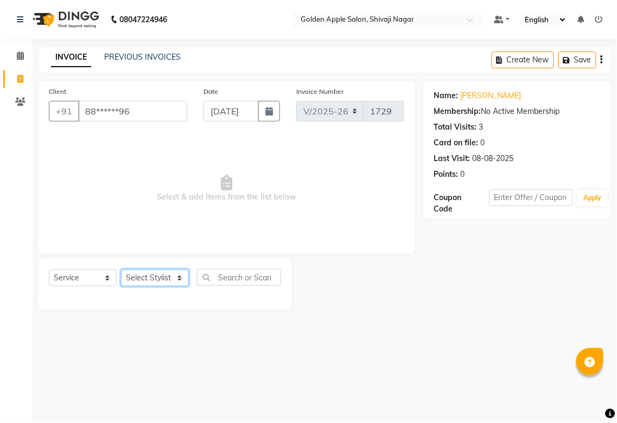
click at [144, 283] on select "Select Stylist [PERSON_NAME] Satarrdekar [PERSON_NAME] [PERSON_NAME] [PERSON_NA…" at bounding box center [155, 278] width 68 height 17
select select "87745"
click at [121, 270] on select "Select Stylist [PERSON_NAME] Satarrdekar [PERSON_NAME] [PERSON_NAME] [PERSON_NA…" at bounding box center [155, 278] width 68 height 17
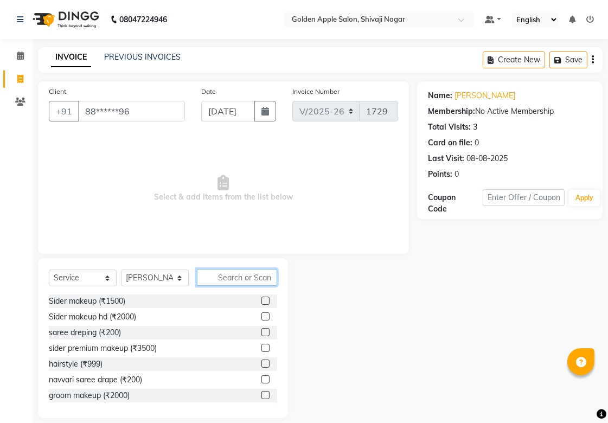
click at [239, 283] on input "text" at bounding box center [237, 277] width 80 height 17
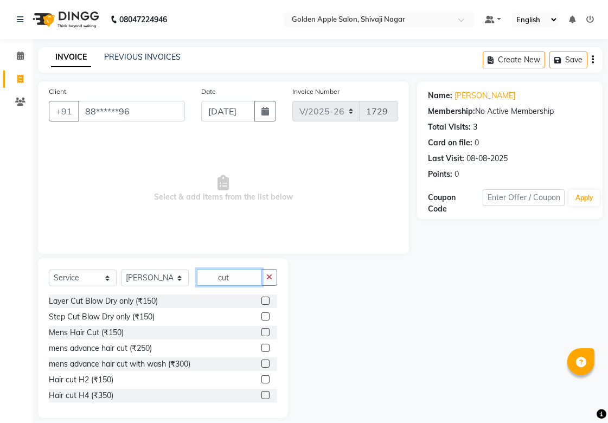
type input "cut"
click at [261, 332] on label at bounding box center [265, 332] width 8 height 8
click at [261, 332] on input "checkbox" at bounding box center [264, 332] width 7 height 7
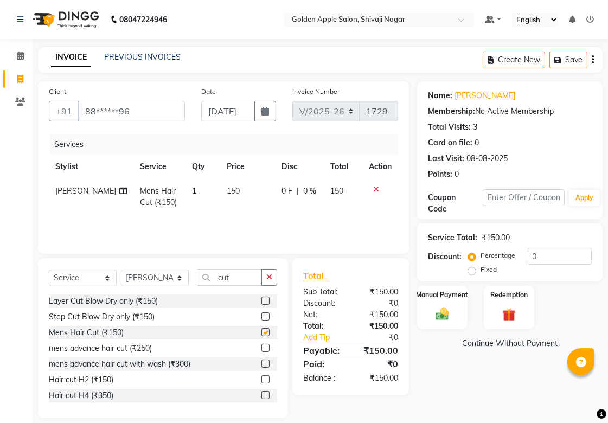
checkbox input "false"
drag, startPoint x: 232, startPoint y: 281, endPoint x: 148, endPoint y: 277, distance: 84.2
click at [148, 277] on div "Select Service Product Membership Package Voucher Prepaid Gift Card Select Styl…" at bounding box center [163, 281] width 228 height 25
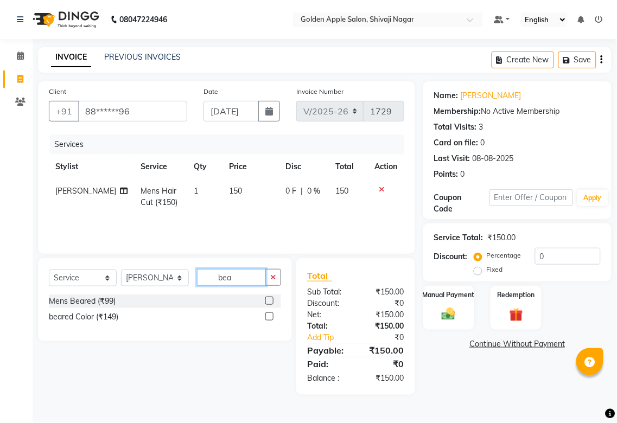
type input "bea"
click at [269, 302] on label at bounding box center [269, 301] width 8 height 8
click at [269, 302] on input "checkbox" at bounding box center [268, 301] width 7 height 7
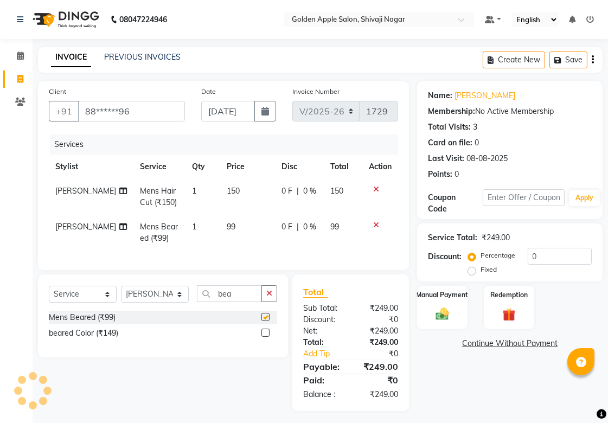
checkbox input "false"
click at [456, 316] on div "Manual Payment" at bounding box center [442, 308] width 53 height 46
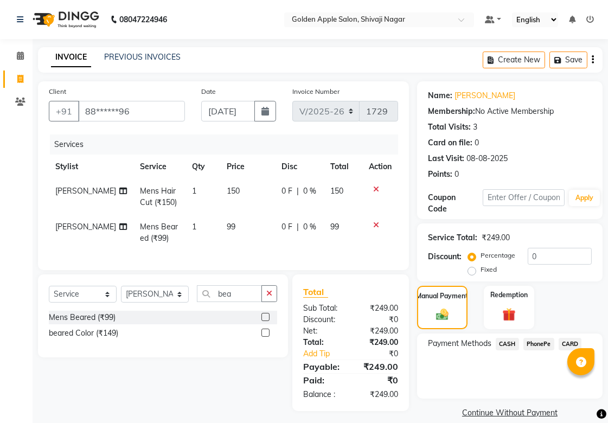
click at [507, 345] on span "CASH" at bounding box center [507, 344] width 23 height 12
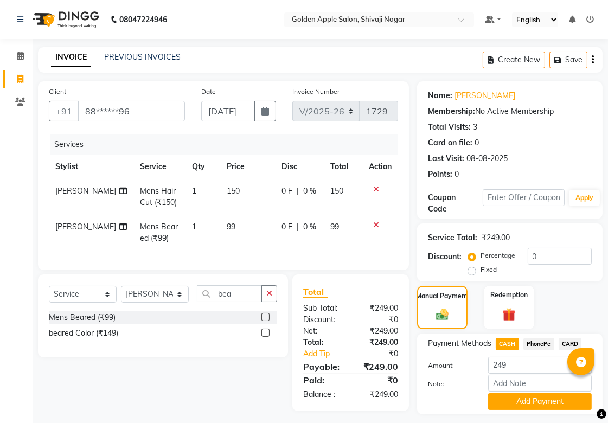
scroll to position [30, 0]
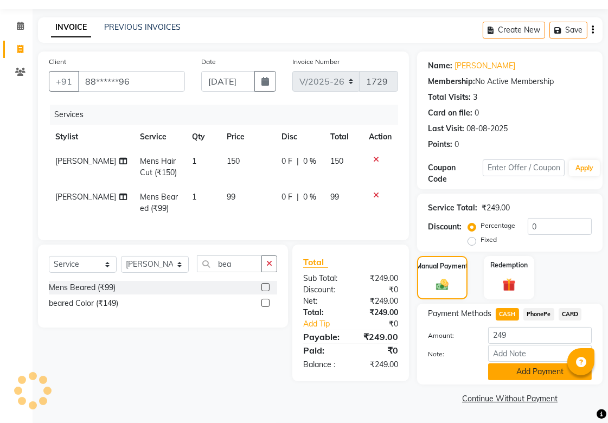
click at [512, 373] on button "Add Payment" at bounding box center [540, 371] width 104 height 17
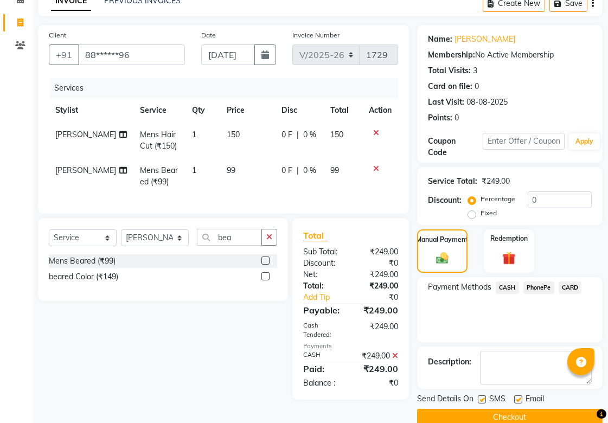
scroll to position [75, 0]
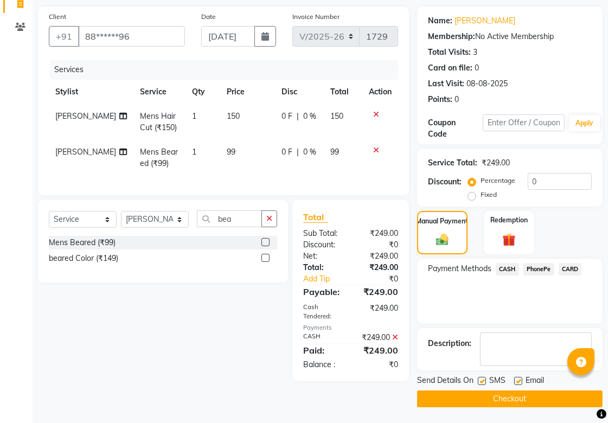
click at [490, 399] on button "Checkout" at bounding box center [509, 398] width 185 height 17
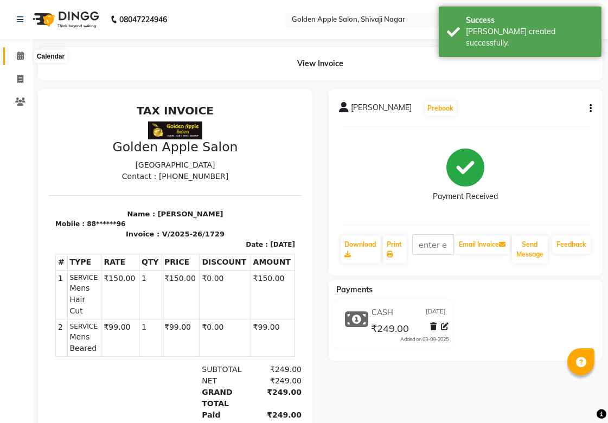
click at [18, 56] on icon at bounding box center [20, 56] width 7 height 8
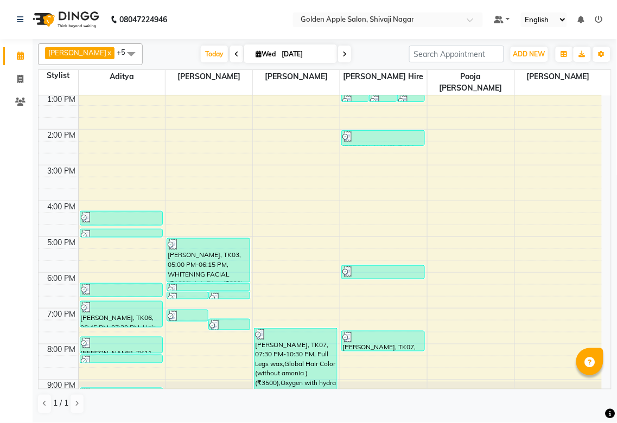
scroll to position [163, 0]
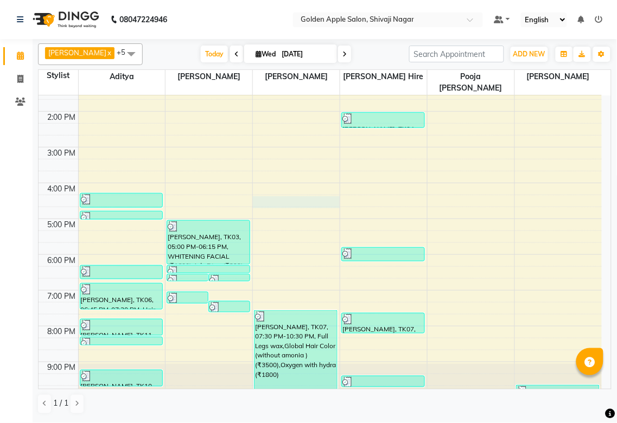
click at [266, 193] on div "9:00 AM 10:00 AM 11:00 AM 12:00 PM 1:00 PM 2:00 PM 3:00 PM 4:00 PM 5:00 PM 6:00…" at bounding box center [320, 165] width 563 height 465
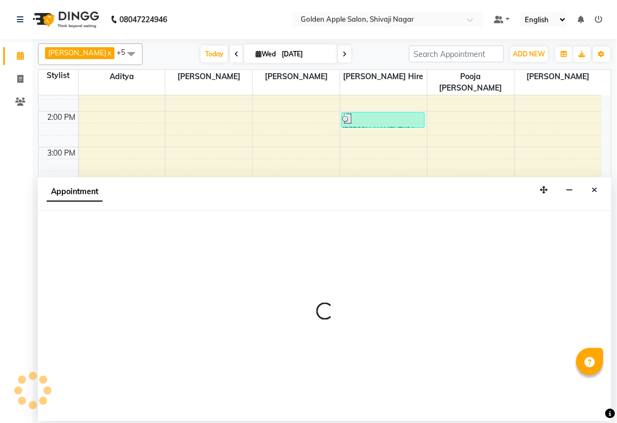
select select "45043"
select select "tentative"
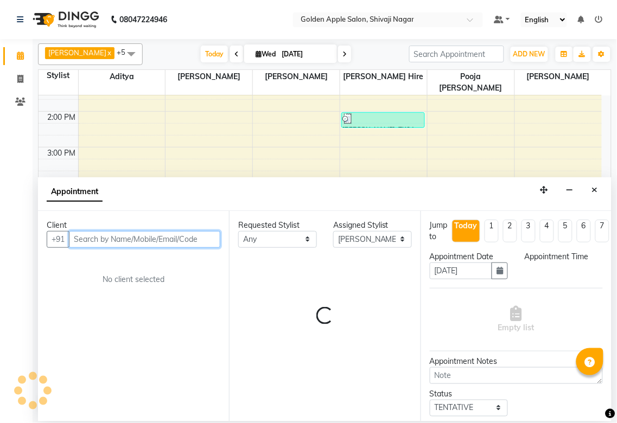
select select "975"
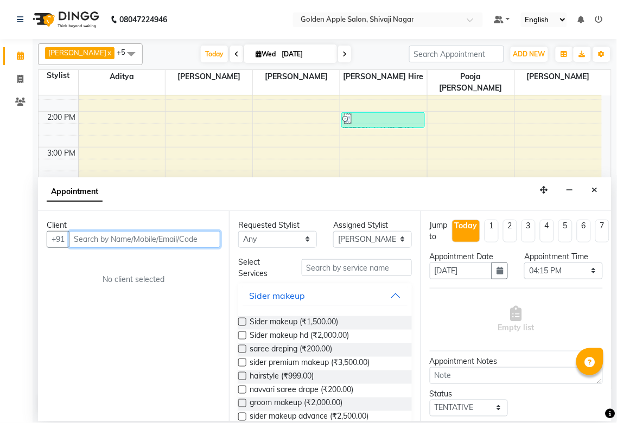
click at [107, 241] on input "text" at bounding box center [144, 239] width 151 height 17
type input "9284480710"
click at [212, 241] on span "Add Client" at bounding box center [198, 239] width 36 height 10
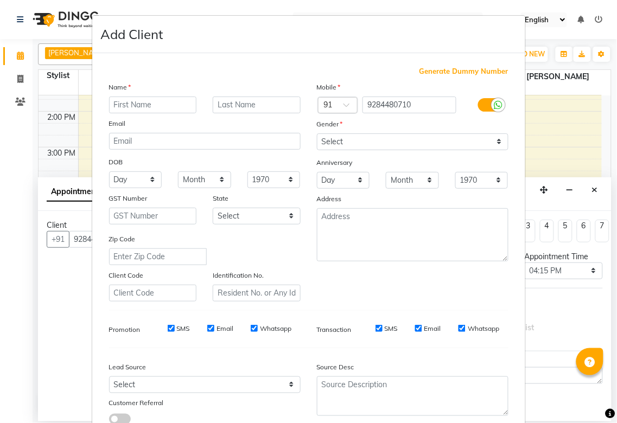
click at [153, 101] on input "text" at bounding box center [153, 105] width 88 height 17
type input "[PERSON_NAME]"
type input "poyam"
click at [350, 143] on select "Select [DEMOGRAPHIC_DATA] [DEMOGRAPHIC_DATA] Other Prefer Not To Say" at bounding box center [412, 141] width 191 height 17
select select "[DEMOGRAPHIC_DATA]"
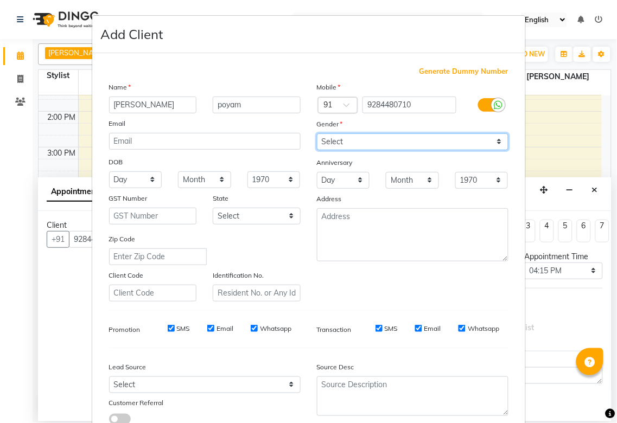
click at [317, 133] on select "Select [DEMOGRAPHIC_DATA] [DEMOGRAPHIC_DATA] Other Prefer Not To Say" at bounding box center [412, 141] width 191 height 17
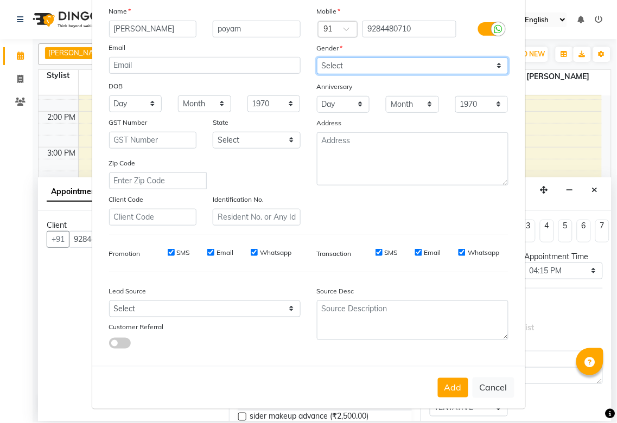
scroll to position [78, 0]
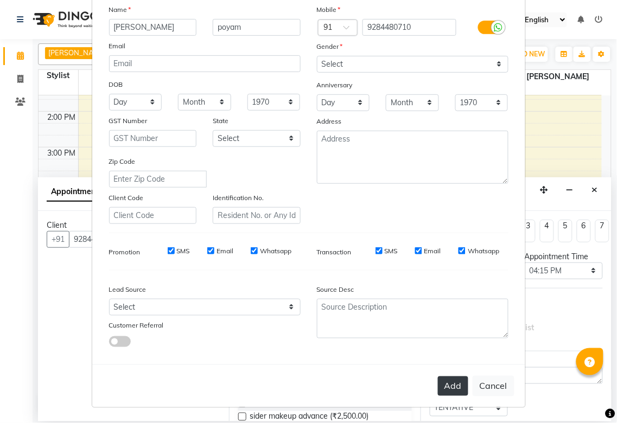
click at [446, 388] on button "Add" at bounding box center [453, 386] width 30 height 20
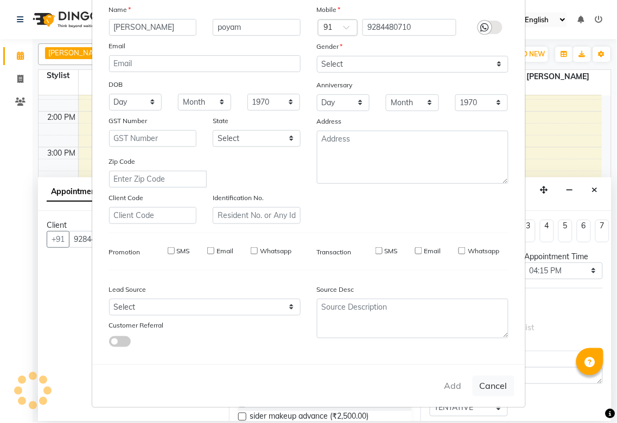
type input "92******10"
select select
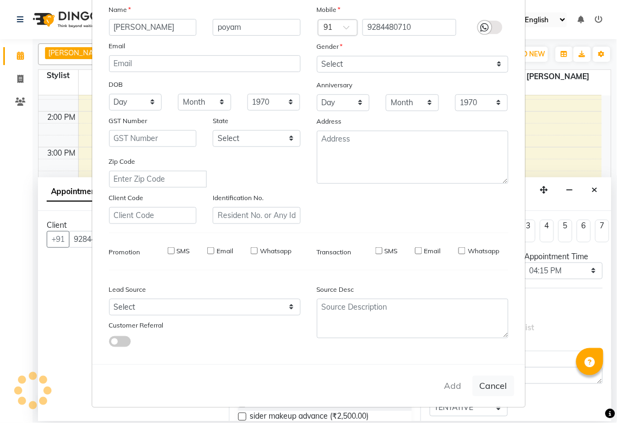
select select
checkbox input "false"
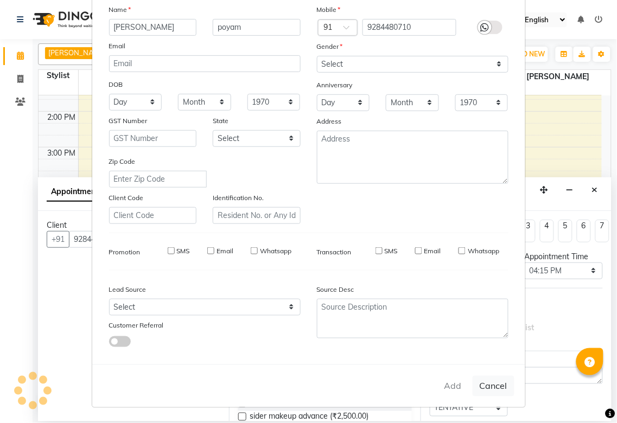
checkbox input "false"
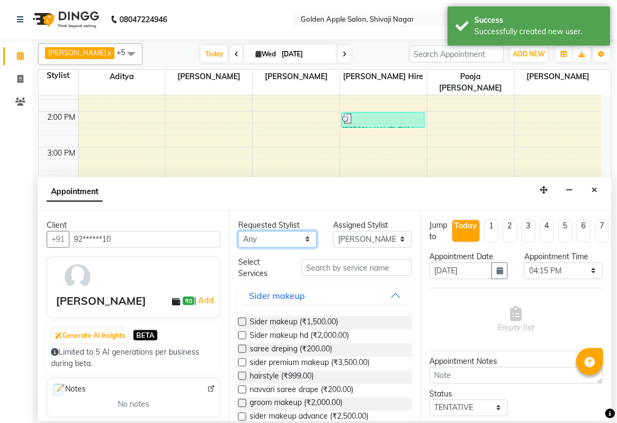
click at [272, 239] on select "Any [PERSON_NAME] [PERSON_NAME] [PERSON_NAME] [PERSON_NAME] Hire operator pooja…" at bounding box center [277, 239] width 79 height 17
select select "45043"
click at [238, 231] on select "Any [PERSON_NAME] [PERSON_NAME] [PERSON_NAME] [PERSON_NAME] Hire operator pooja…" at bounding box center [277, 239] width 79 height 17
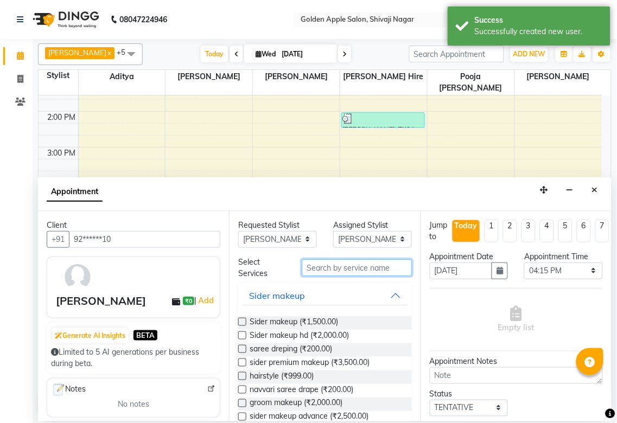
click at [338, 266] on input "text" at bounding box center [357, 267] width 110 height 17
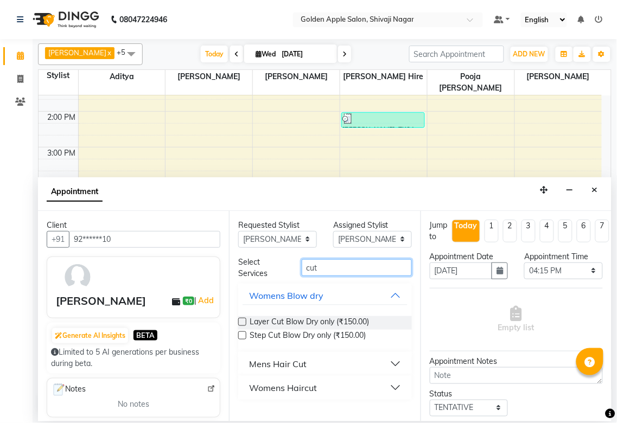
type input "cut"
click at [290, 390] on div "Womens Haircut" at bounding box center [283, 387] width 68 height 13
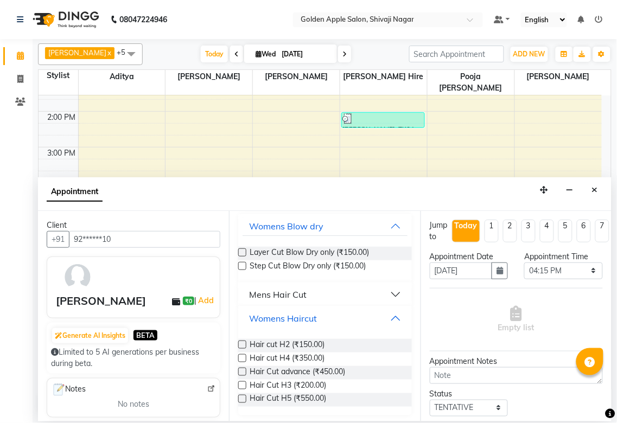
scroll to position [72, 0]
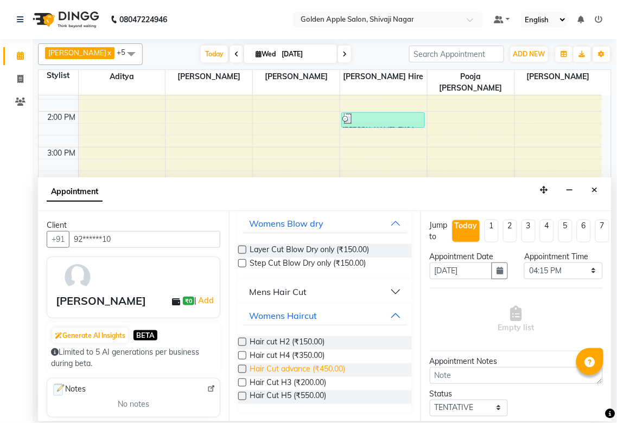
click at [293, 363] on span "Hair Cut advance (₹450.00)" at bounding box center [296, 370] width 95 height 14
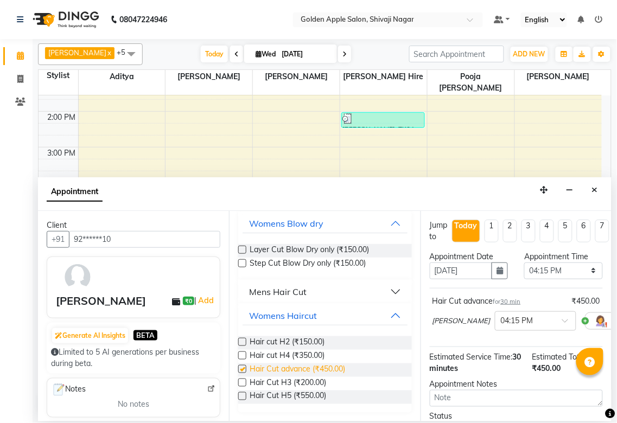
checkbox input "false"
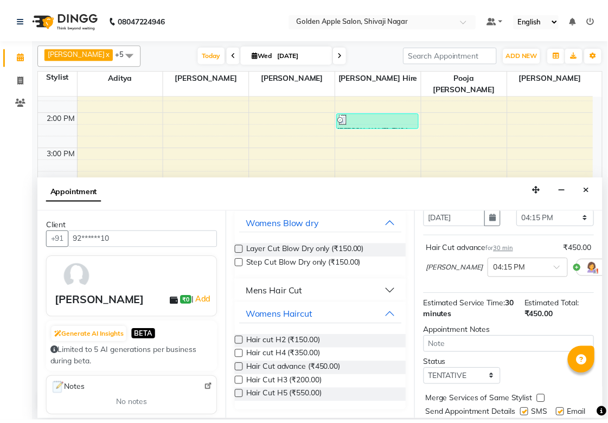
scroll to position [106, 0]
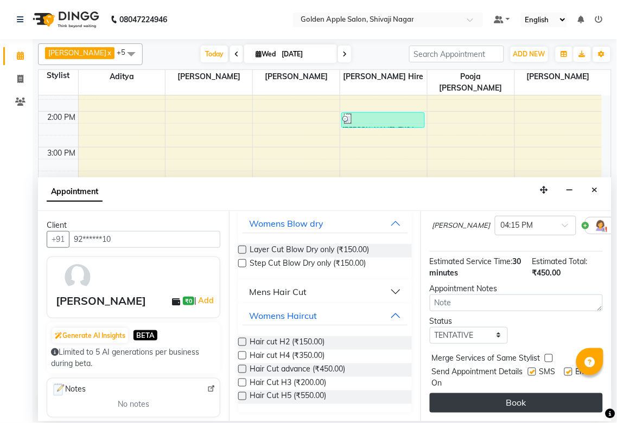
click at [502, 393] on button "Book" at bounding box center [515, 403] width 173 height 20
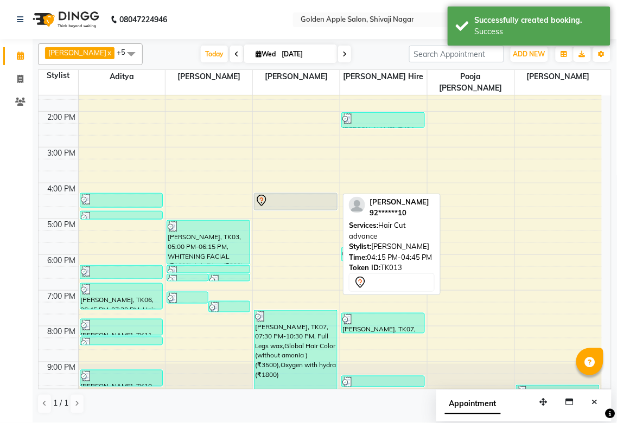
click at [310, 194] on div at bounding box center [295, 200] width 81 height 13
select select "7"
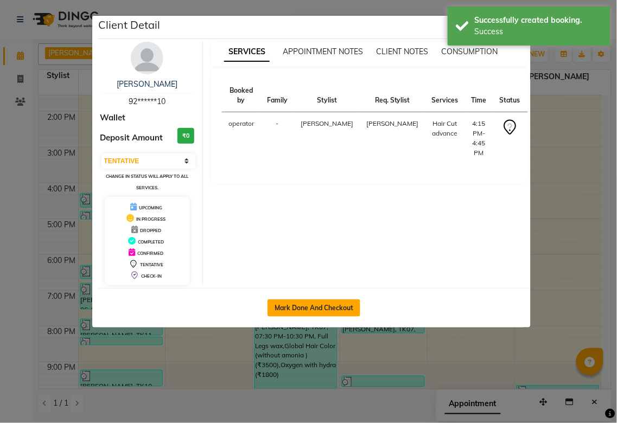
click at [344, 309] on button "Mark Done And Checkout" at bounding box center [313, 307] width 93 height 17
select select "6072"
select select "service"
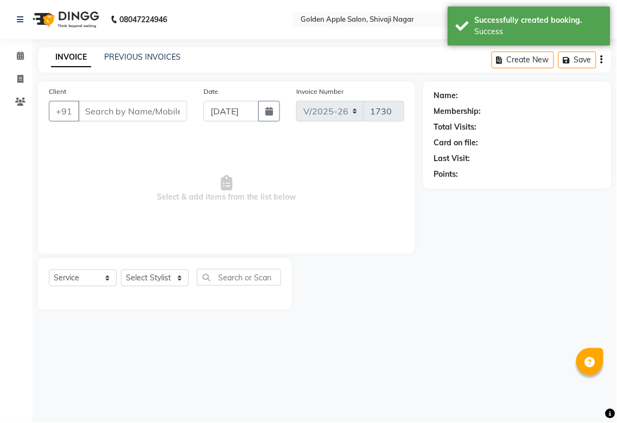
type input "92******10"
select select "45043"
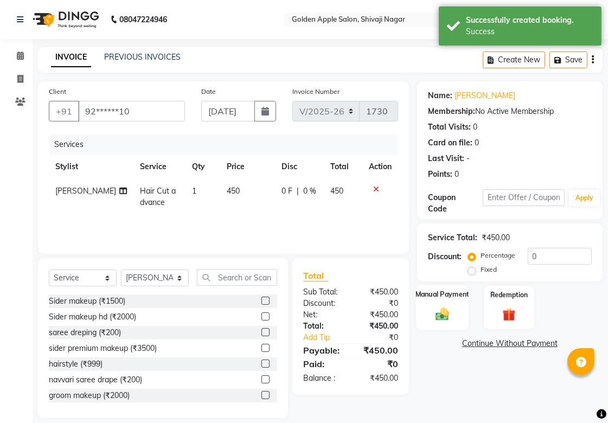
click at [444, 306] on img at bounding box center [442, 314] width 22 height 16
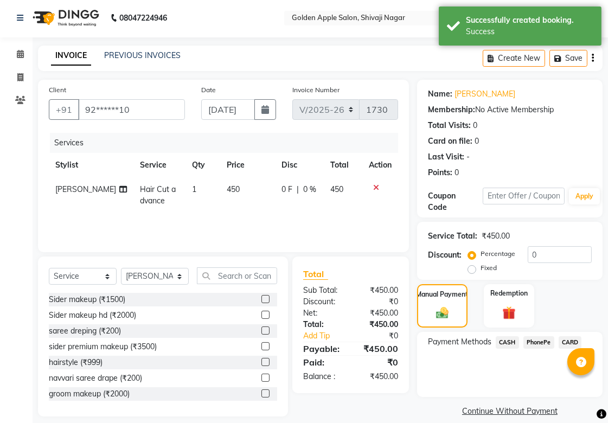
scroll to position [14, 0]
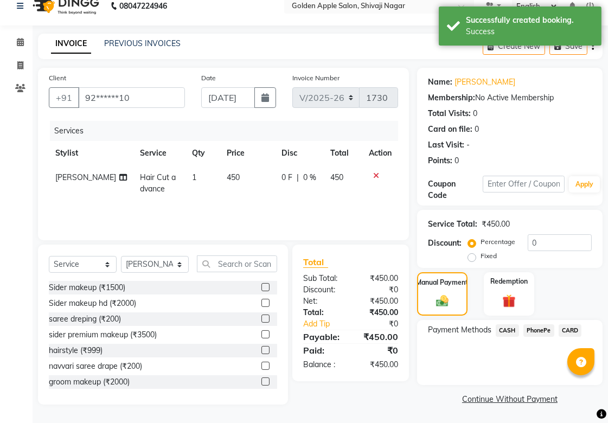
click at [513, 328] on span "CASH" at bounding box center [507, 330] width 23 height 12
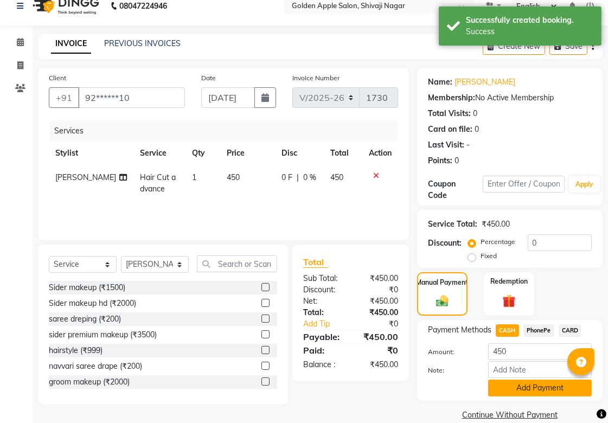
click at [511, 387] on button "Add Payment" at bounding box center [540, 388] width 104 height 17
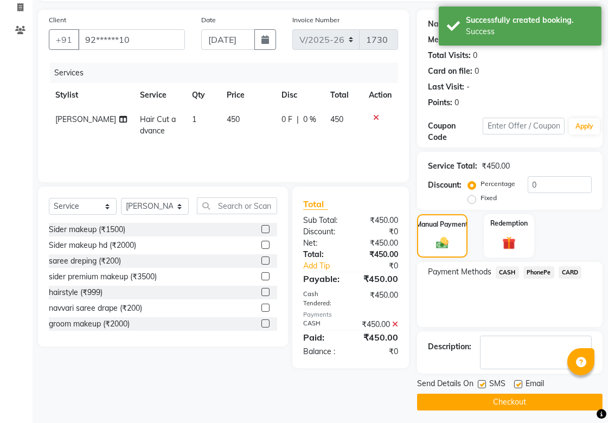
scroll to position [75, 0]
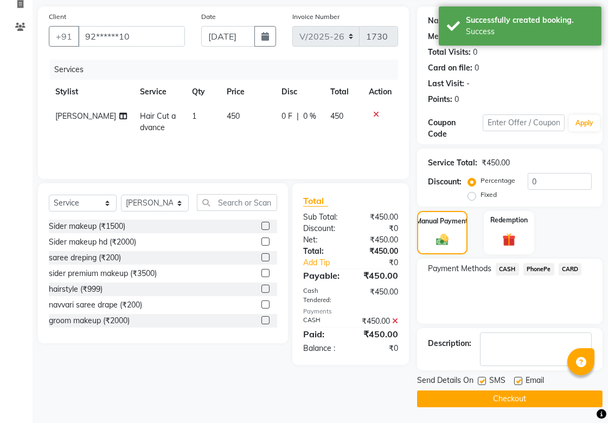
click at [511, 397] on button "Checkout" at bounding box center [509, 398] width 185 height 17
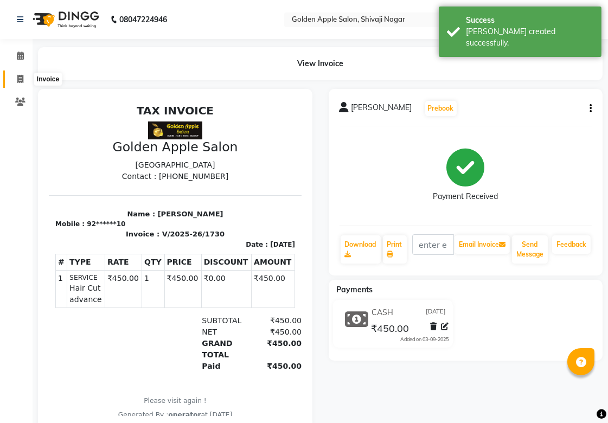
click at [22, 78] on icon at bounding box center [20, 79] width 6 height 8
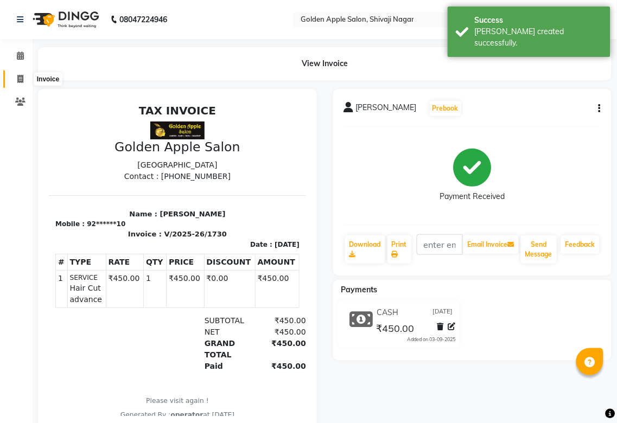
select select "6072"
select select "service"
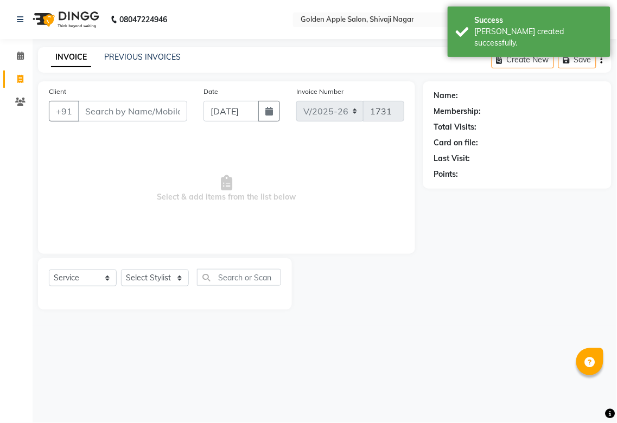
click at [107, 114] on input "Client" at bounding box center [132, 111] width 109 height 21
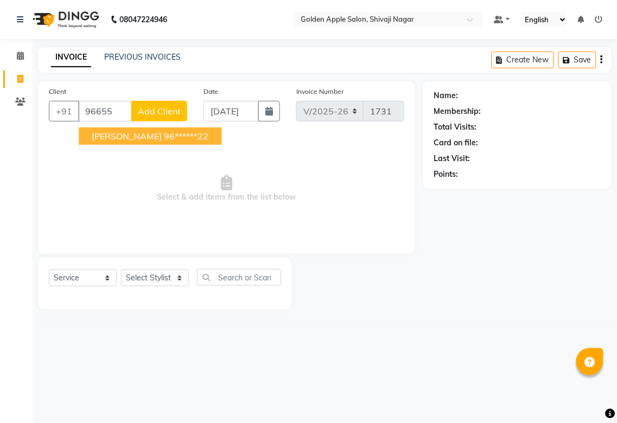
click at [137, 136] on span "[PERSON_NAME]" at bounding box center [127, 136] width 70 height 11
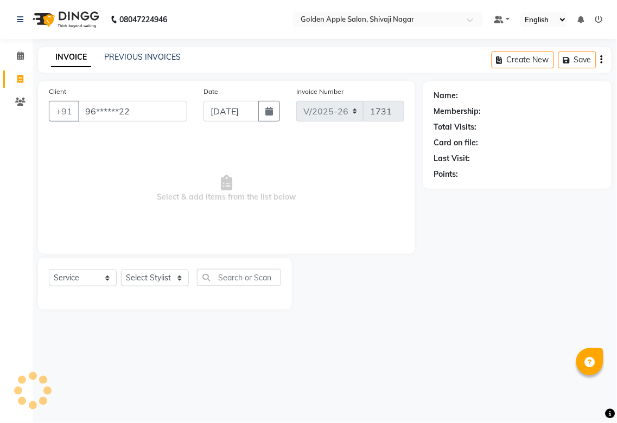
type input "96******22"
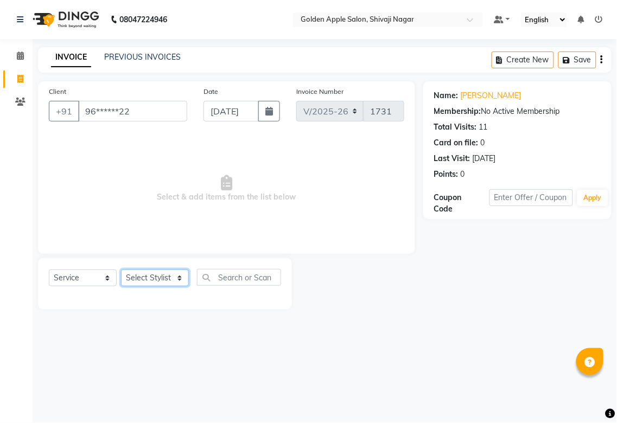
click at [148, 272] on select "Select Stylist [PERSON_NAME] Satarrdekar [PERSON_NAME] [PERSON_NAME] [PERSON_NA…" at bounding box center [155, 278] width 68 height 17
select select "54411"
click at [121, 270] on select "Select Stylist [PERSON_NAME] Satarrdekar [PERSON_NAME] [PERSON_NAME] [PERSON_NA…" at bounding box center [155, 278] width 68 height 17
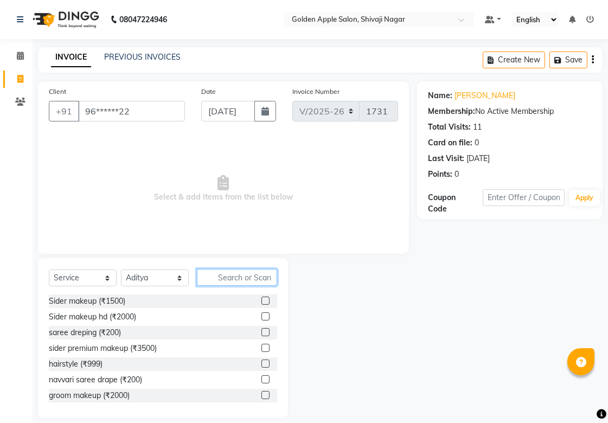
click at [221, 278] on input "text" at bounding box center [237, 277] width 80 height 17
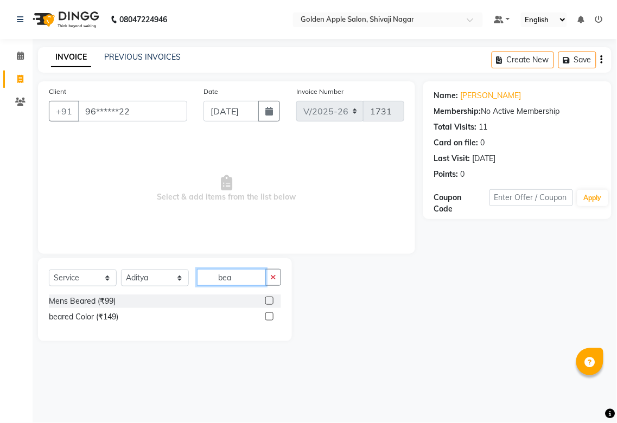
type input "bea"
click at [269, 304] on label at bounding box center [269, 301] width 8 height 8
click at [269, 304] on input "checkbox" at bounding box center [268, 301] width 7 height 7
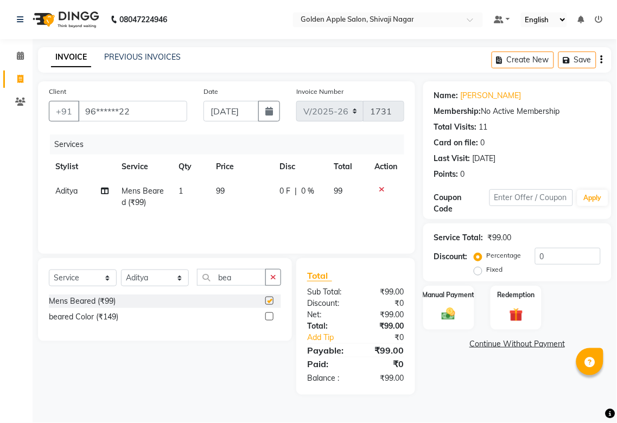
checkbox input "false"
click at [457, 310] on img at bounding box center [448, 314] width 23 height 16
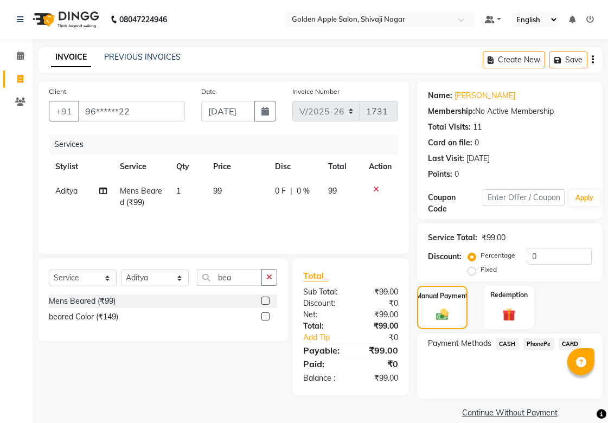
click at [534, 344] on span "PhonePe" at bounding box center [538, 344] width 31 height 12
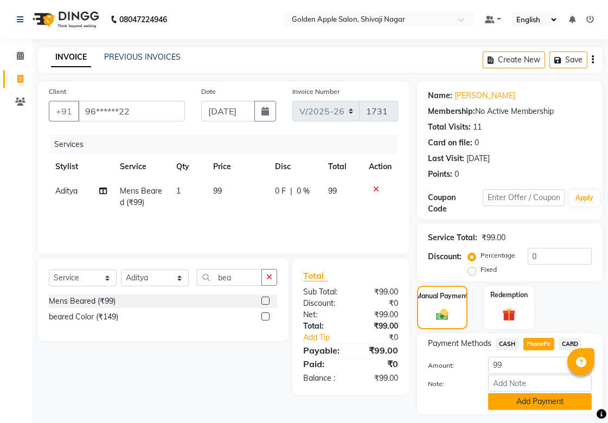
click at [533, 399] on button "Add Payment" at bounding box center [540, 401] width 104 height 17
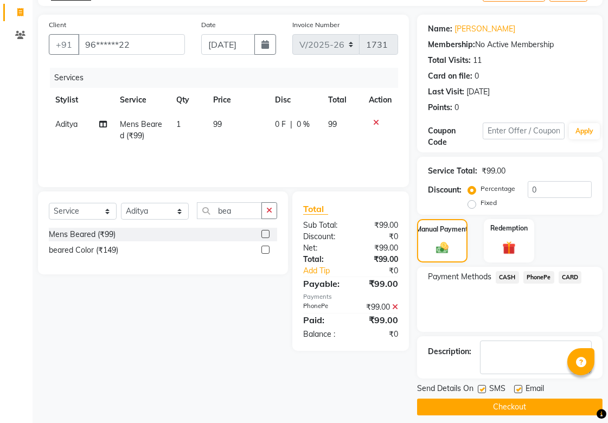
scroll to position [75, 0]
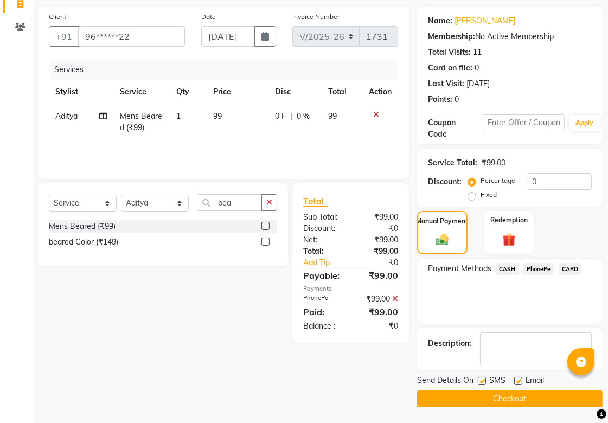
click at [533, 399] on button "Checkout" at bounding box center [509, 398] width 185 height 17
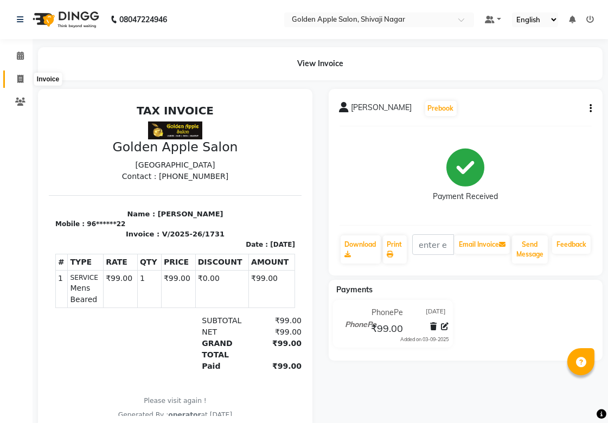
click at [21, 79] on icon at bounding box center [20, 79] width 6 height 8
select select "service"
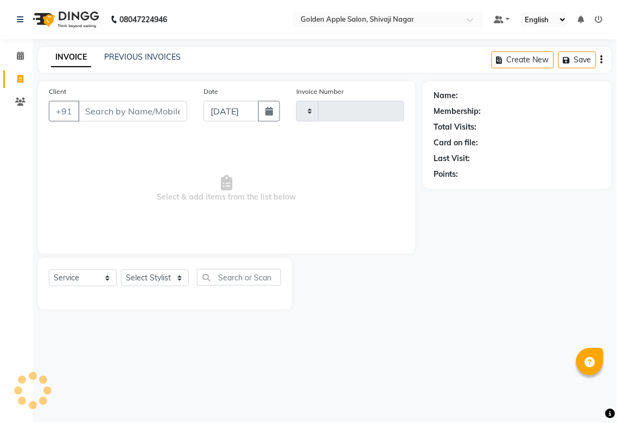
type input "1732"
select select "6072"
click at [110, 57] on link "PREVIOUS INVOICES" at bounding box center [142, 57] width 76 height 10
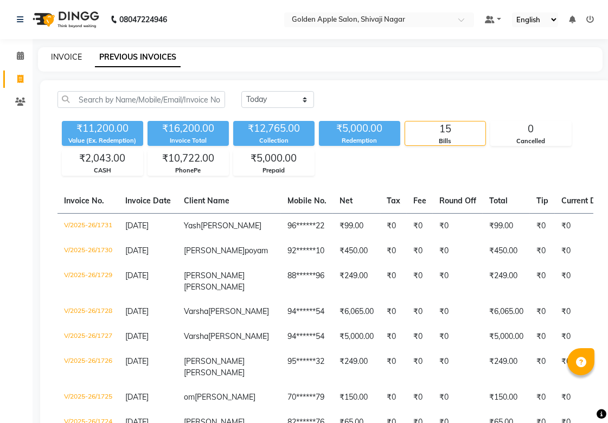
click at [64, 60] on link "INVOICE" at bounding box center [66, 57] width 31 height 10
select select "service"
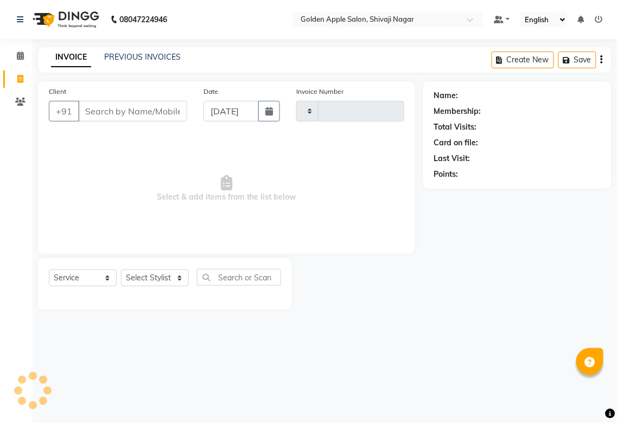
type input "1732"
select select "6072"
click at [131, 60] on link "PREVIOUS INVOICES" at bounding box center [142, 57] width 76 height 10
